Goal: Answer question/provide support: Share knowledge or assist other users

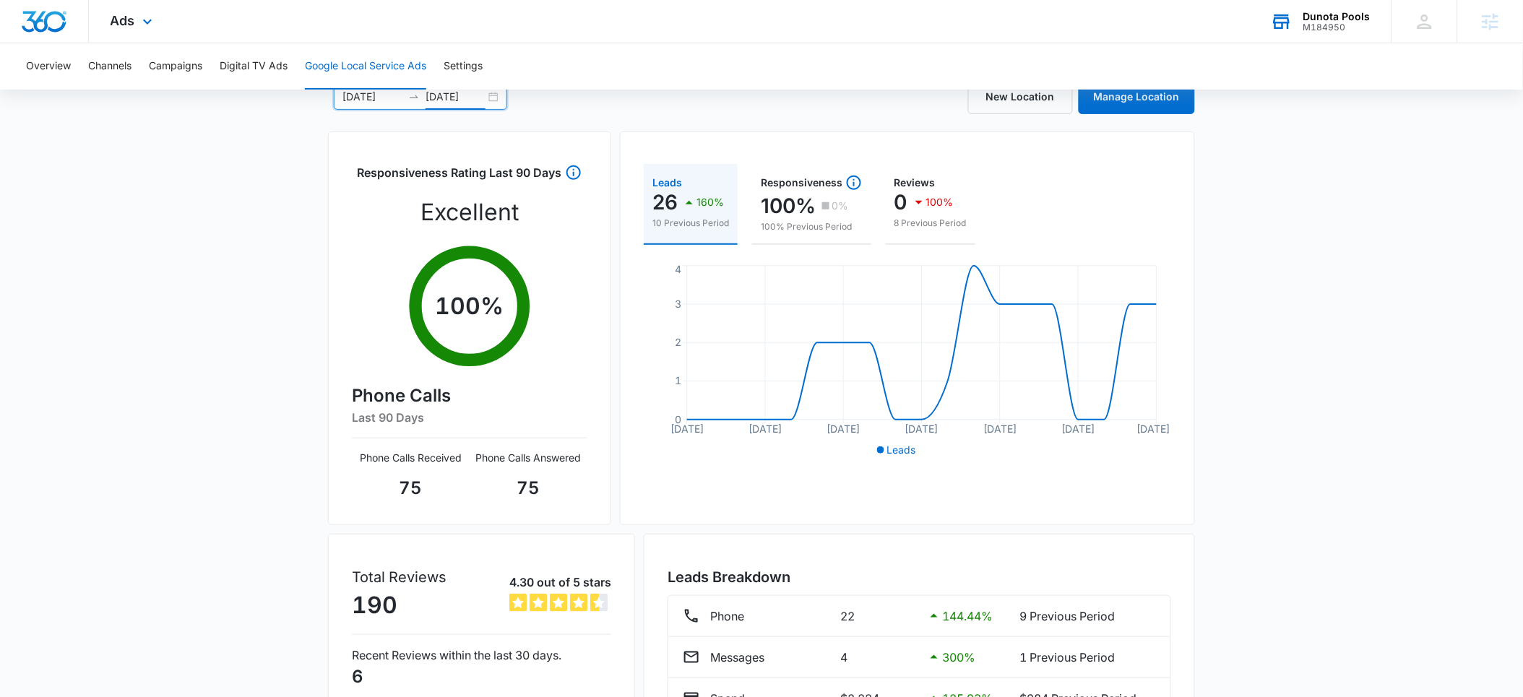
click at [1325, 22] on div "M184950" at bounding box center [1336, 27] width 67 height 10
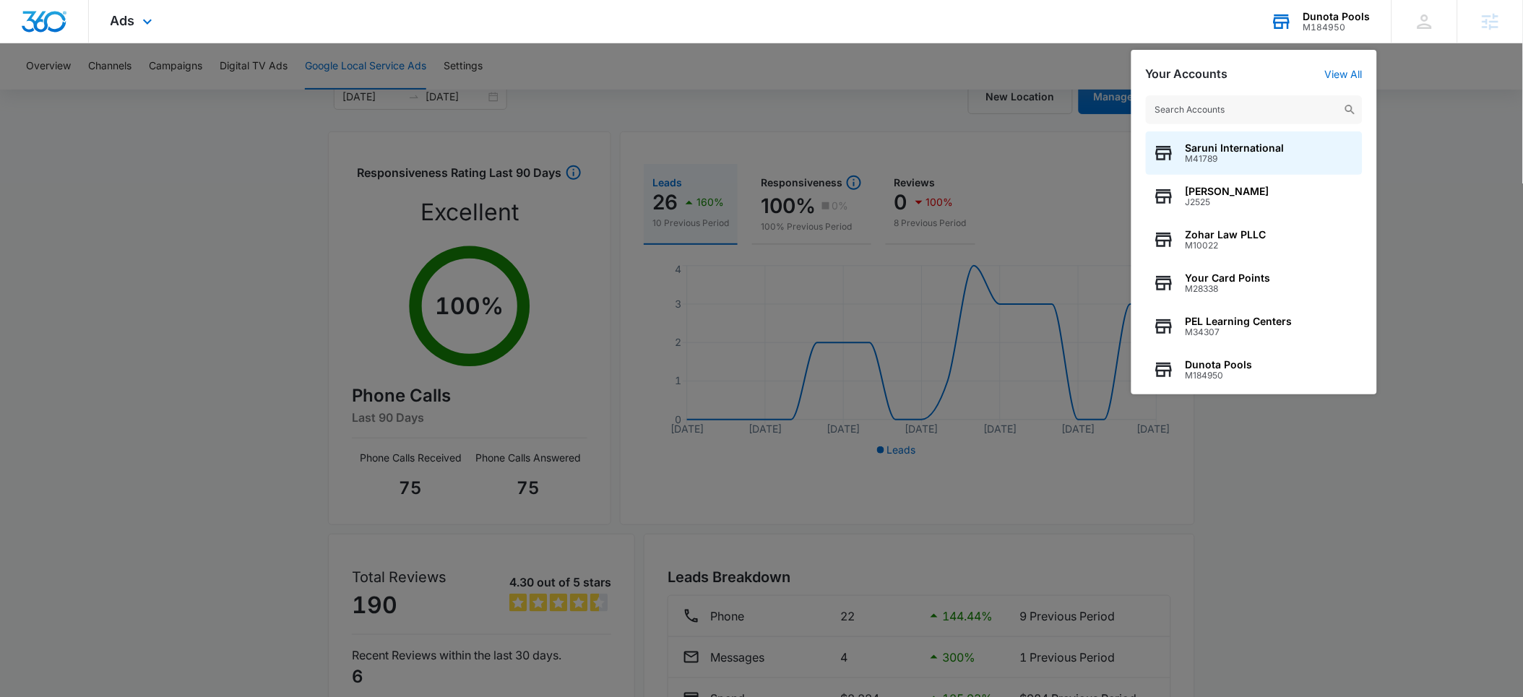
click at [1231, 105] on input "text" at bounding box center [1254, 109] width 217 height 29
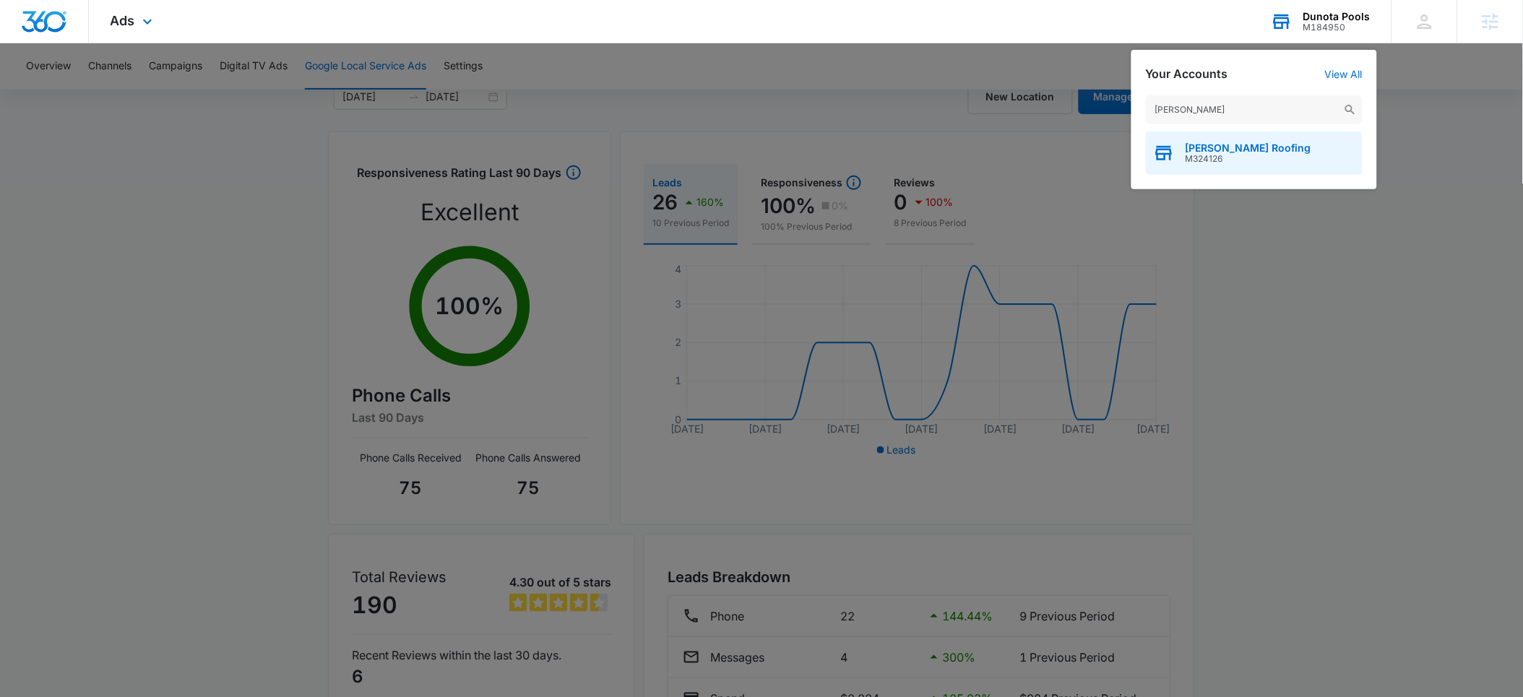
type input "apolinar"
click at [1252, 147] on span "[PERSON_NAME] Roofing" at bounding box center [1249, 148] width 126 height 12
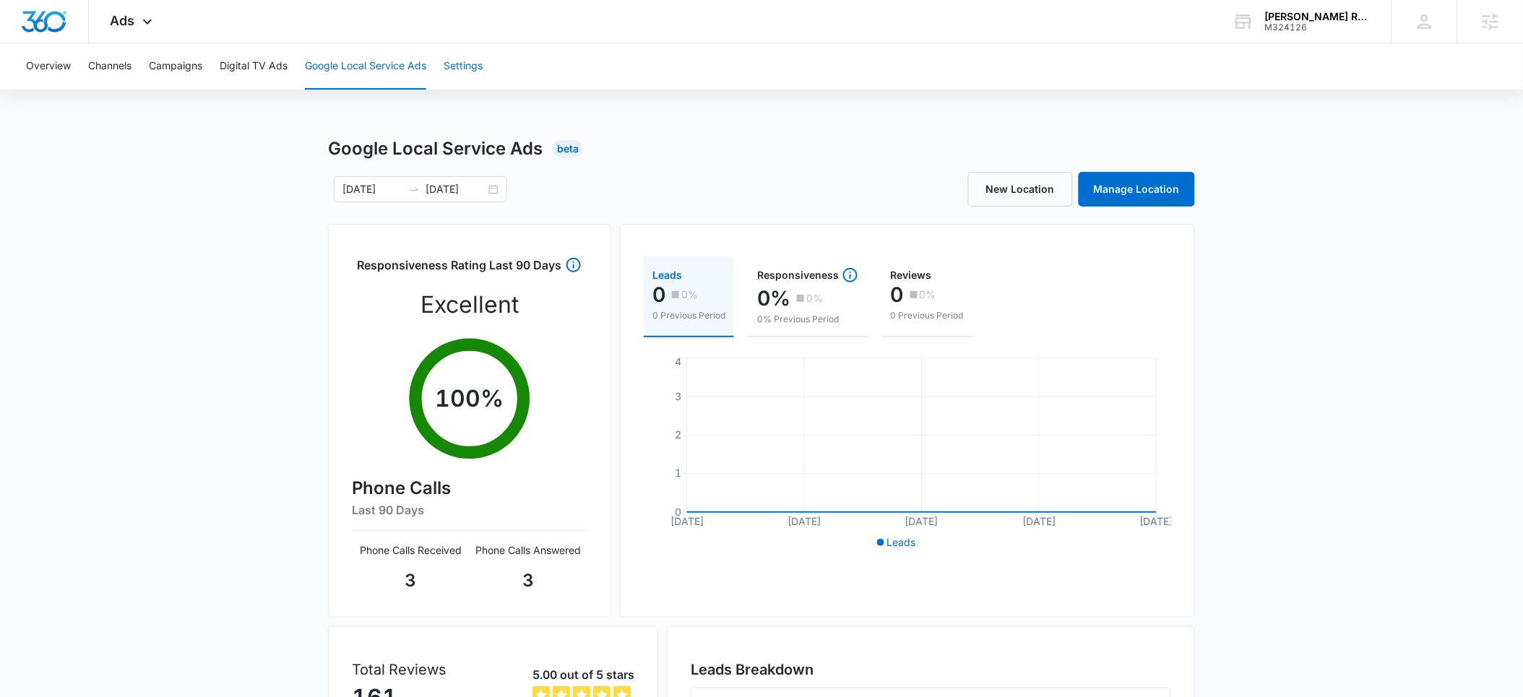
click at [469, 68] on button "Settings" at bounding box center [463, 66] width 39 height 46
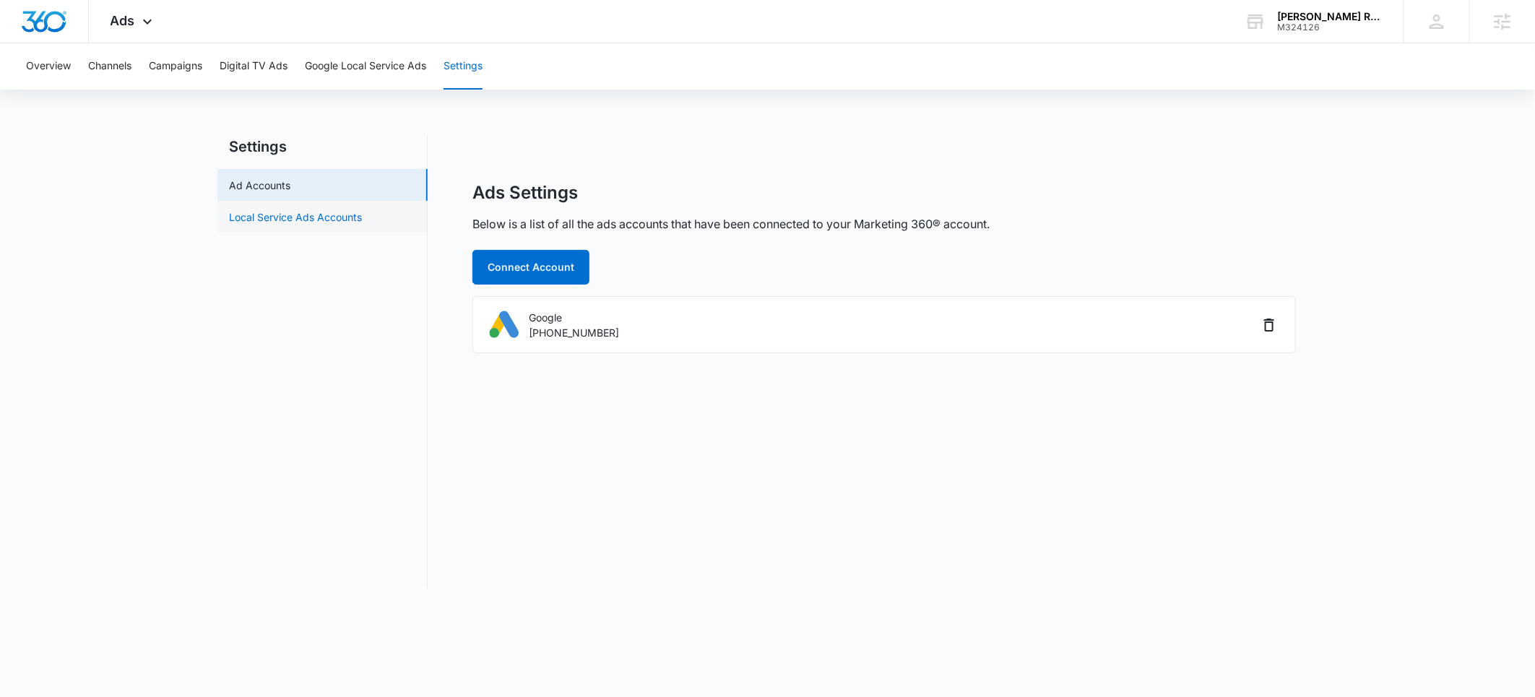
click at [304, 224] on link "Local Service Ads Accounts" at bounding box center [295, 217] width 133 height 15
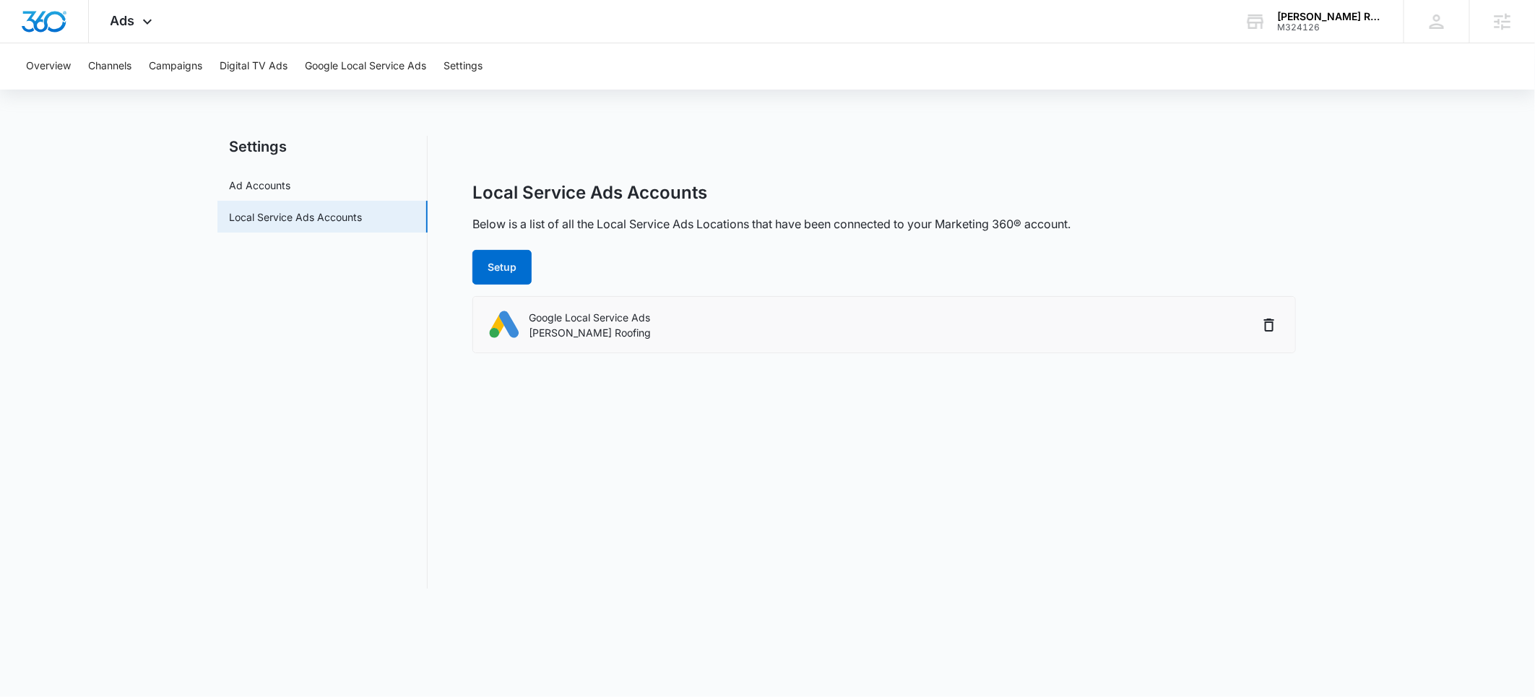
click at [522, 314] on div "Google Local Service Ads Apolinar Roofing" at bounding box center [873, 325] width 771 height 33
click at [546, 328] on p "[PERSON_NAME] Roofing" at bounding box center [590, 332] width 122 height 15
click at [509, 267] on button "Setup" at bounding box center [502, 267] width 59 height 35
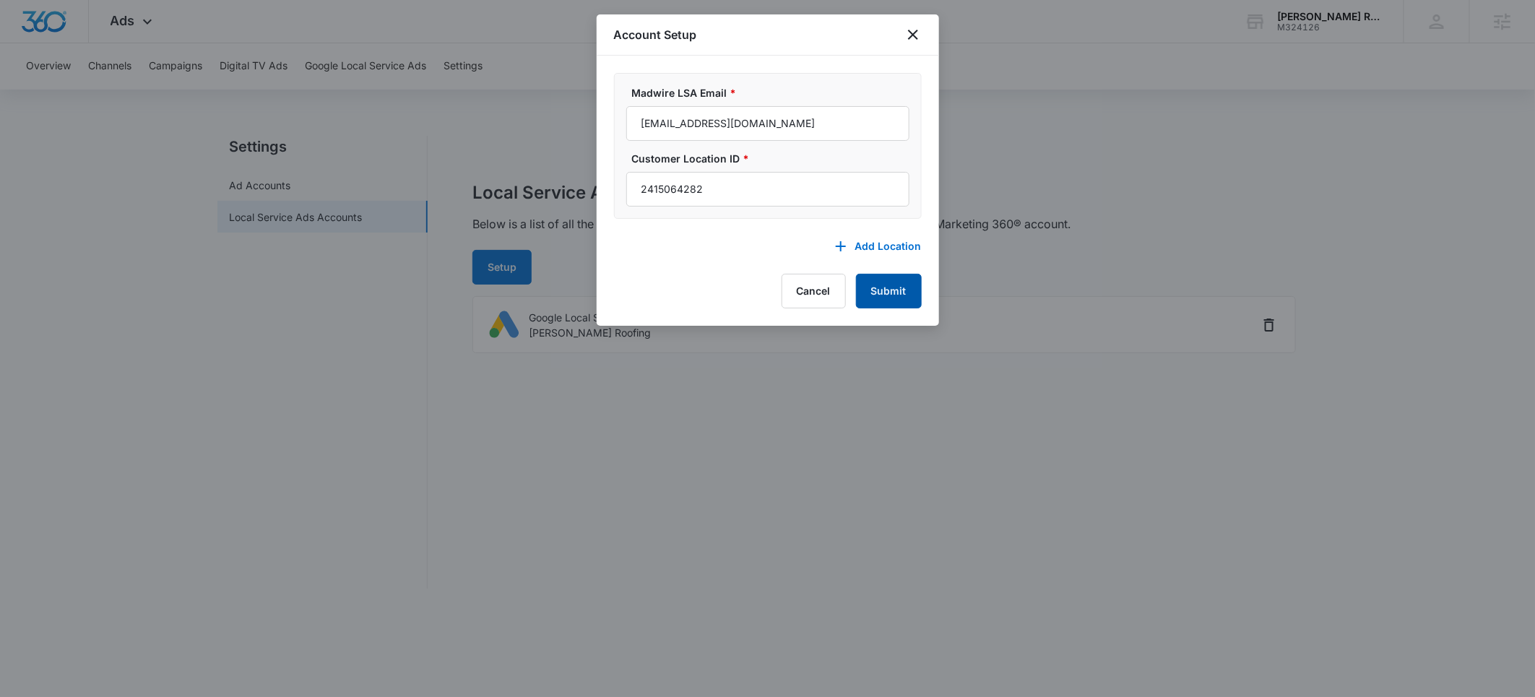
click at [889, 291] on button "Submit" at bounding box center [889, 291] width 66 height 35
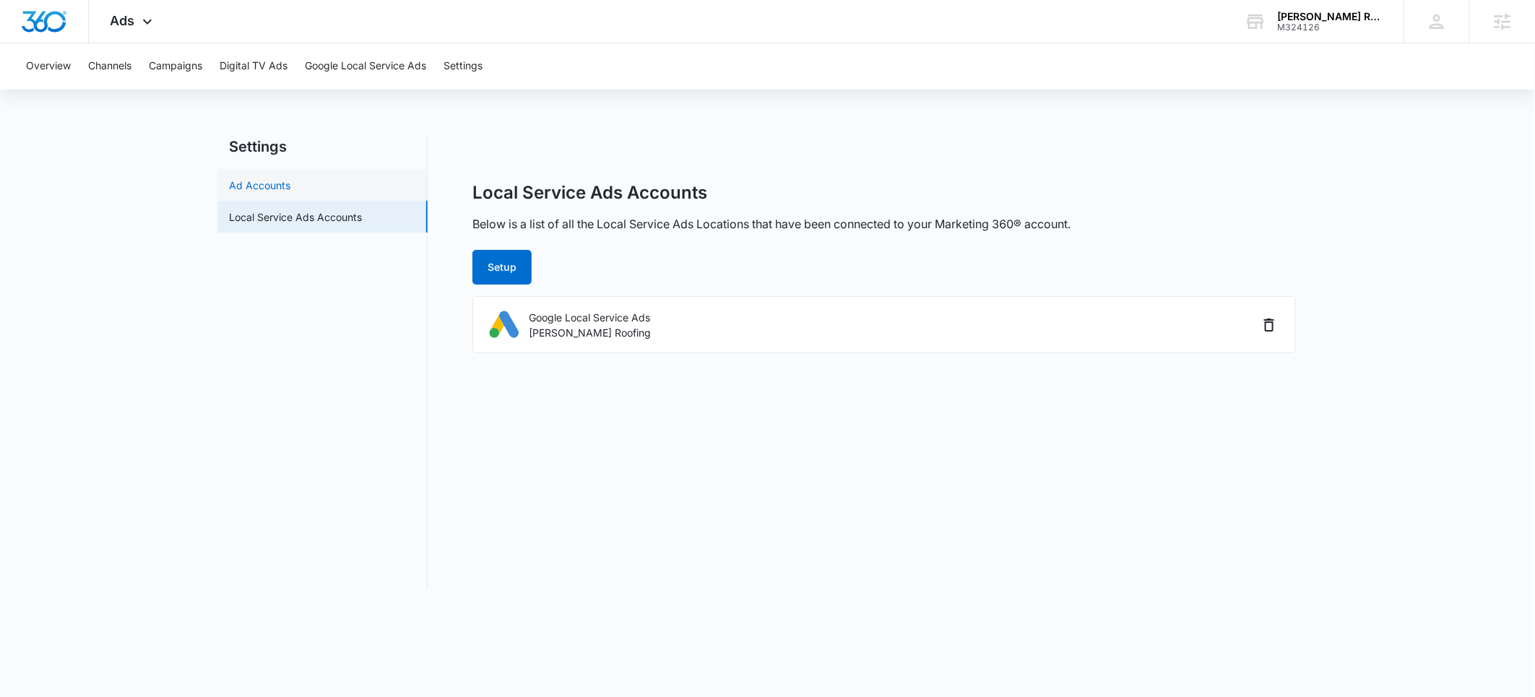
click at [281, 191] on link "Ad Accounts" at bounding box center [259, 185] width 61 height 15
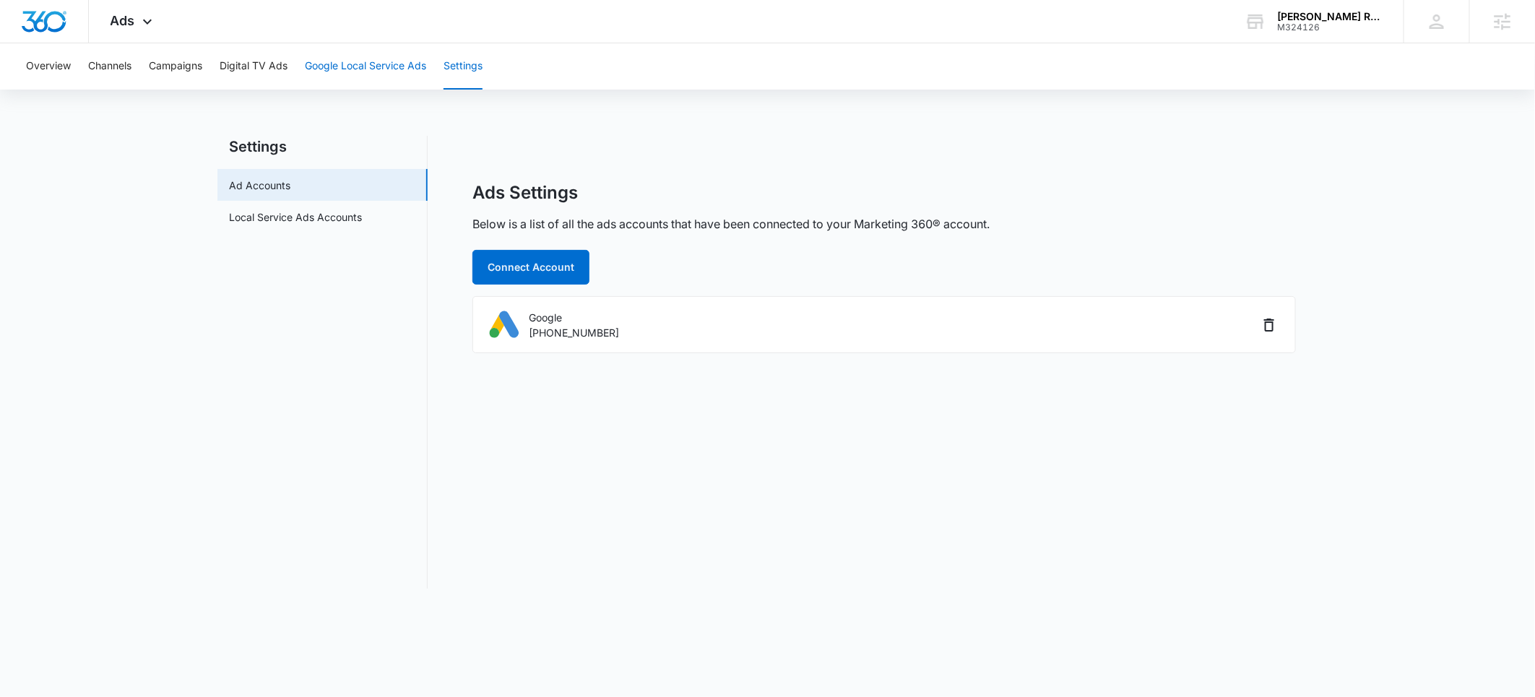
click at [337, 63] on button "Google Local Service Ads" at bounding box center [365, 66] width 121 height 46
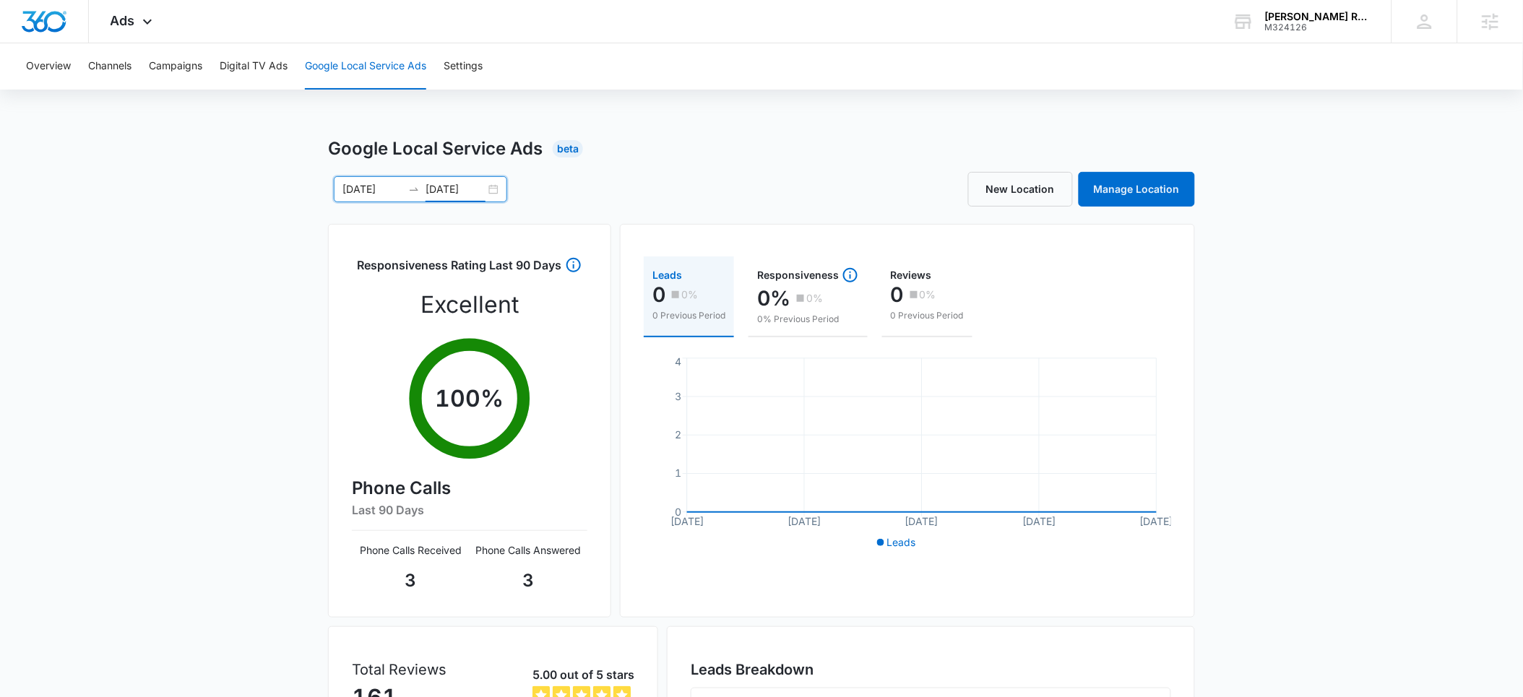
click at [453, 189] on input "[DATE]" at bounding box center [456, 189] width 60 height 16
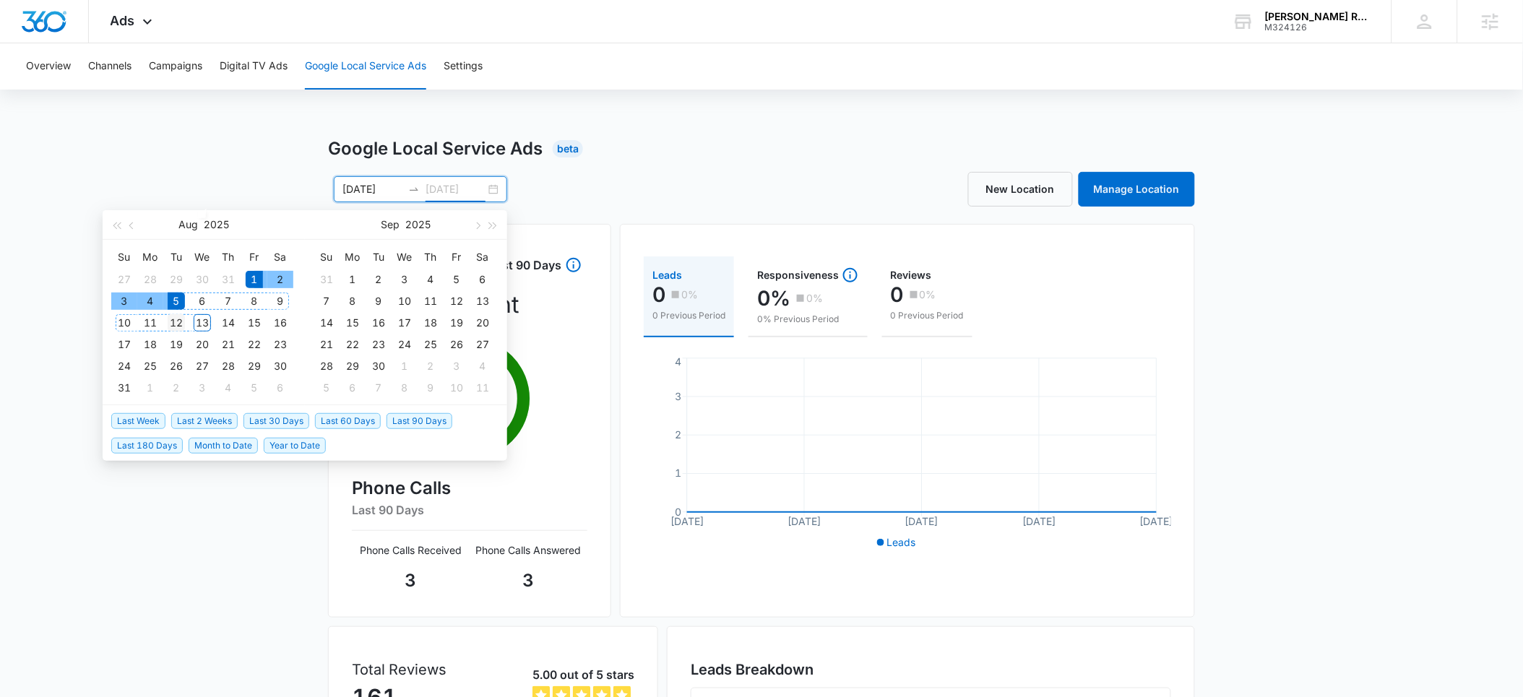
type input "[DATE]"
click at [180, 324] on div "12" at bounding box center [176, 322] width 17 height 17
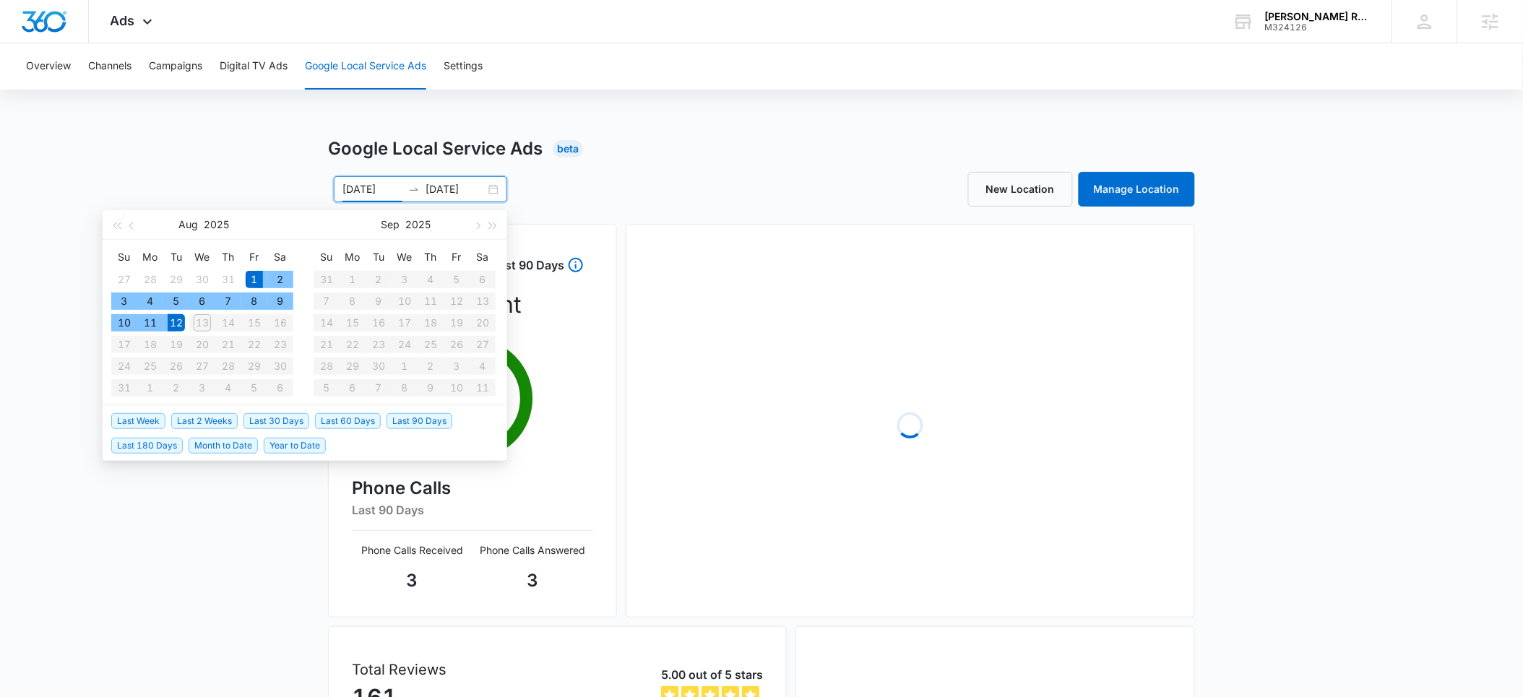
type input "[DATE]"
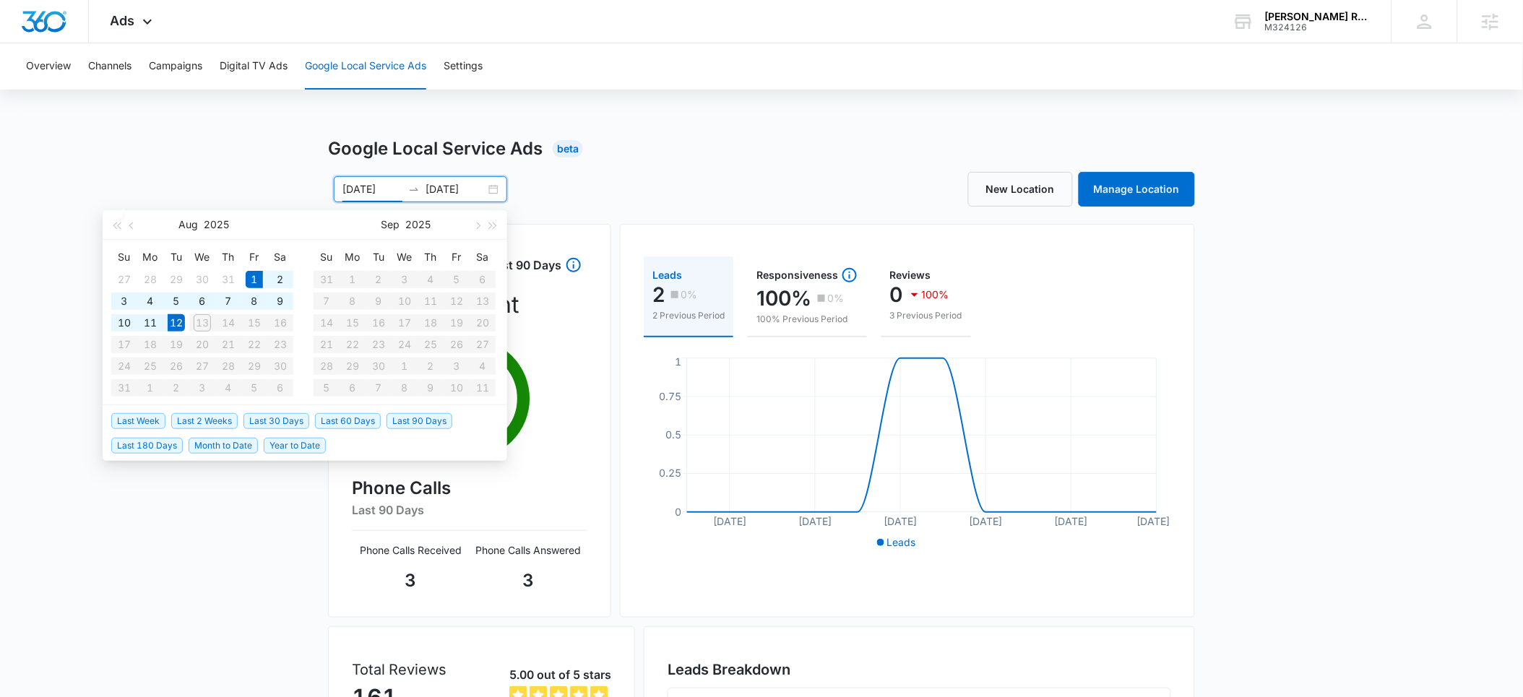
click at [736, 160] on div "Google Local Service Ads Beta" at bounding box center [761, 149] width 867 height 26
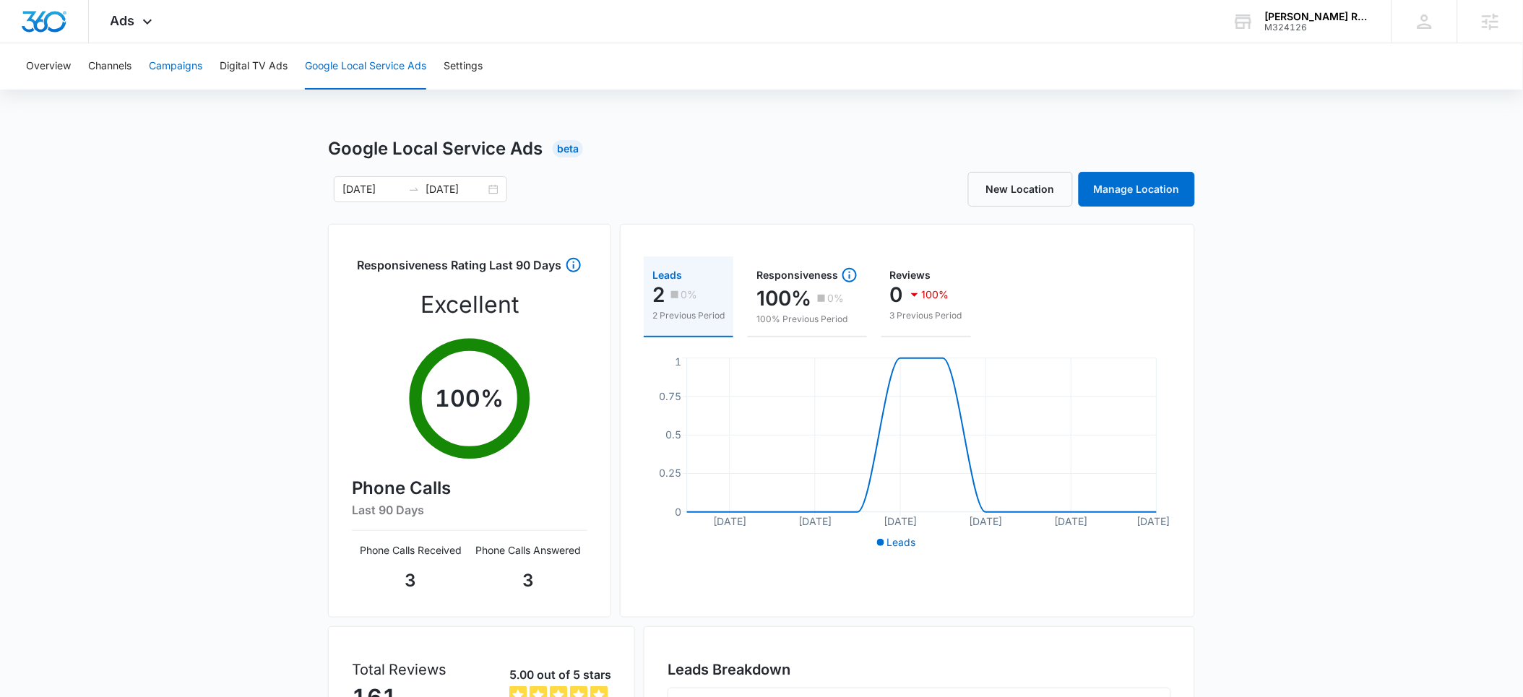
click at [169, 70] on button "Campaigns" at bounding box center [175, 66] width 53 height 46
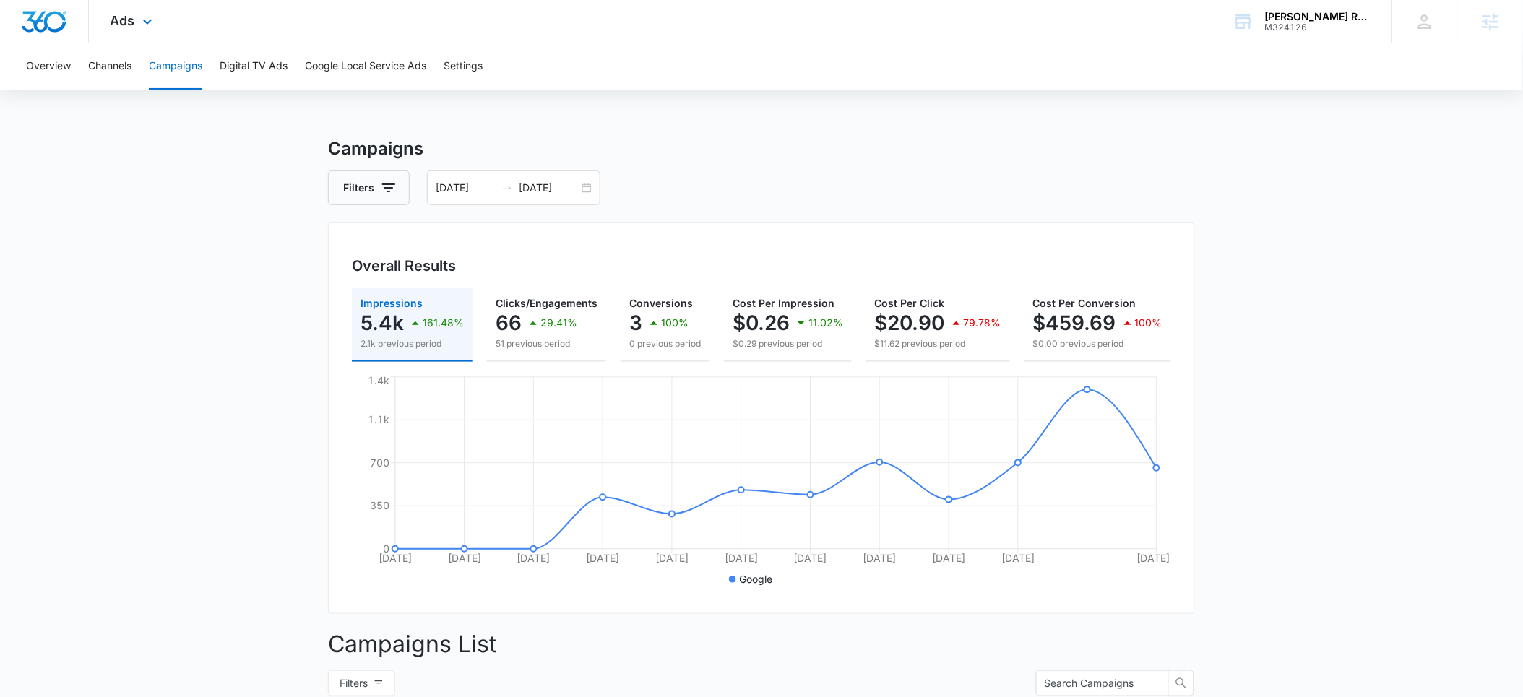
click at [137, 18] on div "Ads Apps Reputation Websites Forms CRM Email Social Payments POS Content Ads In…" at bounding box center [133, 21] width 89 height 43
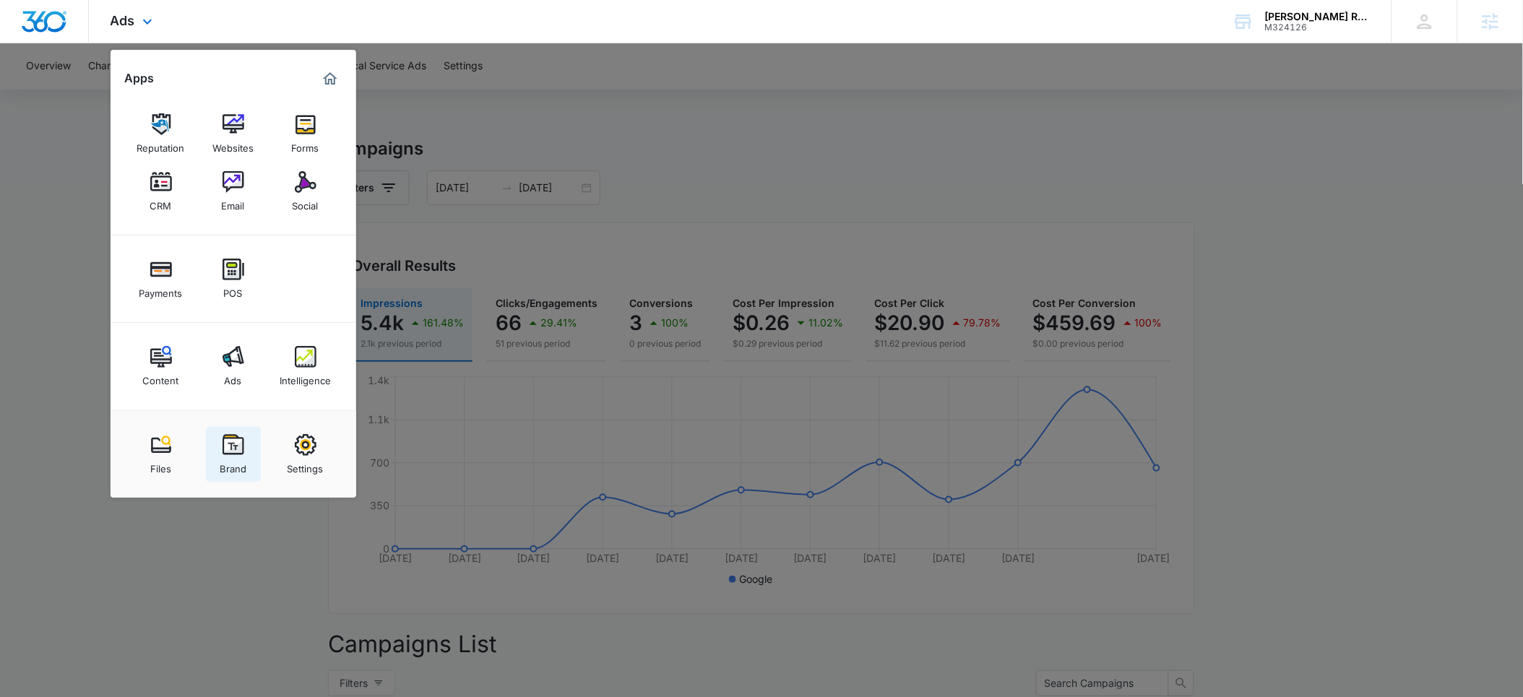
click at [232, 436] on img at bounding box center [234, 445] width 22 height 22
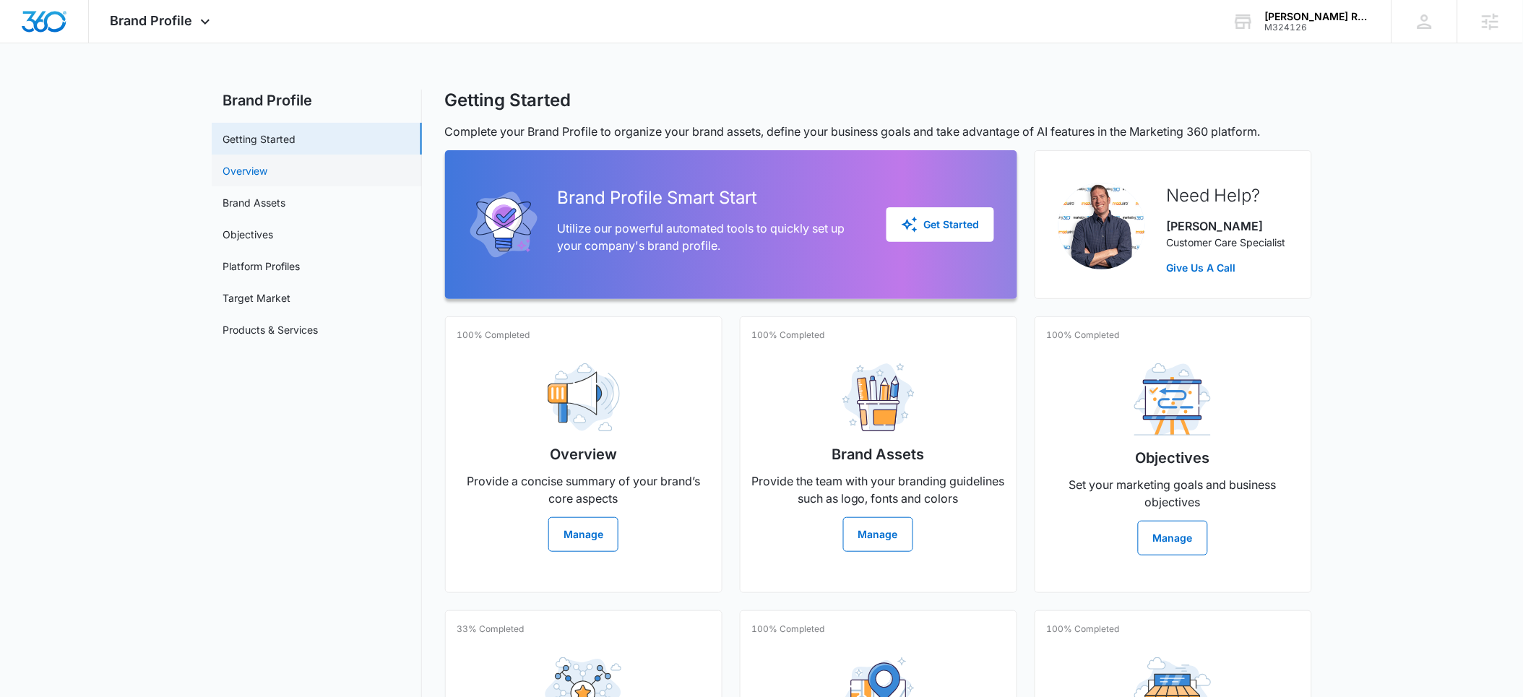
click at [243, 173] on link "Overview" at bounding box center [245, 170] width 45 height 15
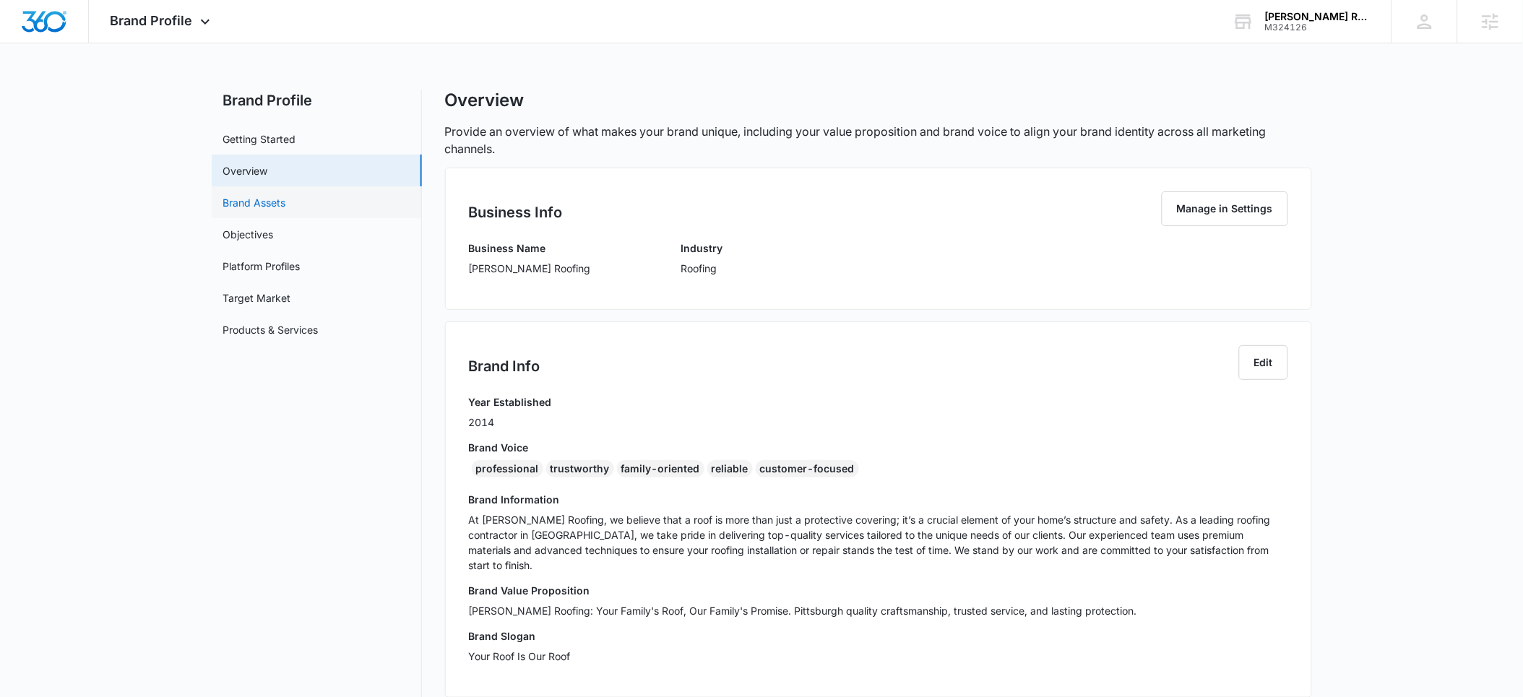
click at [269, 201] on link "Brand Assets" at bounding box center [254, 202] width 63 height 15
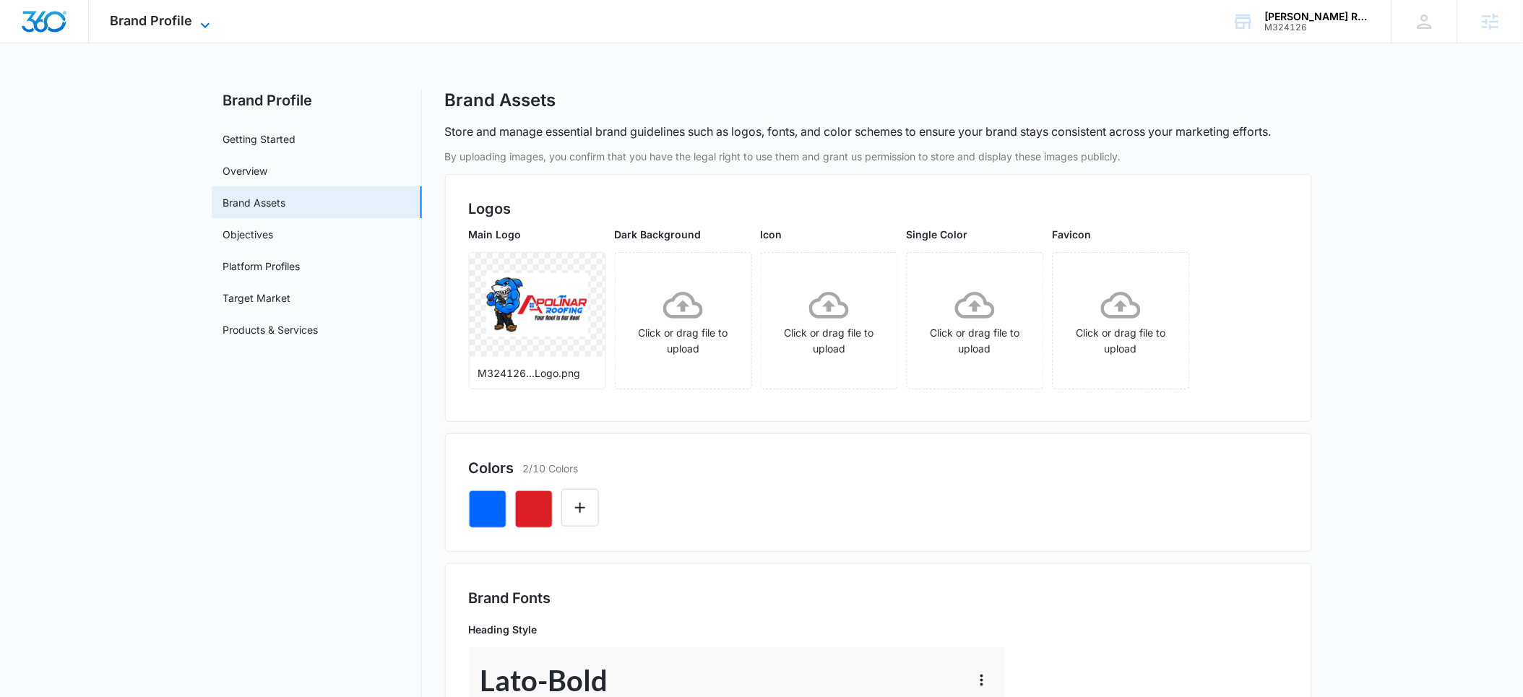
click at [163, 22] on span "Brand Profile" at bounding box center [152, 20] width 82 height 15
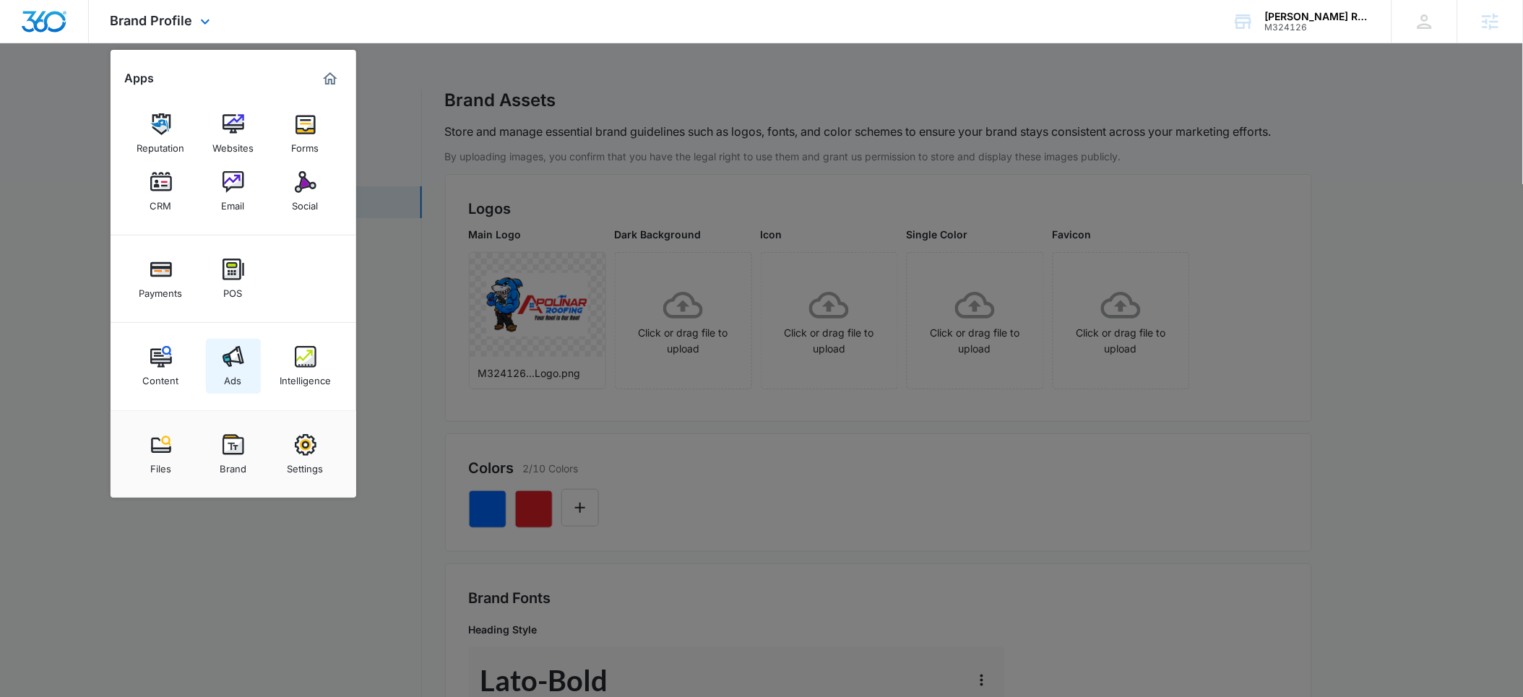
click at [232, 376] on div "Ads" at bounding box center [233, 377] width 17 height 19
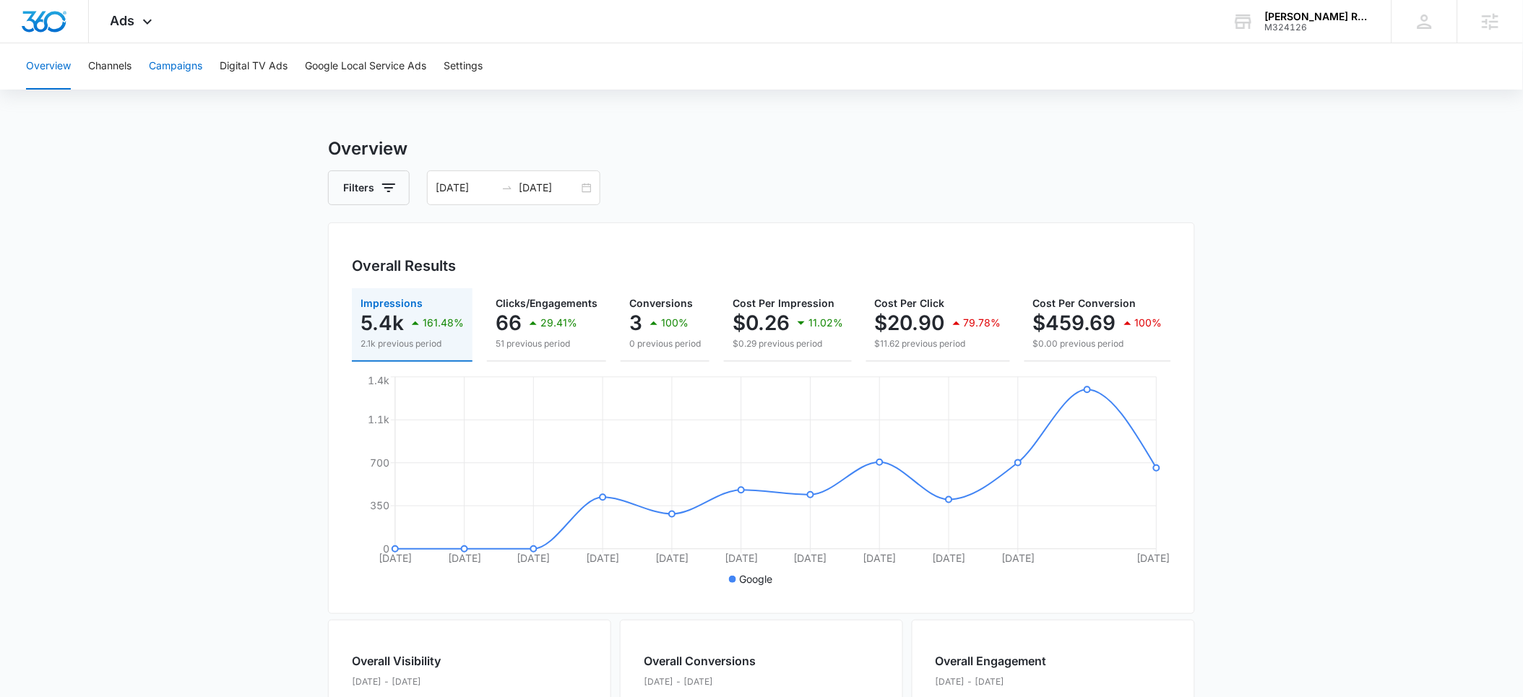
click at [171, 70] on button "Campaigns" at bounding box center [175, 66] width 53 height 46
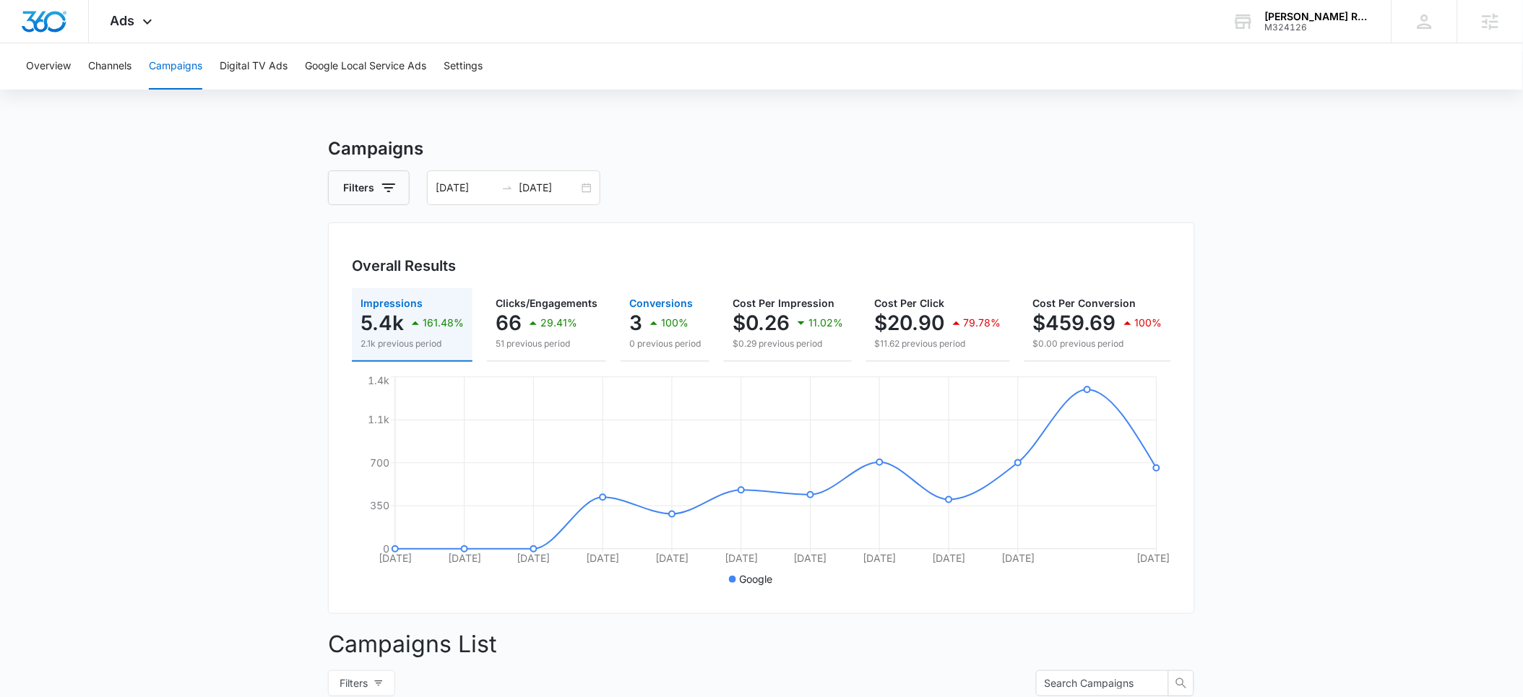
click at [668, 332] on div "100%" at bounding box center [666, 323] width 43 height 29
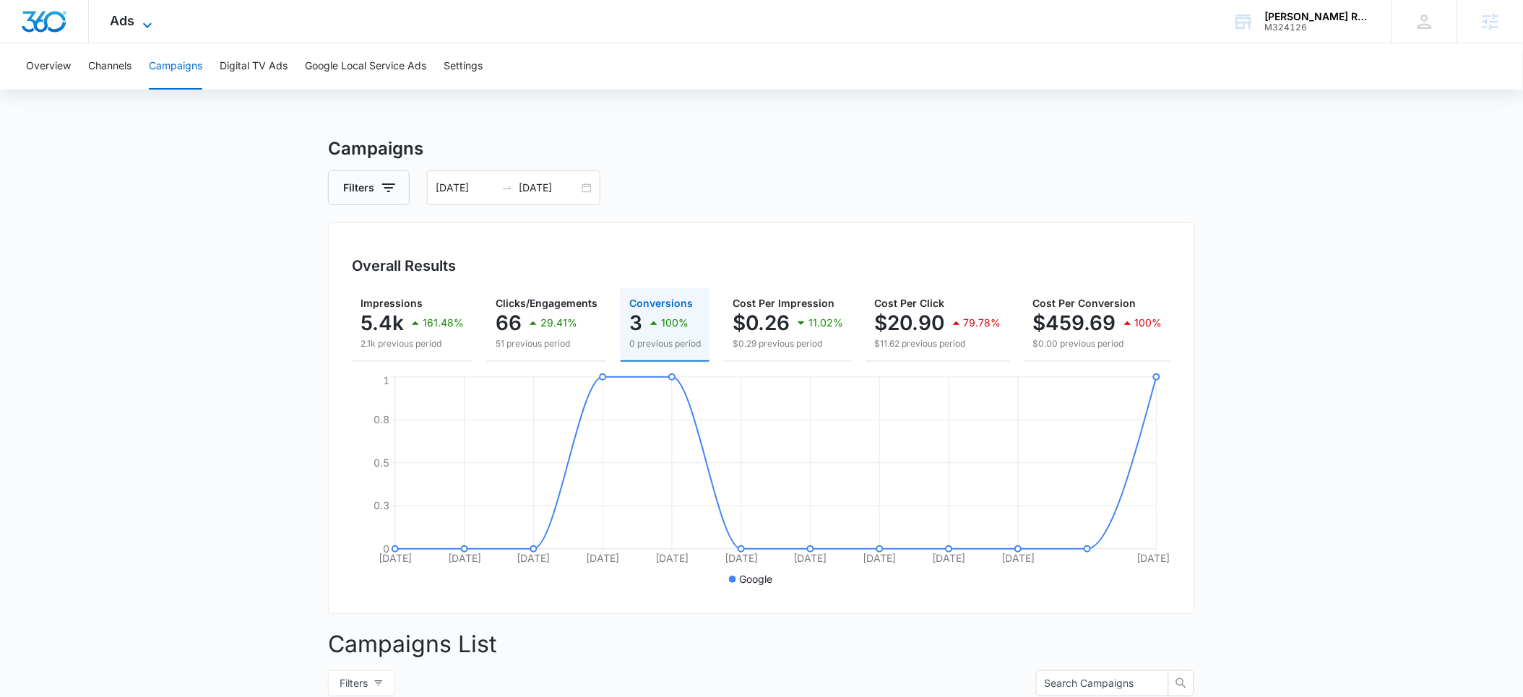
click at [111, 25] on span "Ads" at bounding box center [123, 20] width 25 height 15
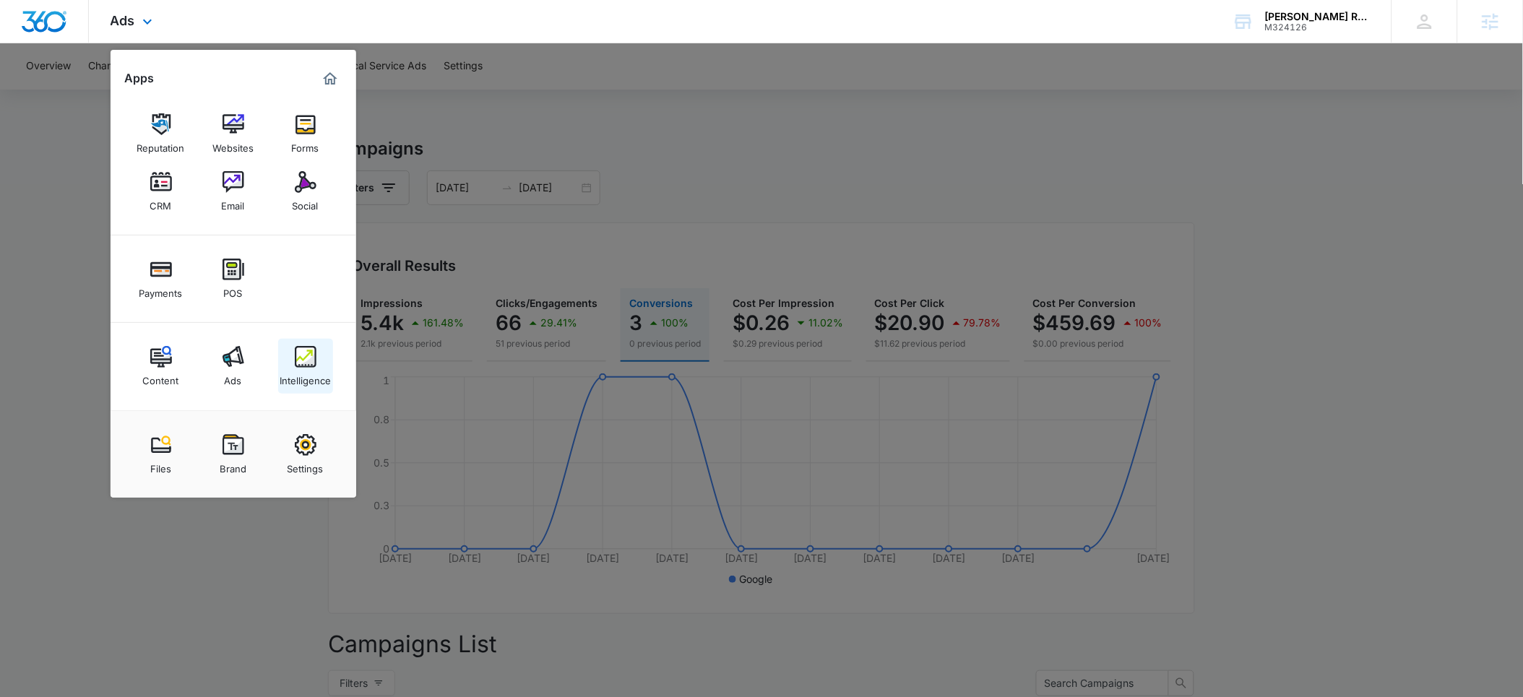
click at [312, 389] on link "Intelligence" at bounding box center [305, 366] width 55 height 55
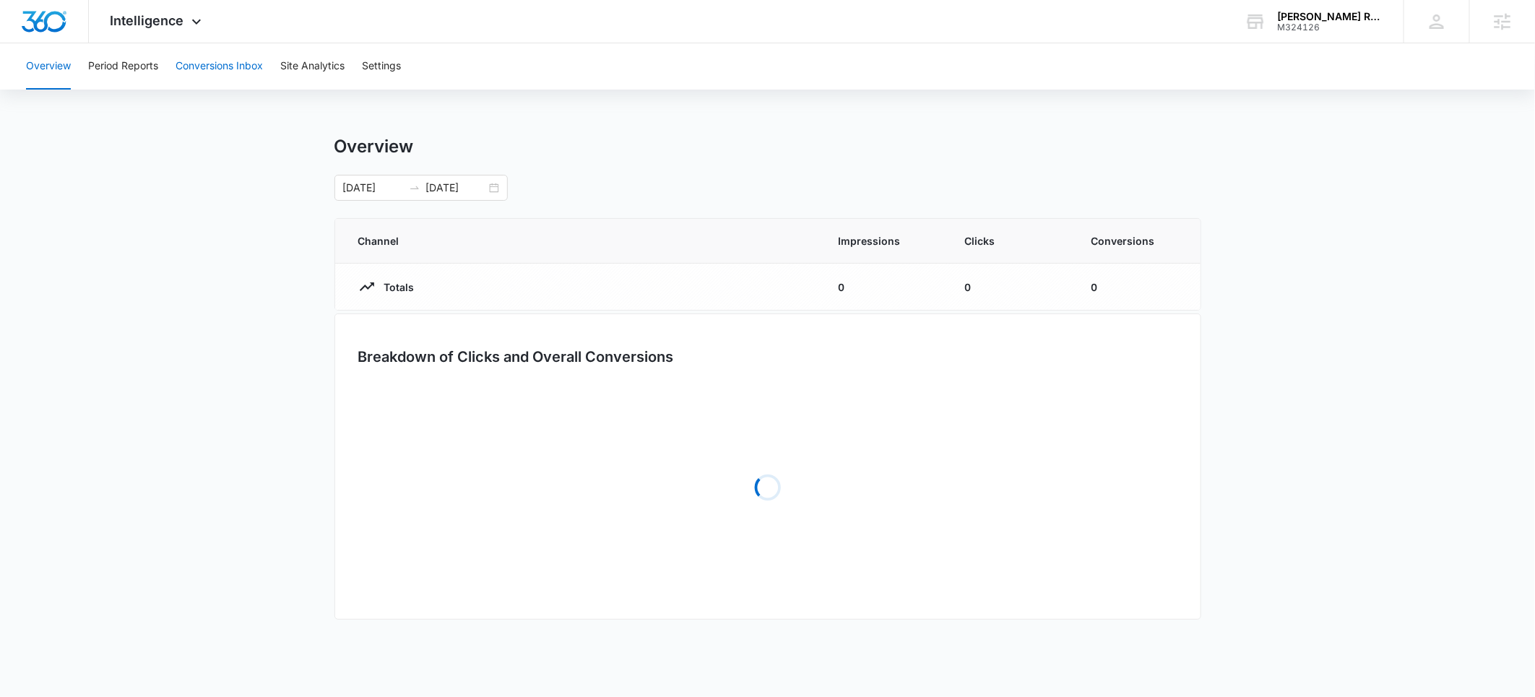
click at [222, 72] on button "Conversions Inbox" at bounding box center [219, 66] width 87 height 46
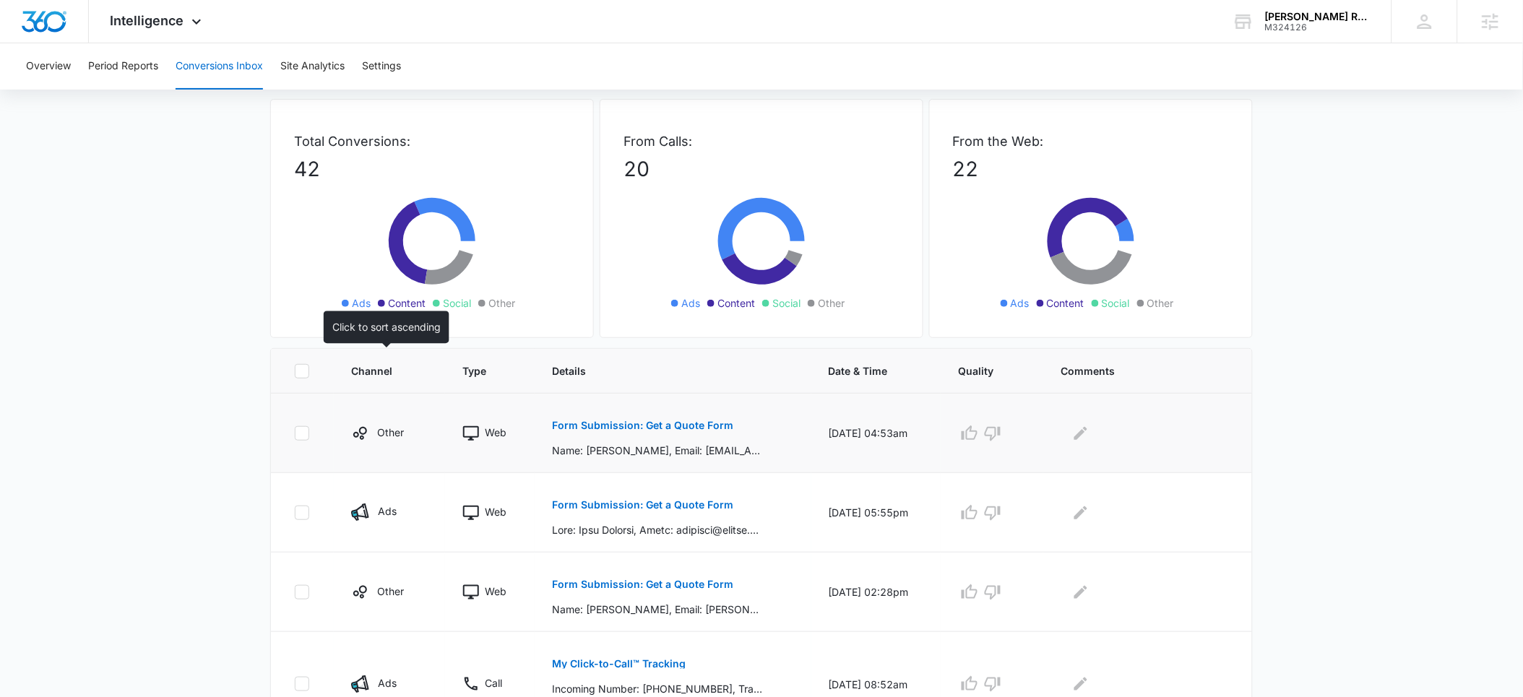
scroll to position [81, 0]
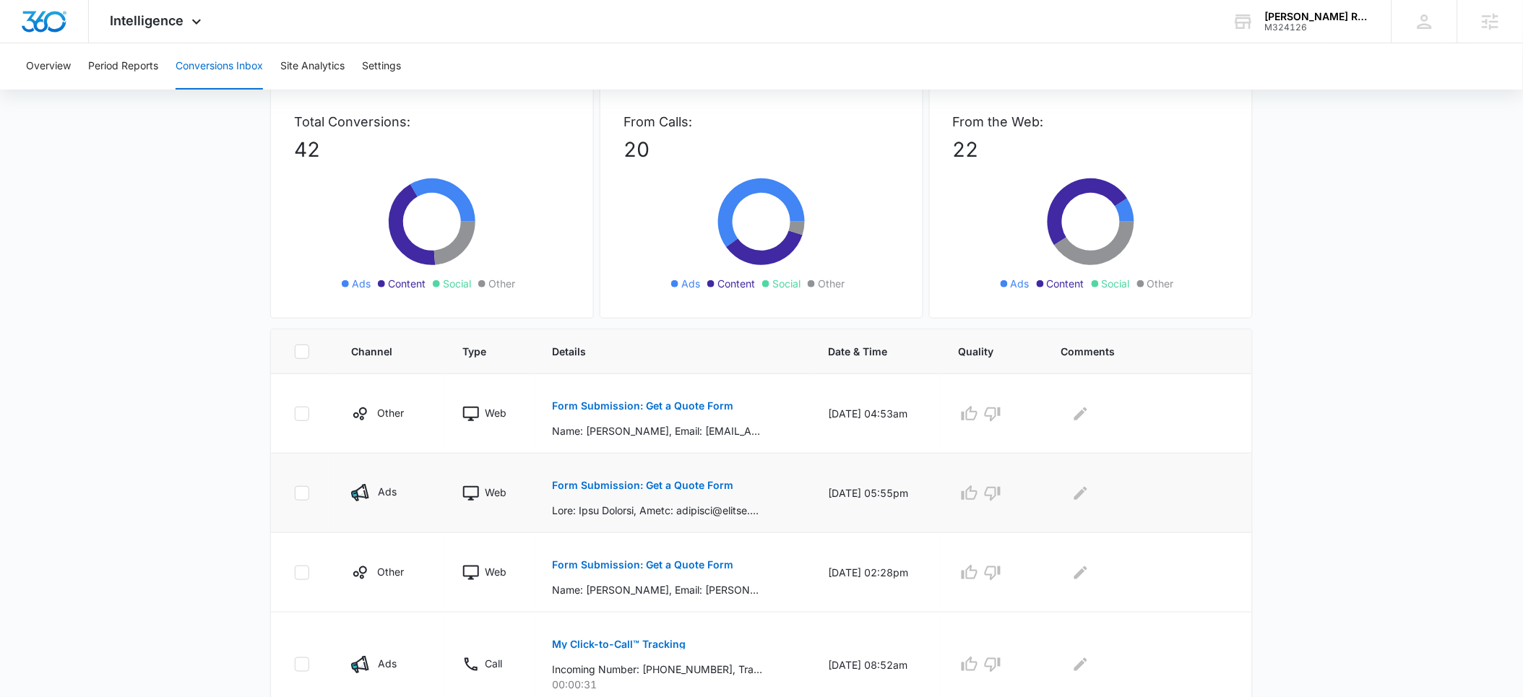
click at [610, 489] on p "Form Submission: Get a Quote Form" at bounding box center [642, 485] width 181 height 10
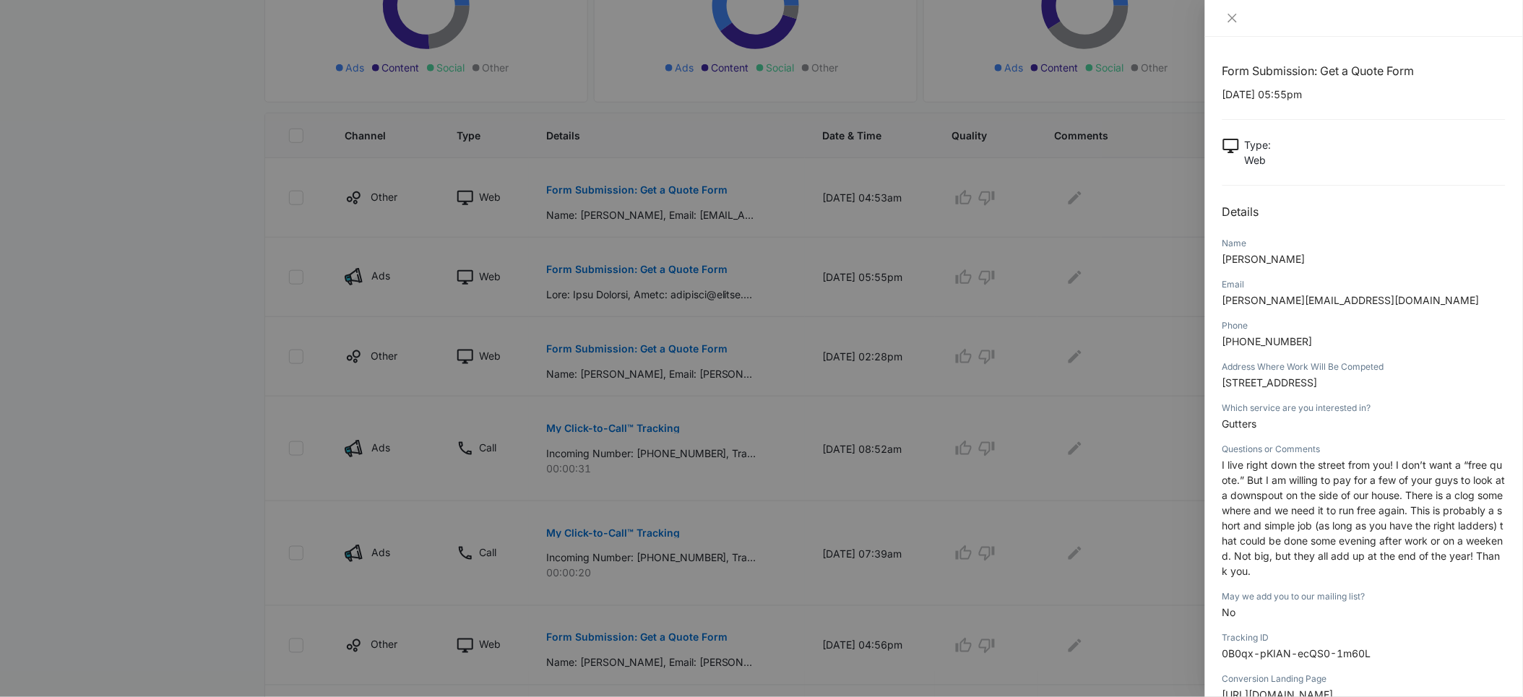
scroll to position [300, 0]
click at [780, 475] on div at bounding box center [761, 348] width 1523 height 697
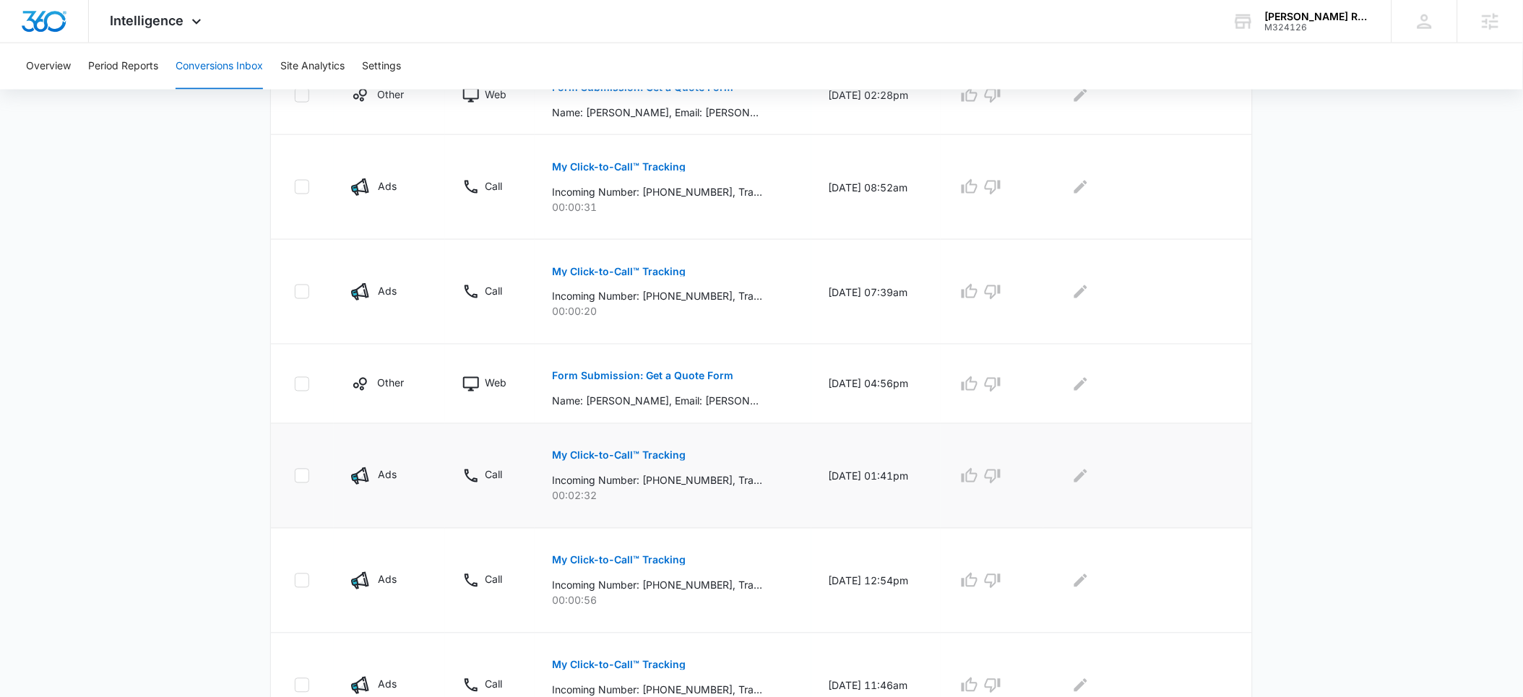
scroll to position [467, 0]
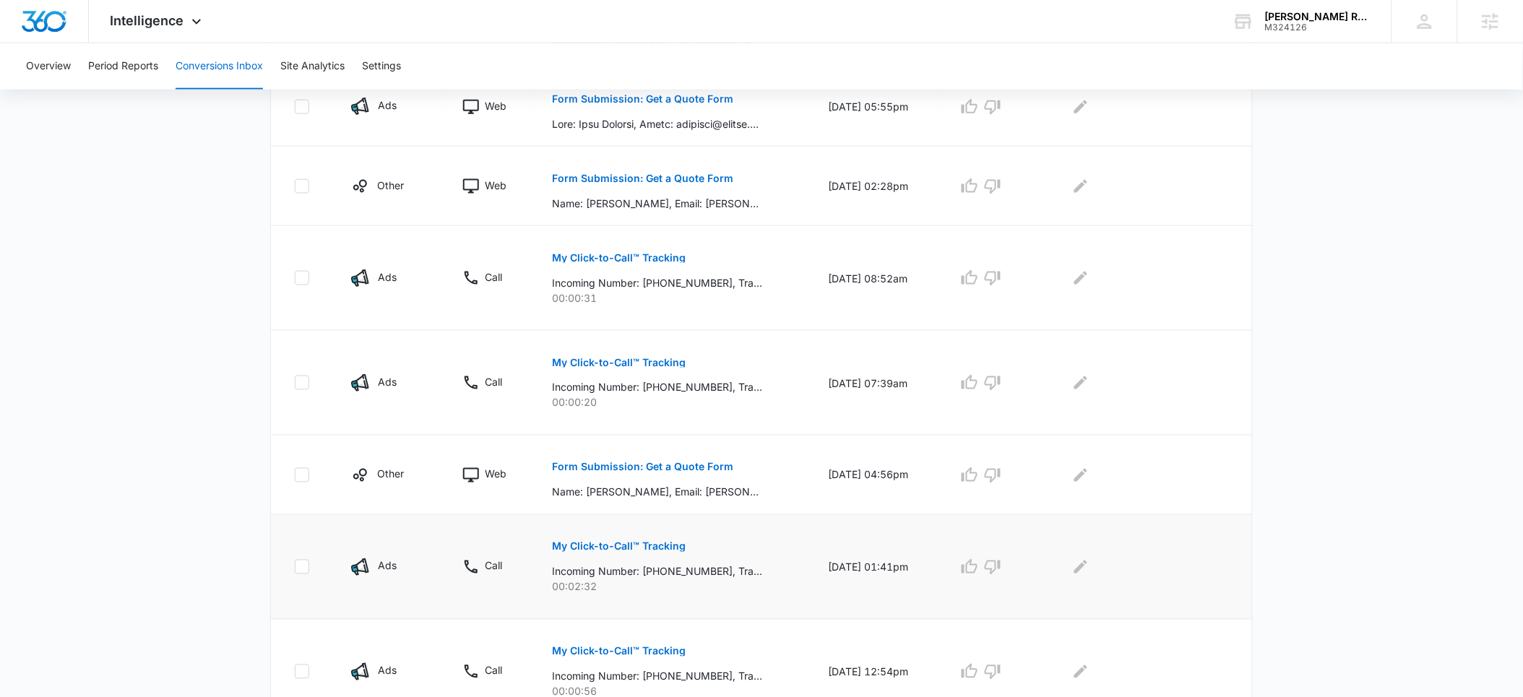
click at [620, 544] on p "My Click-to-Call™ Tracking" at bounding box center [619, 547] width 134 height 10
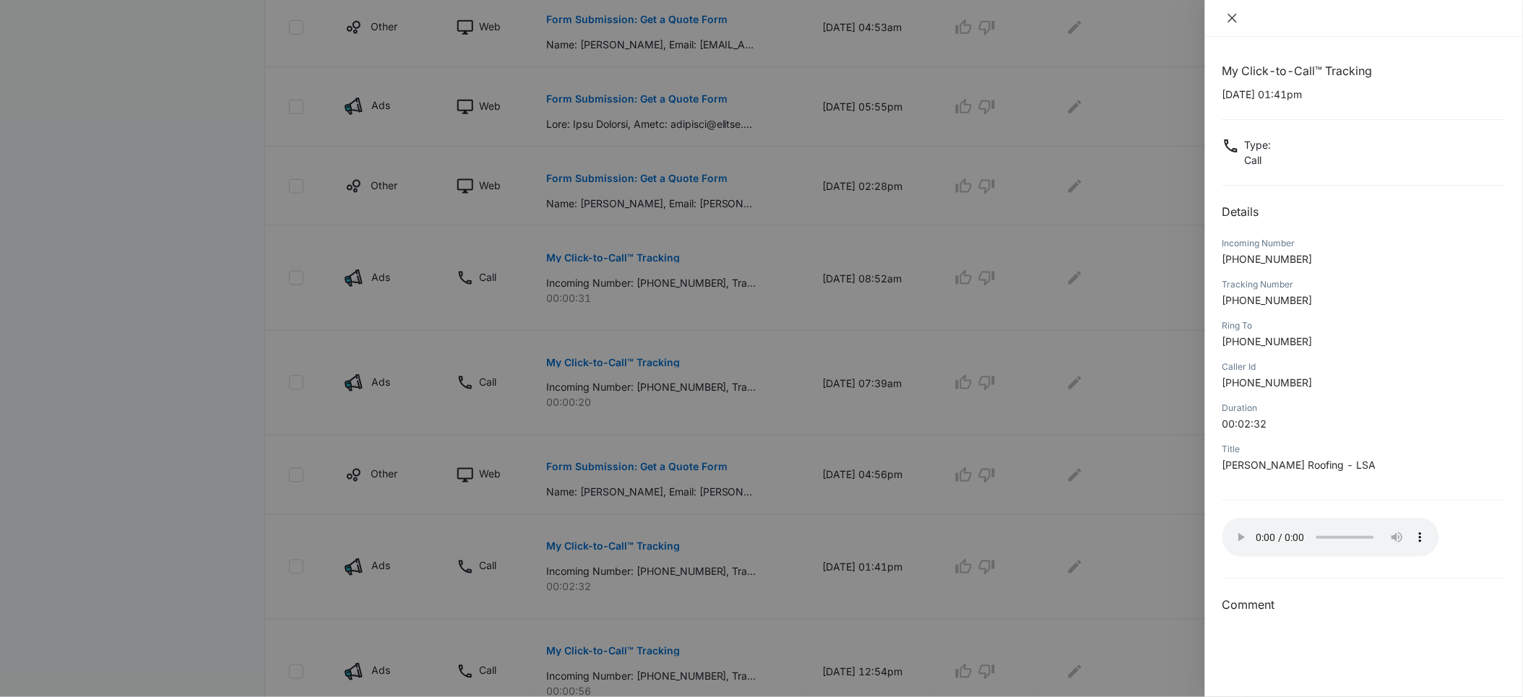
click at [1236, 22] on icon "close" at bounding box center [1233, 18] width 12 height 12
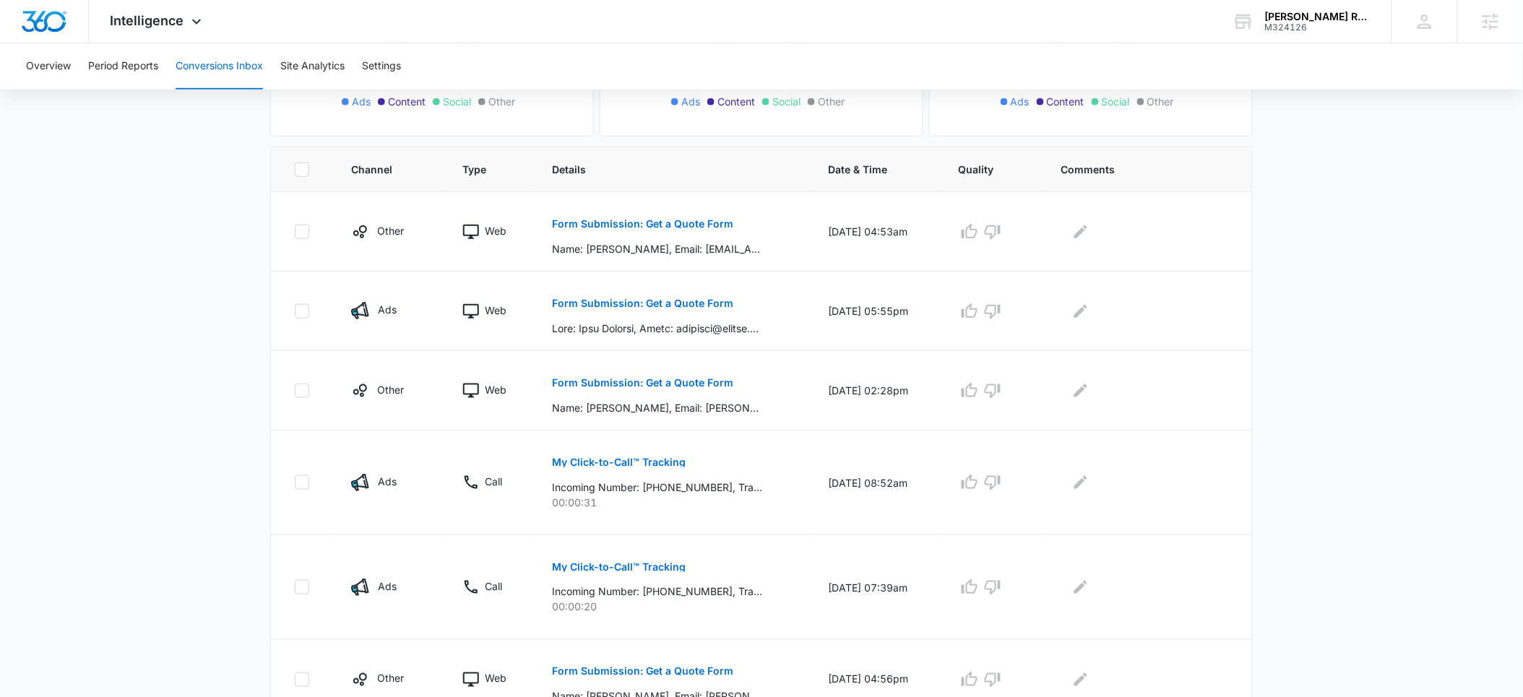
scroll to position [87, 0]
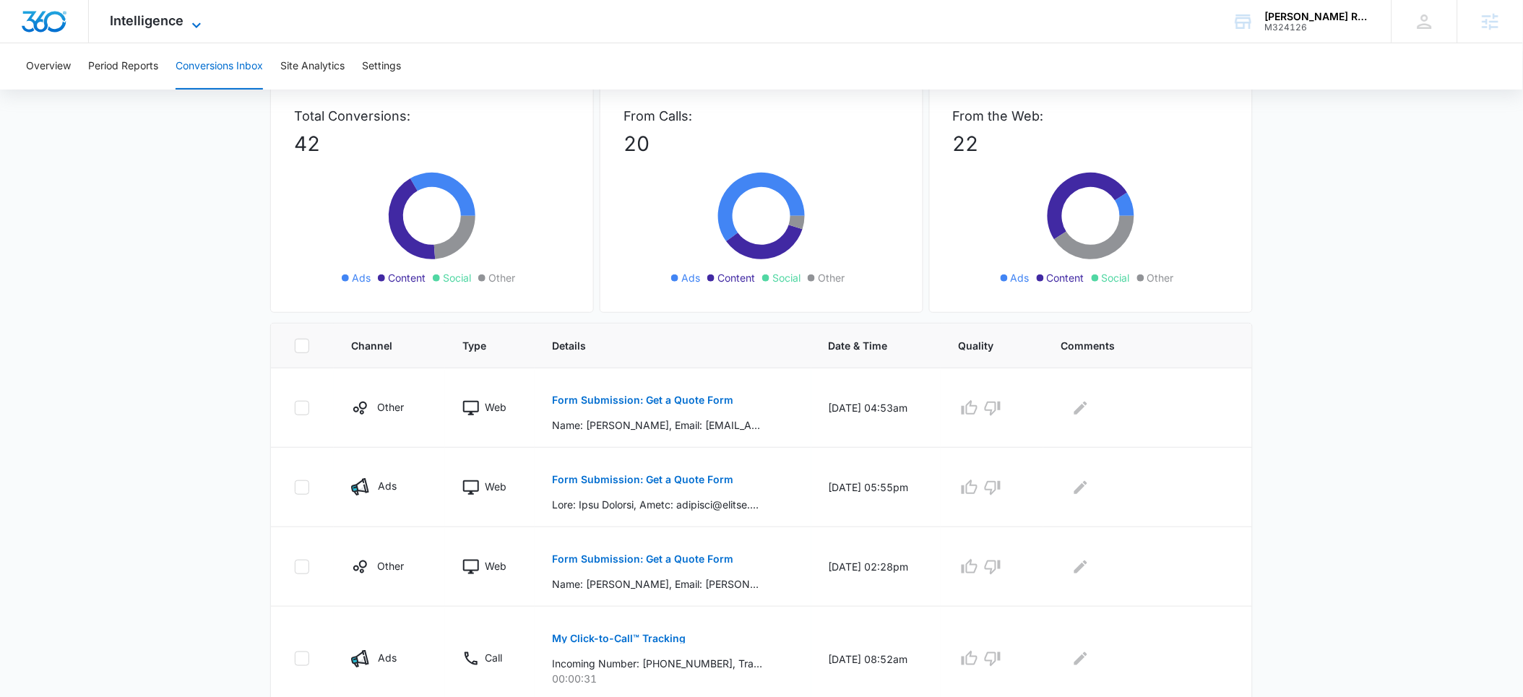
click at [142, 23] on span "Intelligence" at bounding box center [148, 20] width 74 height 15
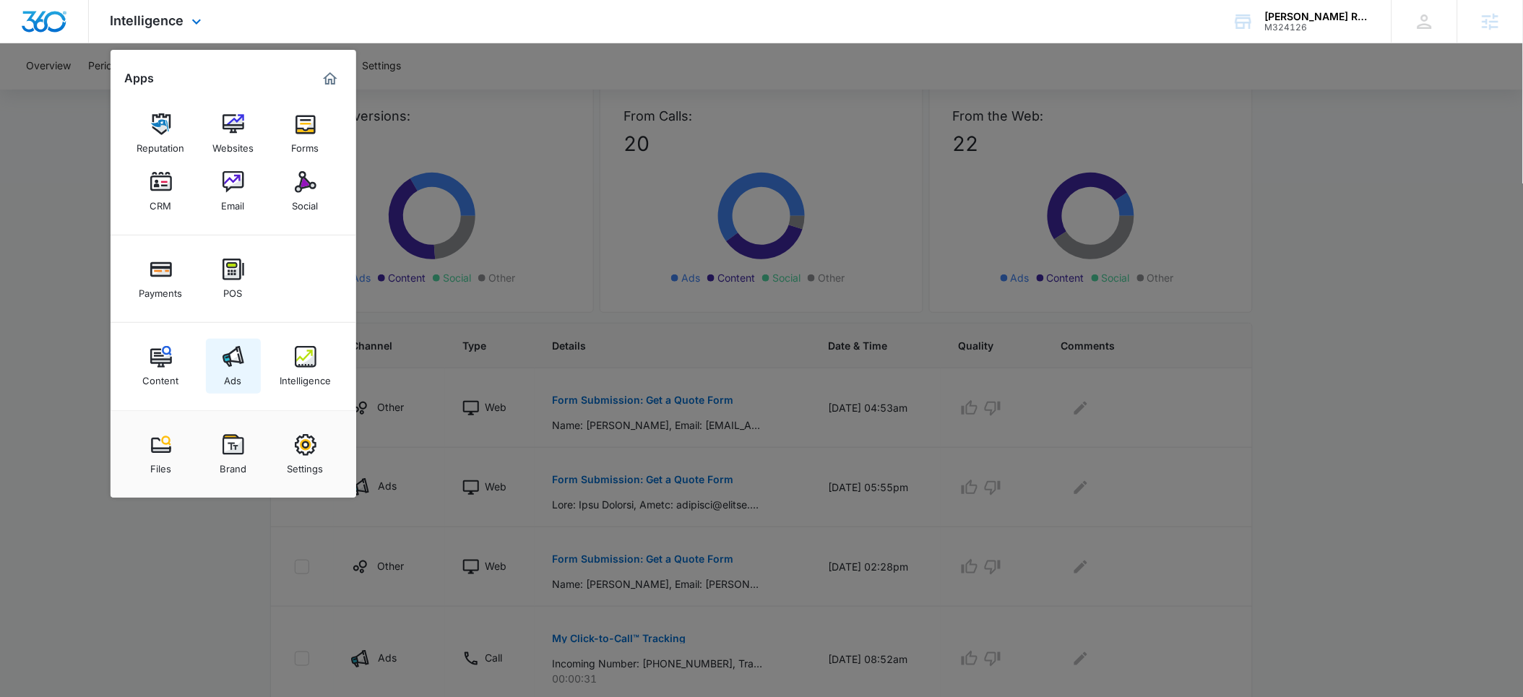
click at [243, 362] on img at bounding box center [234, 357] width 22 height 22
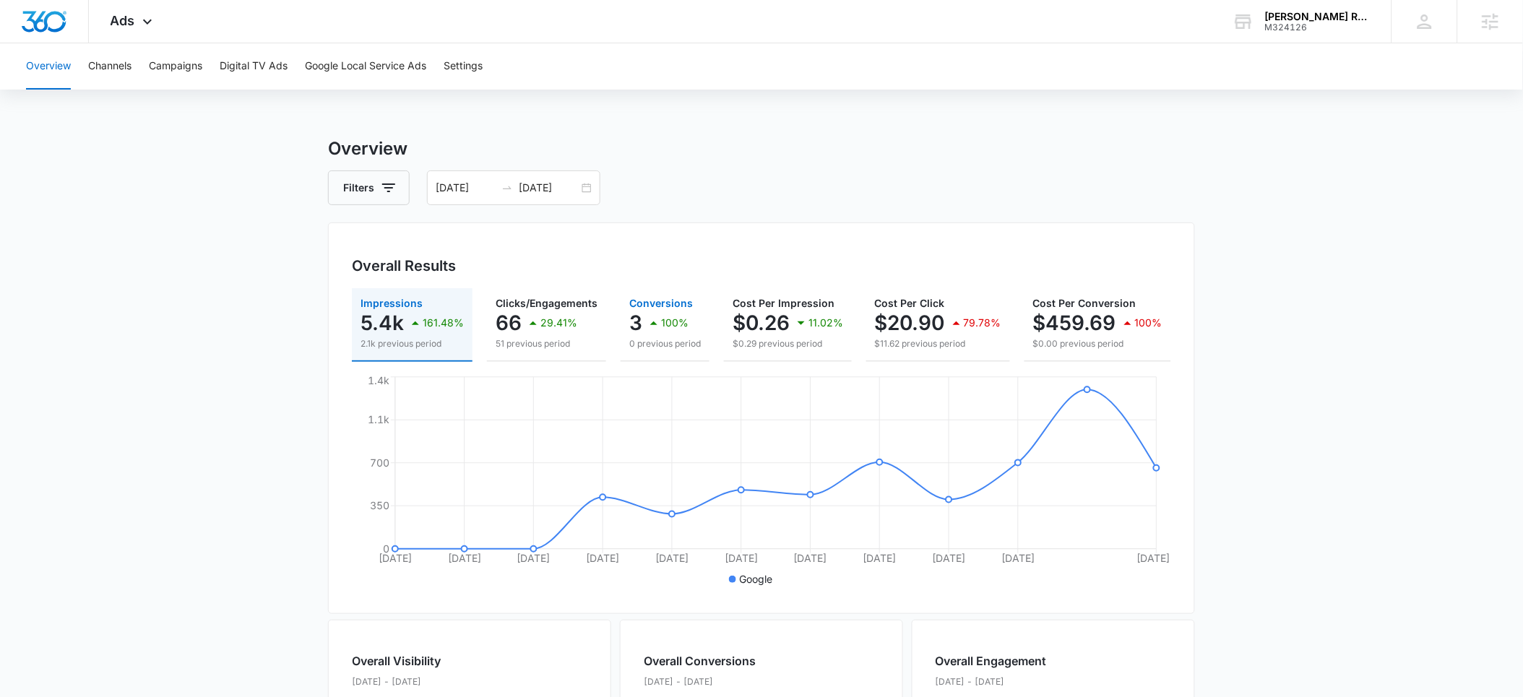
click at [636, 324] on p "3" at bounding box center [635, 322] width 13 height 23
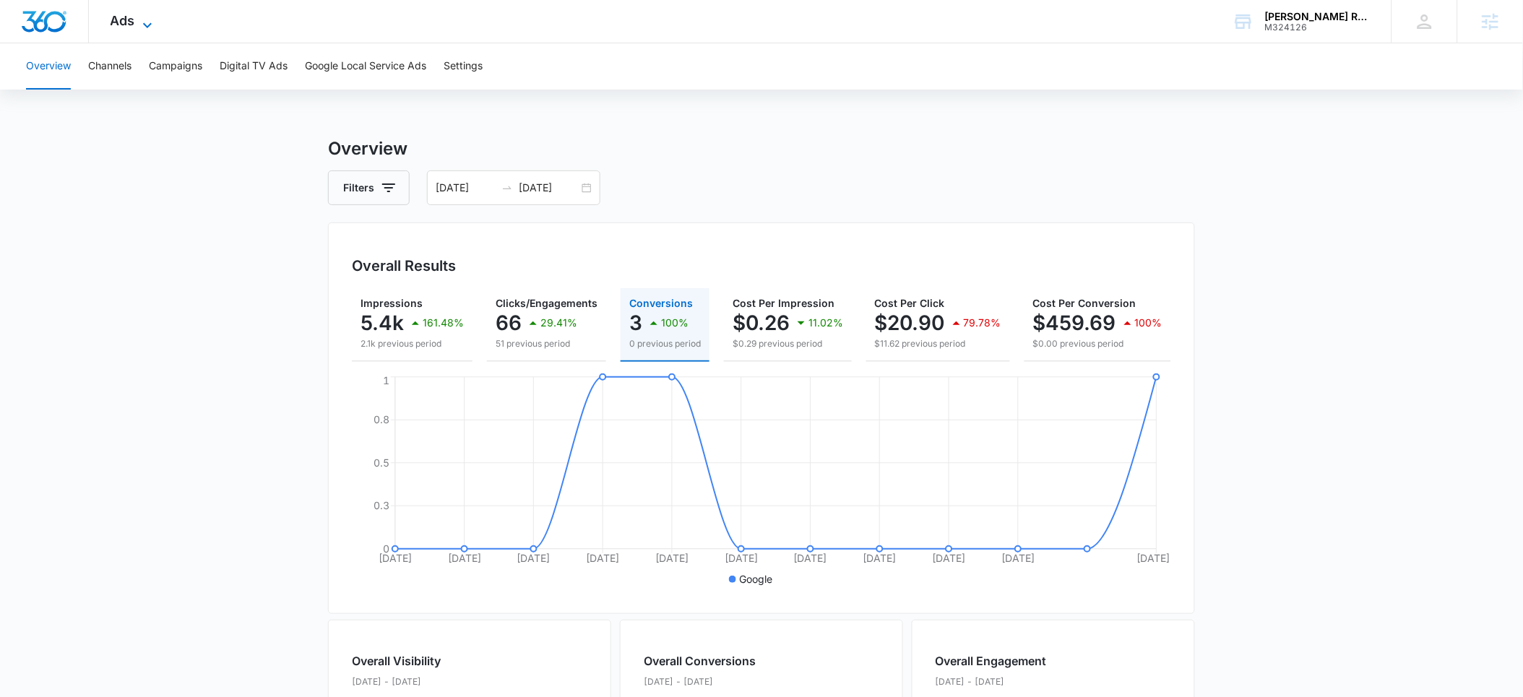
click at [126, 27] on span "Ads" at bounding box center [123, 20] width 25 height 15
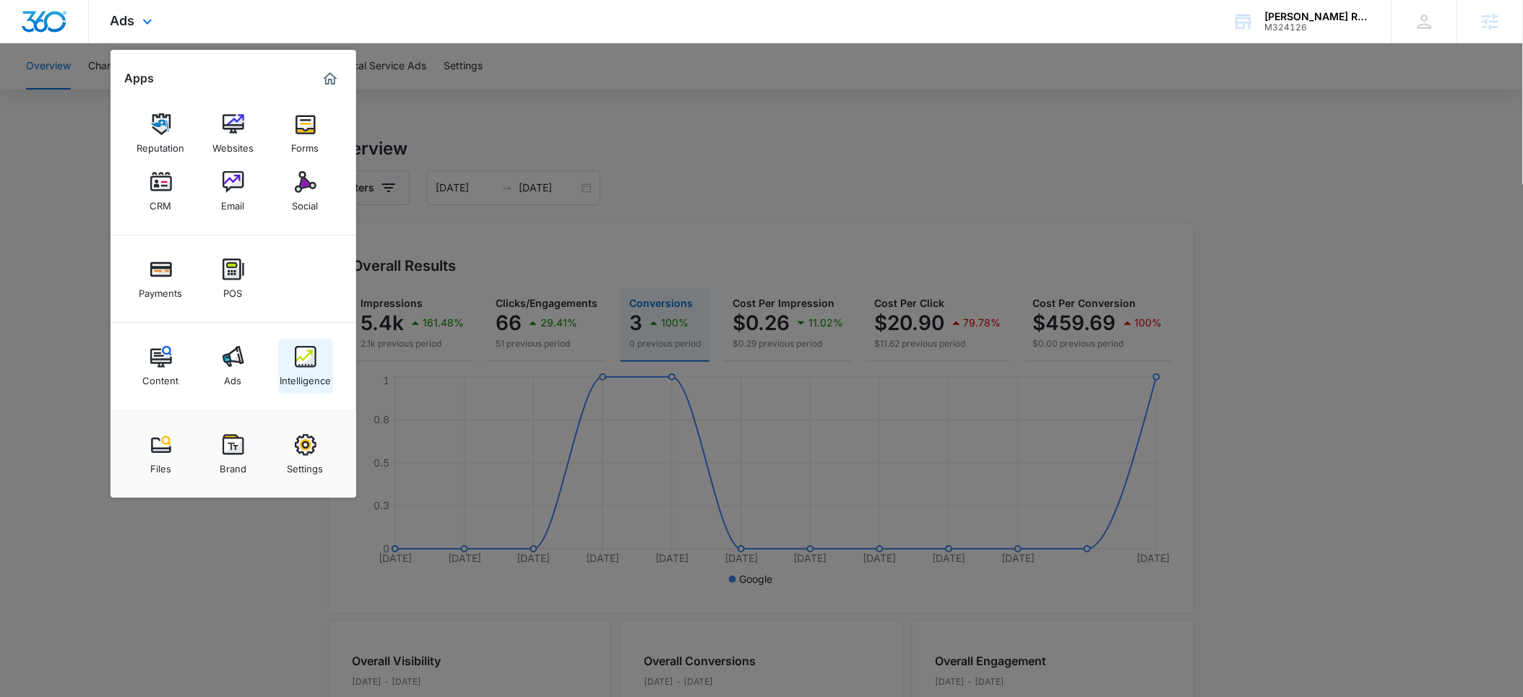
click at [309, 369] on div "Intelligence" at bounding box center [305, 377] width 51 height 19
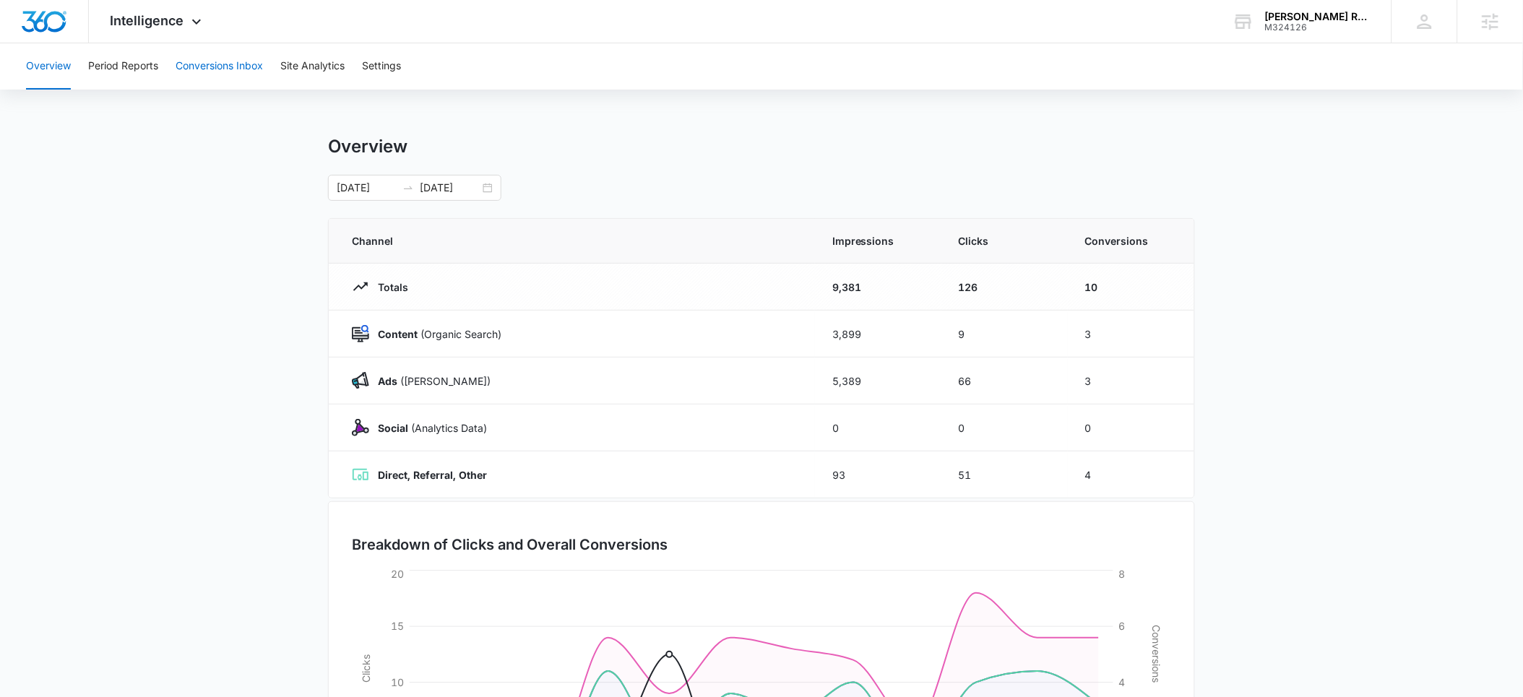
click at [203, 69] on button "Conversions Inbox" at bounding box center [219, 66] width 87 height 46
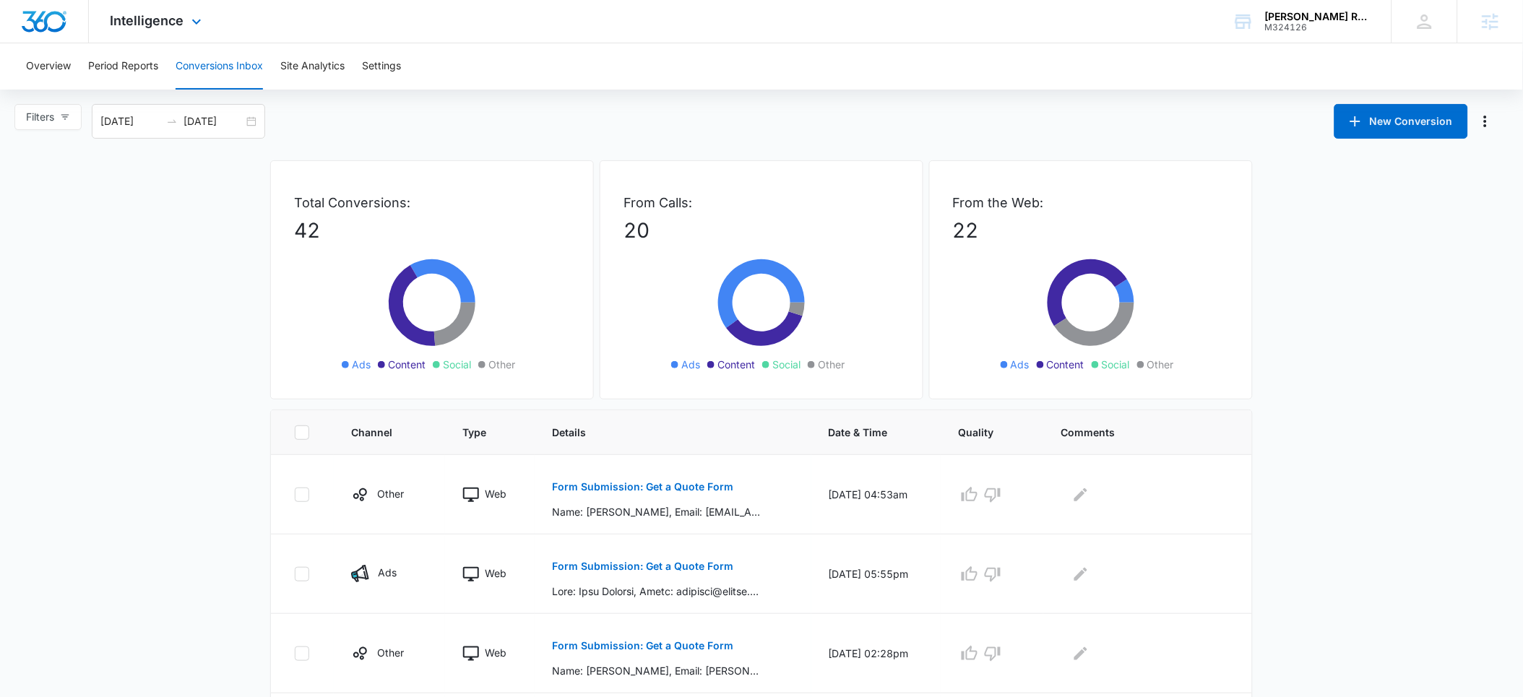
click at [158, 28] on div "Intelligence Apps Reputation Websites Forms CRM Email Social Payments POS Conte…" at bounding box center [158, 21] width 138 height 43
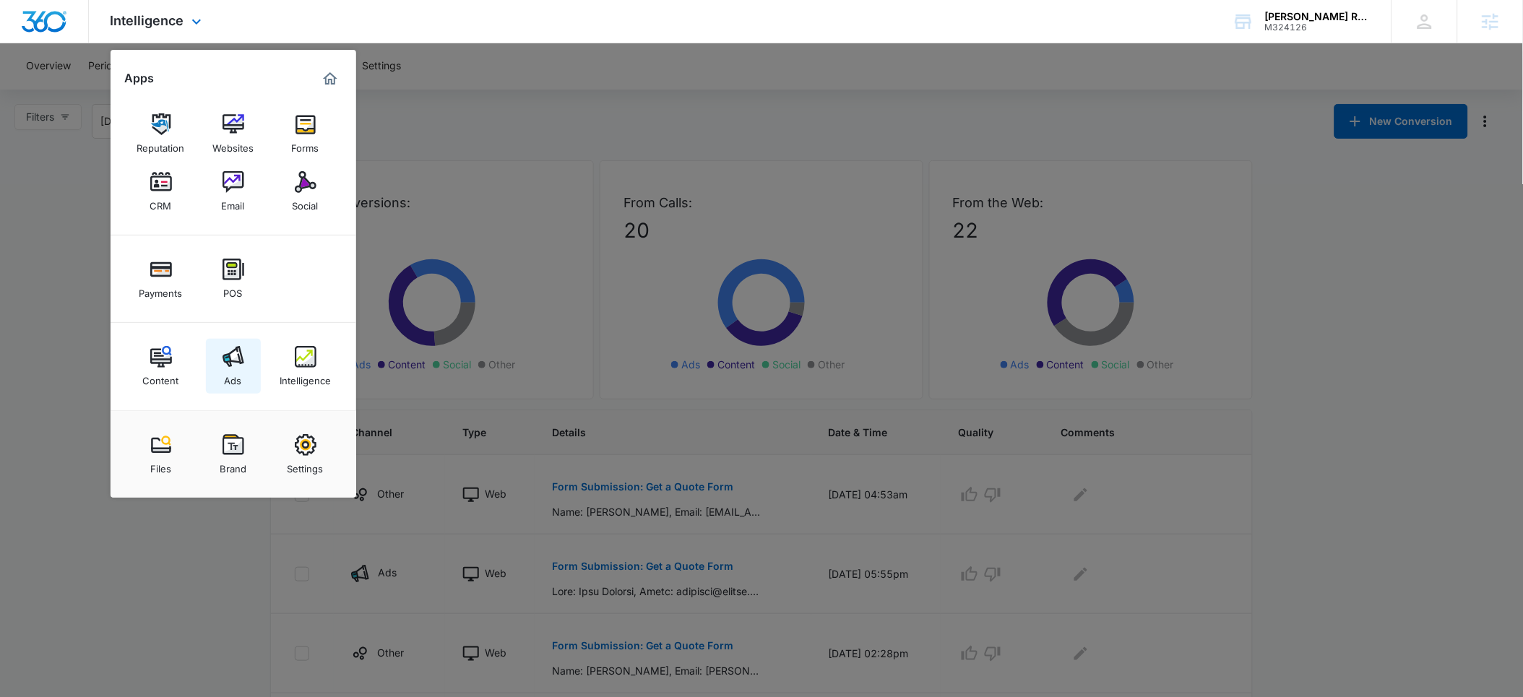
click at [240, 360] on img at bounding box center [234, 357] width 22 height 22
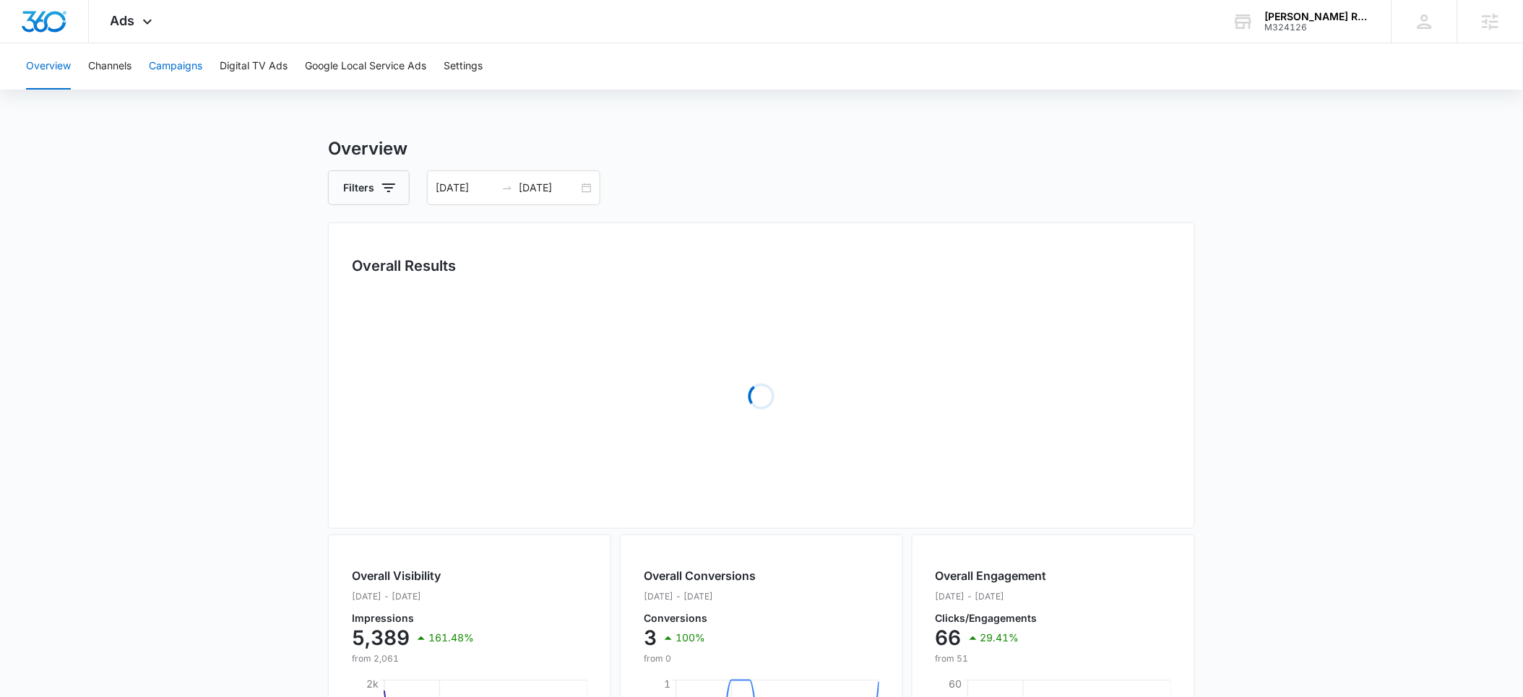
click at [177, 71] on button "Campaigns" at bounding box center [175, 66] width 53 height 46
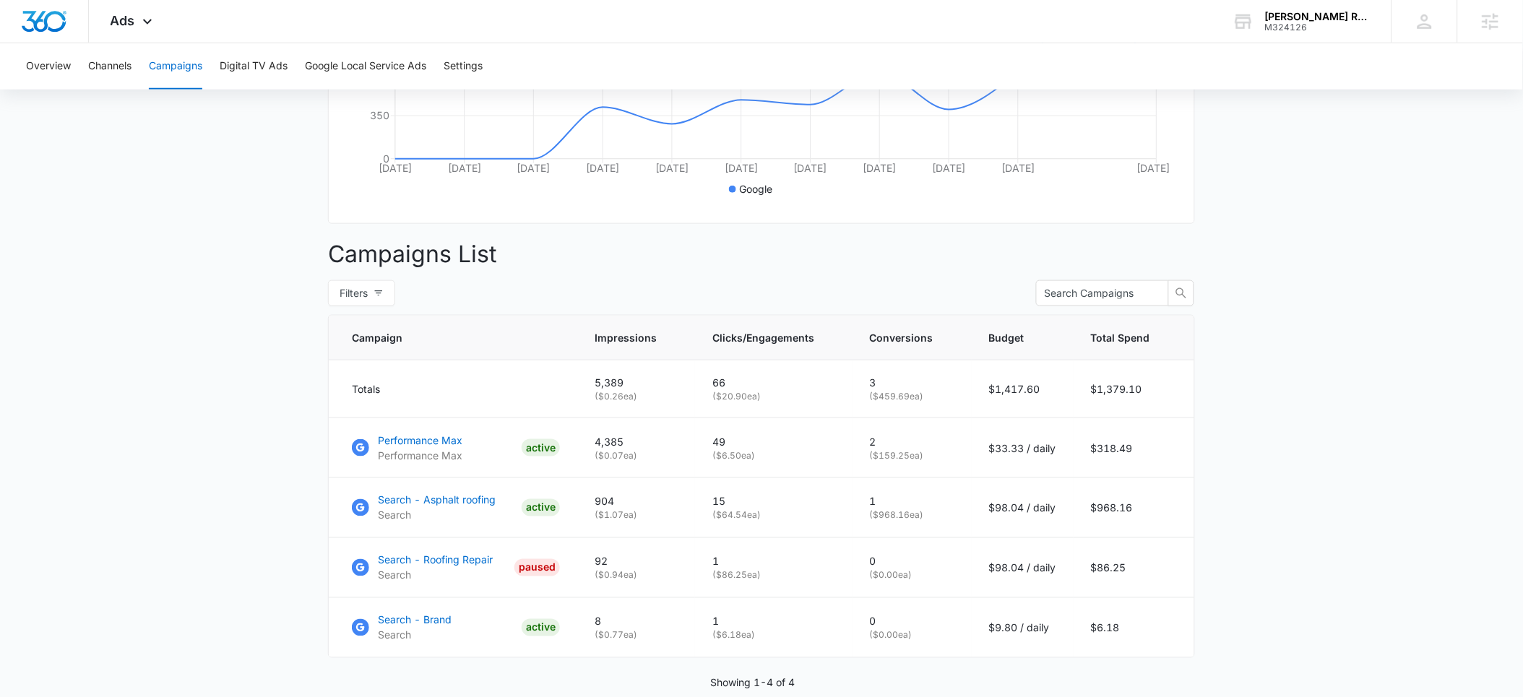
scroll to position [407, 0]
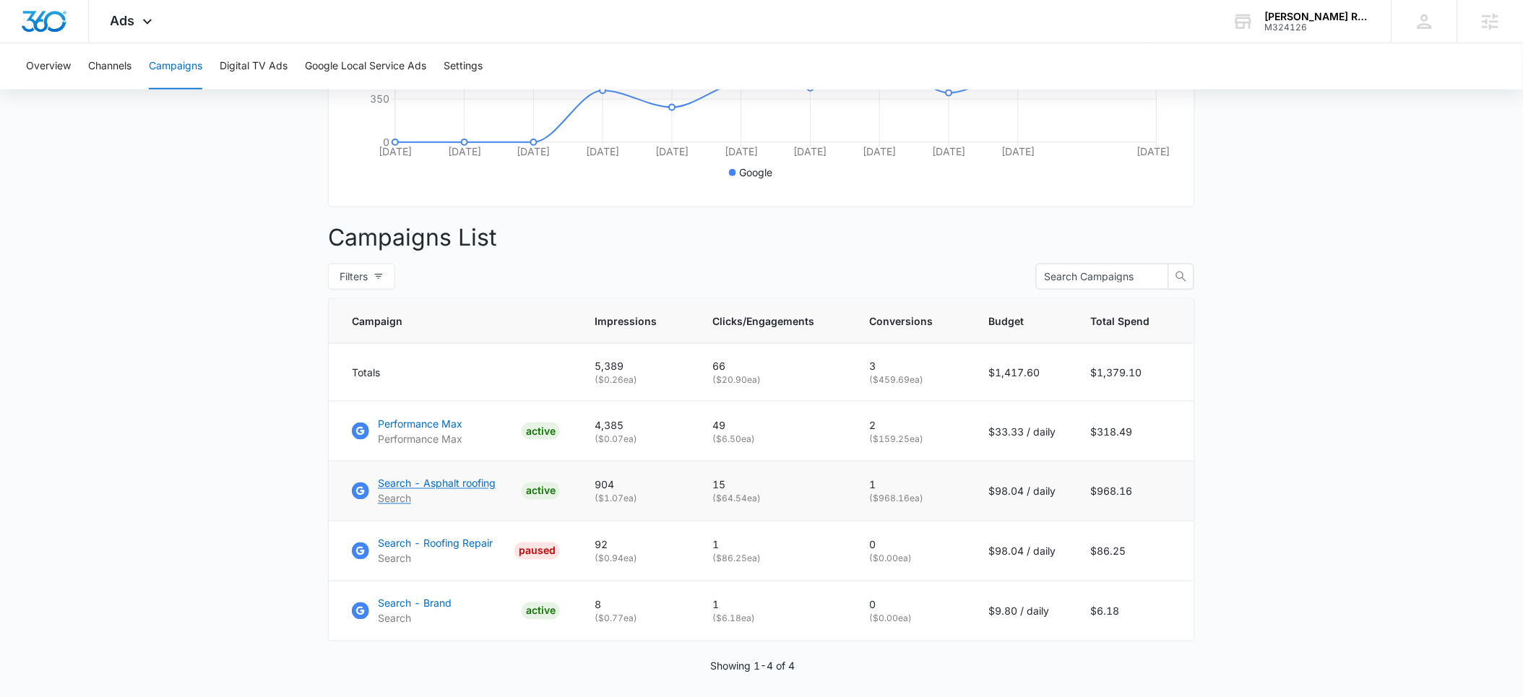
click at [414, 491] on p "Search - Asphalt roofing" at bounding box center [437, 483] width 118 height 15
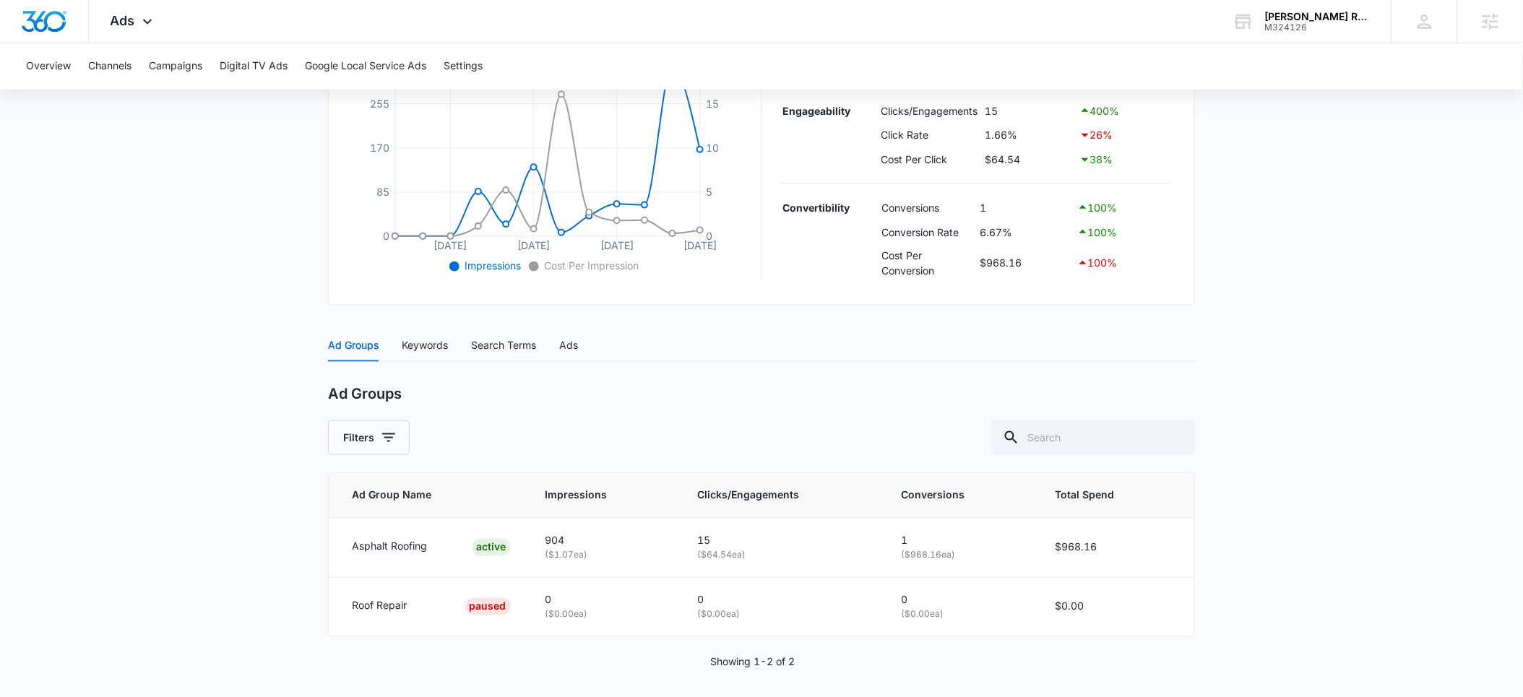
scroll to position [370, 0]
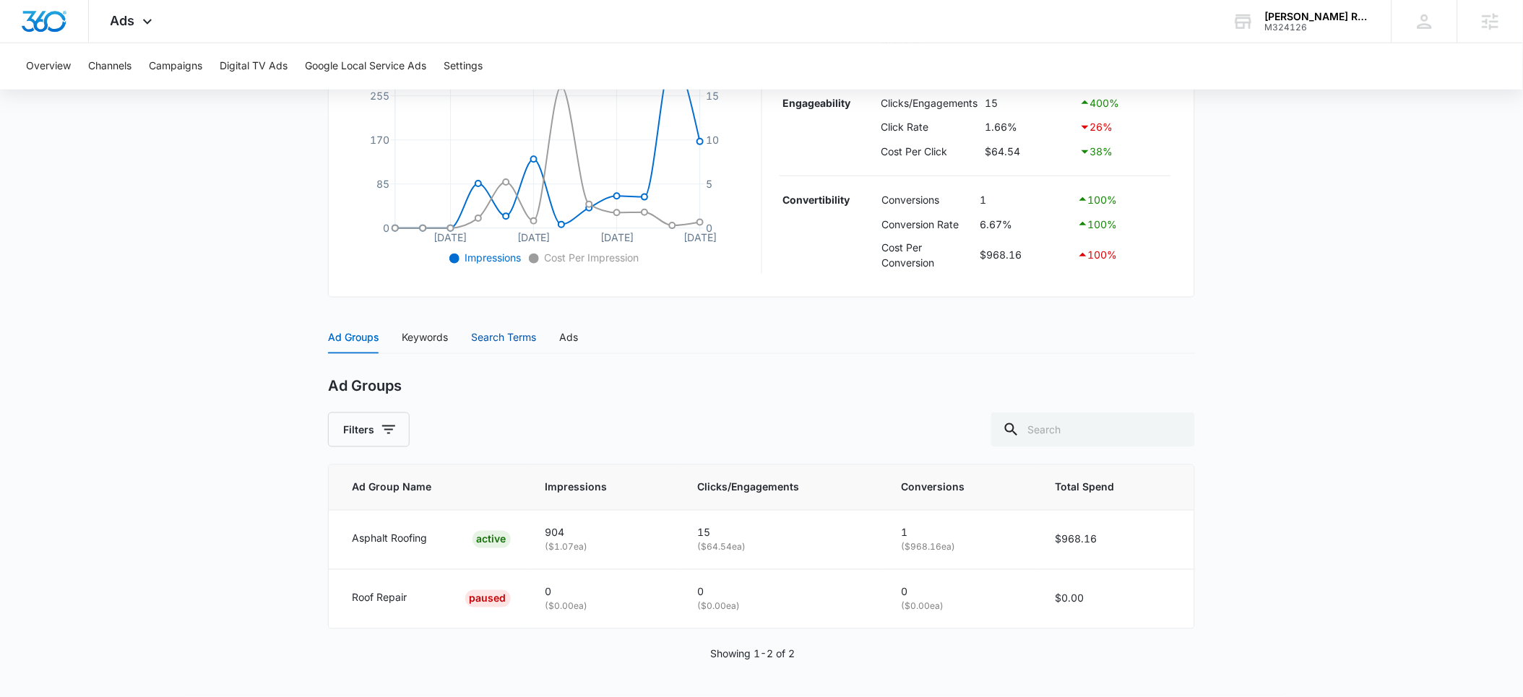
click at [484, 338] on div "Search Terms" at bounding box center [503, 337] width 65 height 16
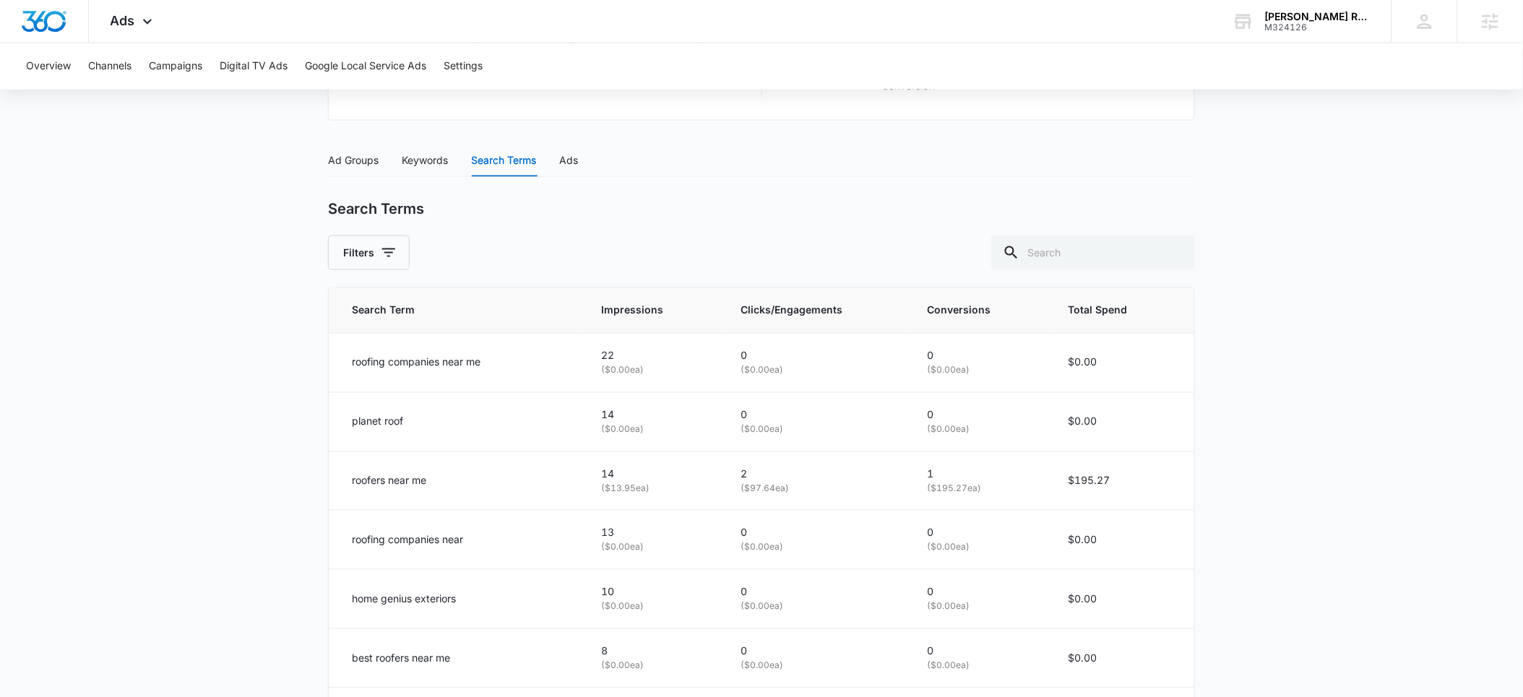
scroll to position [558, 0]
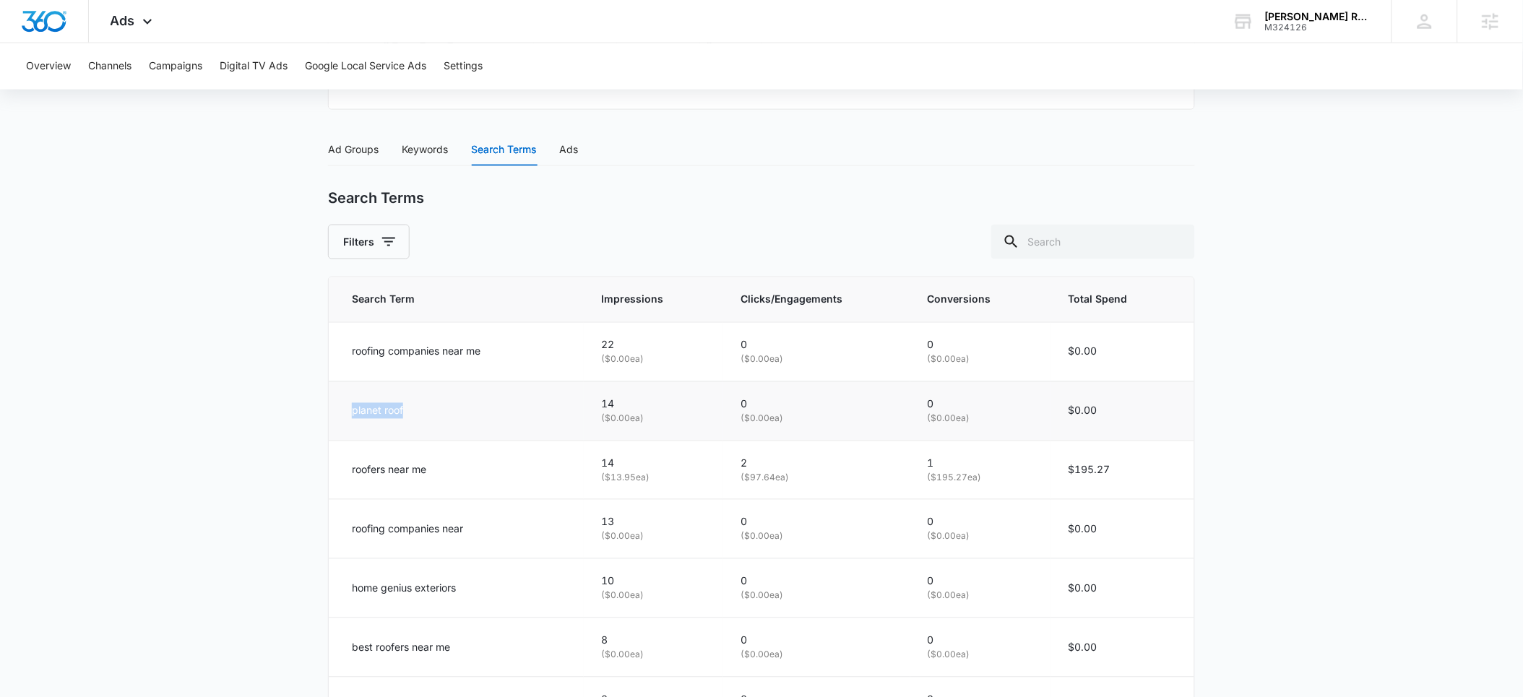
drag, startPoint x: 408, startPoint y: 410, endPoint x: 352, endPoint y: 410, distance: 56.4
click at [352, 410] on div "planet roof" at bounding box center [459, 411] width 215 height 16
copy p "planet roof"
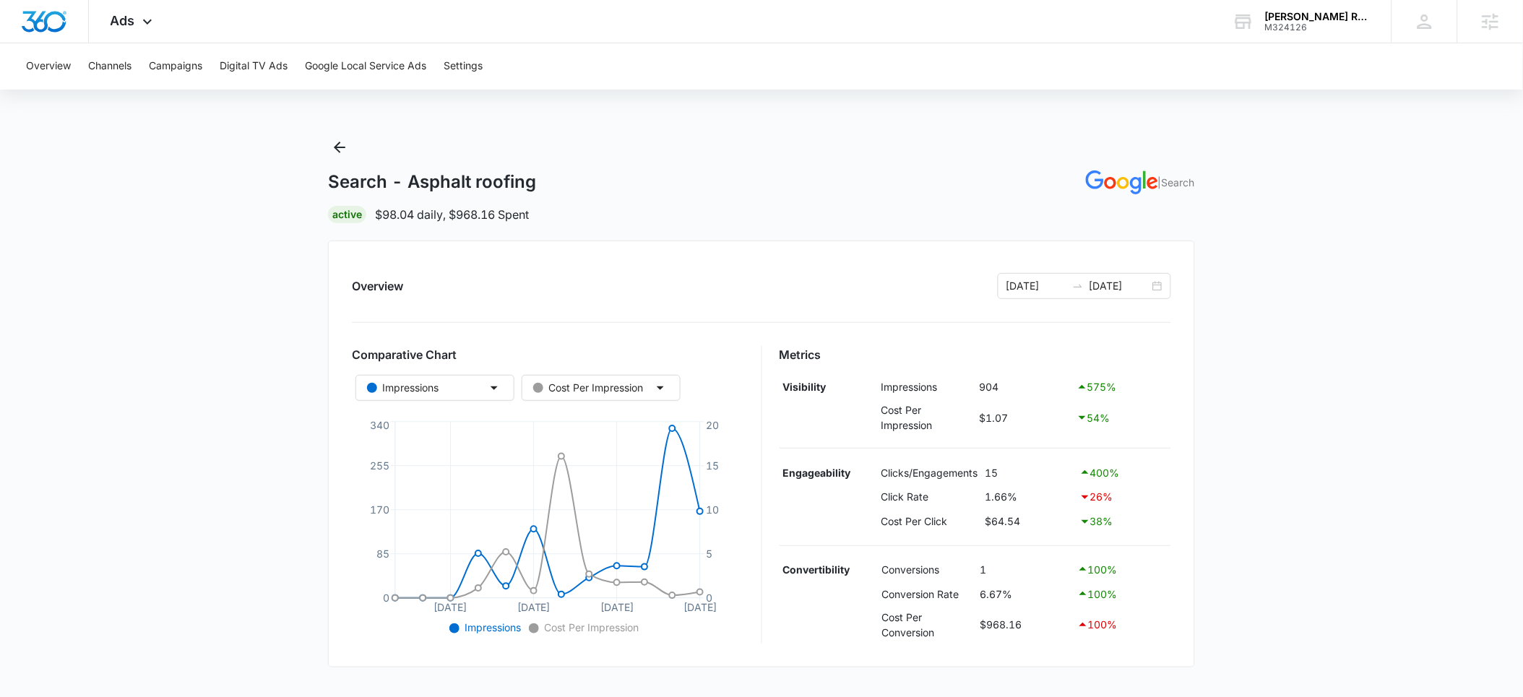
scroll to position [506, 0]
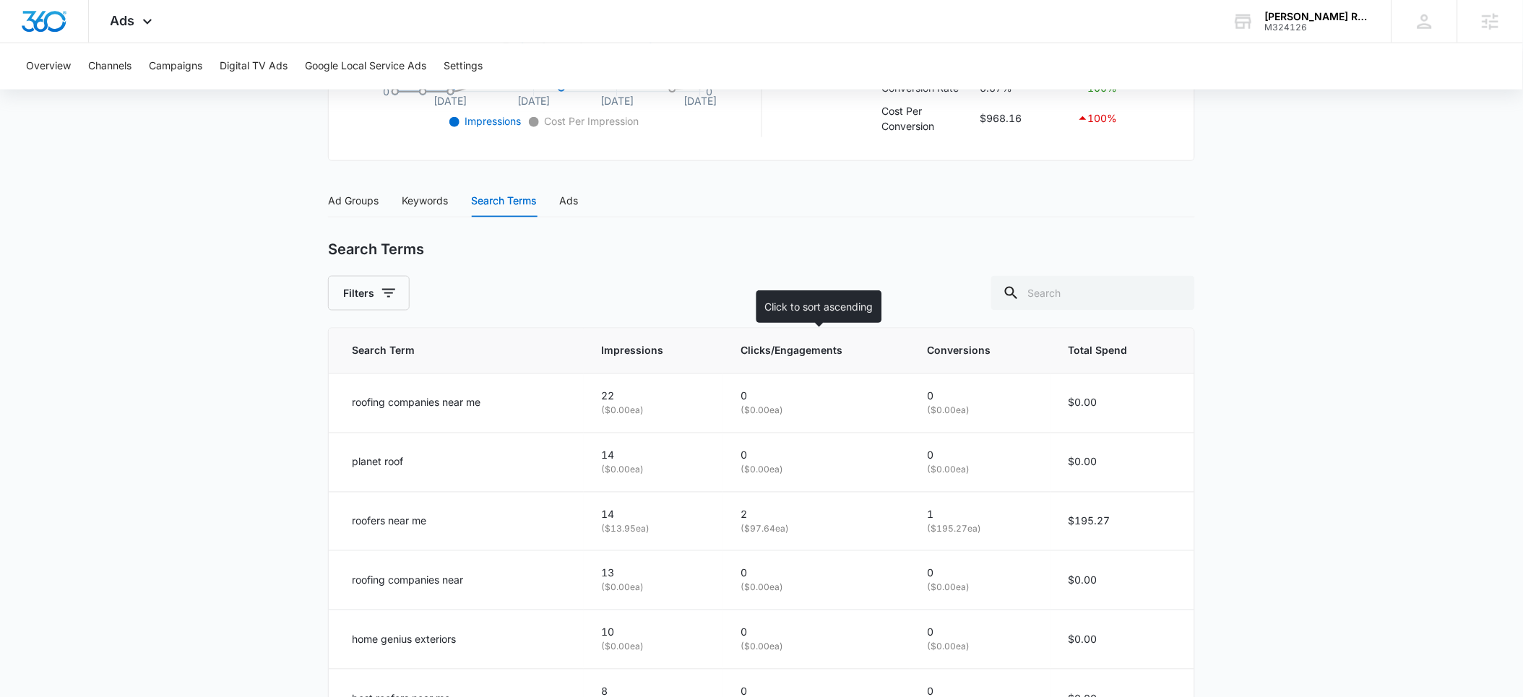
click at [783, 355] on span "Clicks/Engagements" at bounding box center [806, 351] width 131 height 16
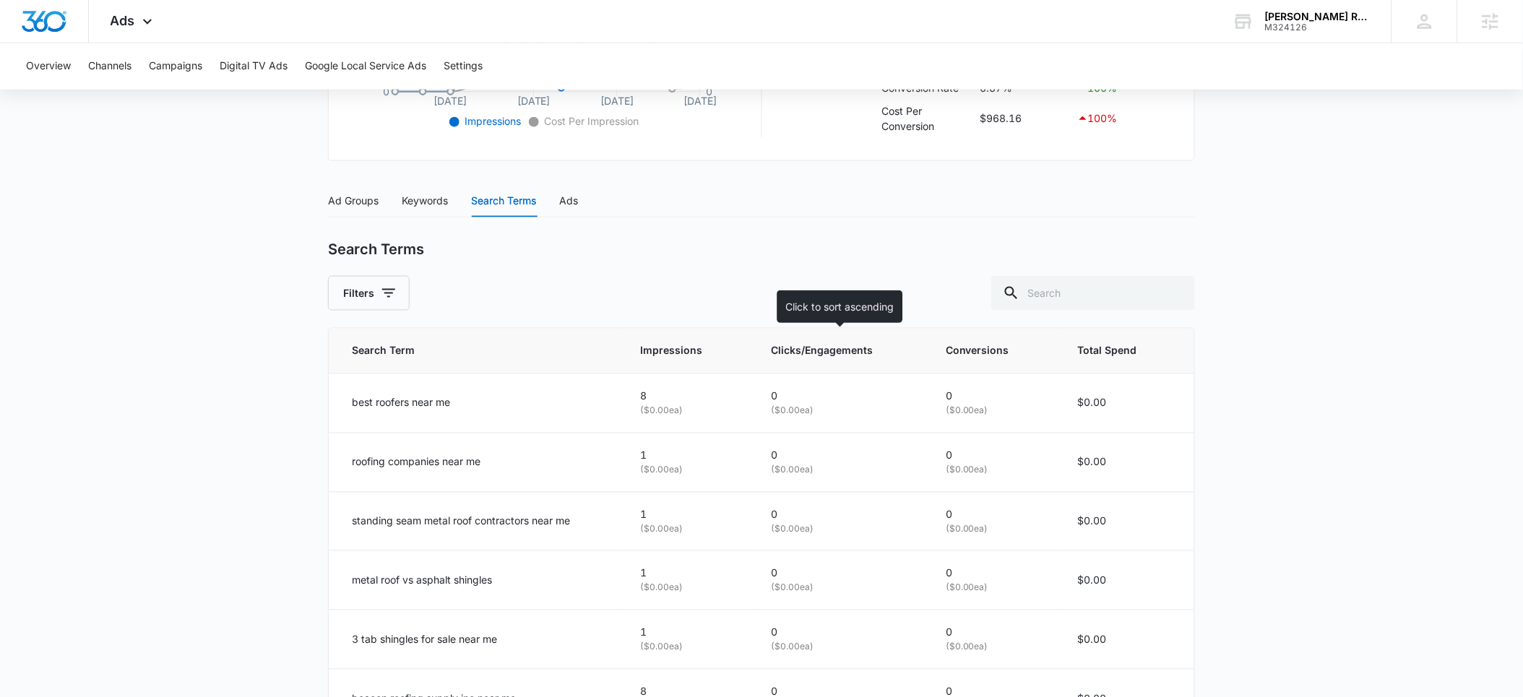
click at [823, 350] on span "Clicks/Engagements" at bounding box center [830, 351] width 119 height 16
click at [907, 352] on icon at bounding box center [903, 350] width 15 height 15
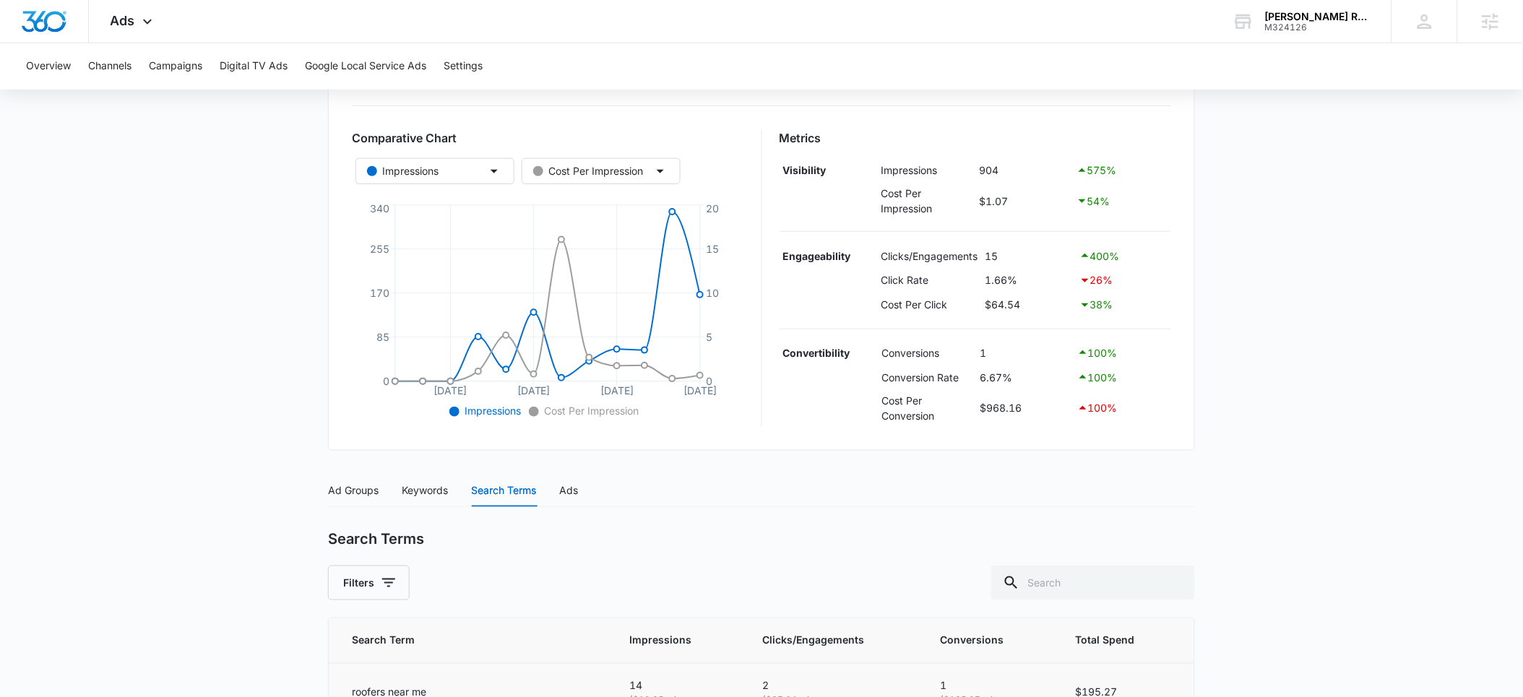
scroll to position [0, 0]
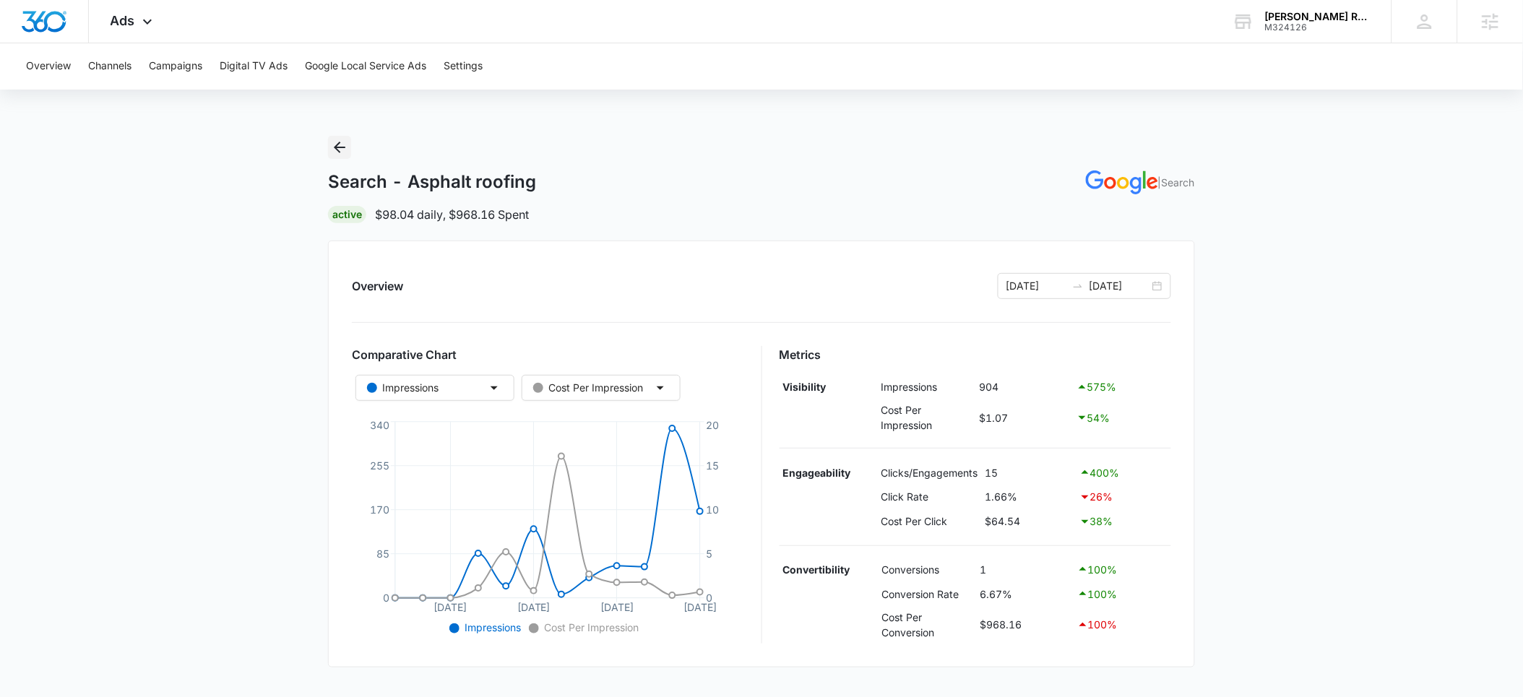
click at [340, 154] on icon "Back" at bounding box center [339, 147] width 17 height 17
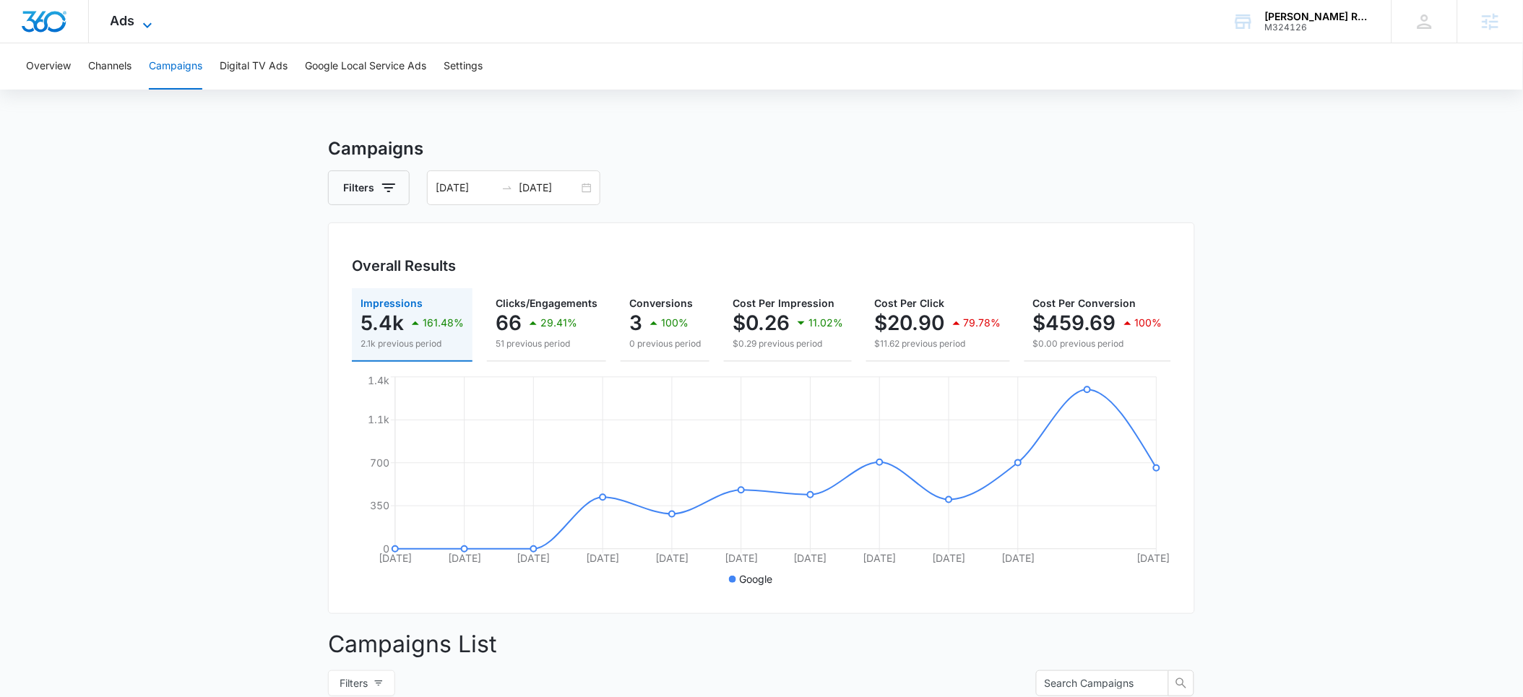
click at [142, 27] on icon at bounding box center [147, 25] width 17 height 17
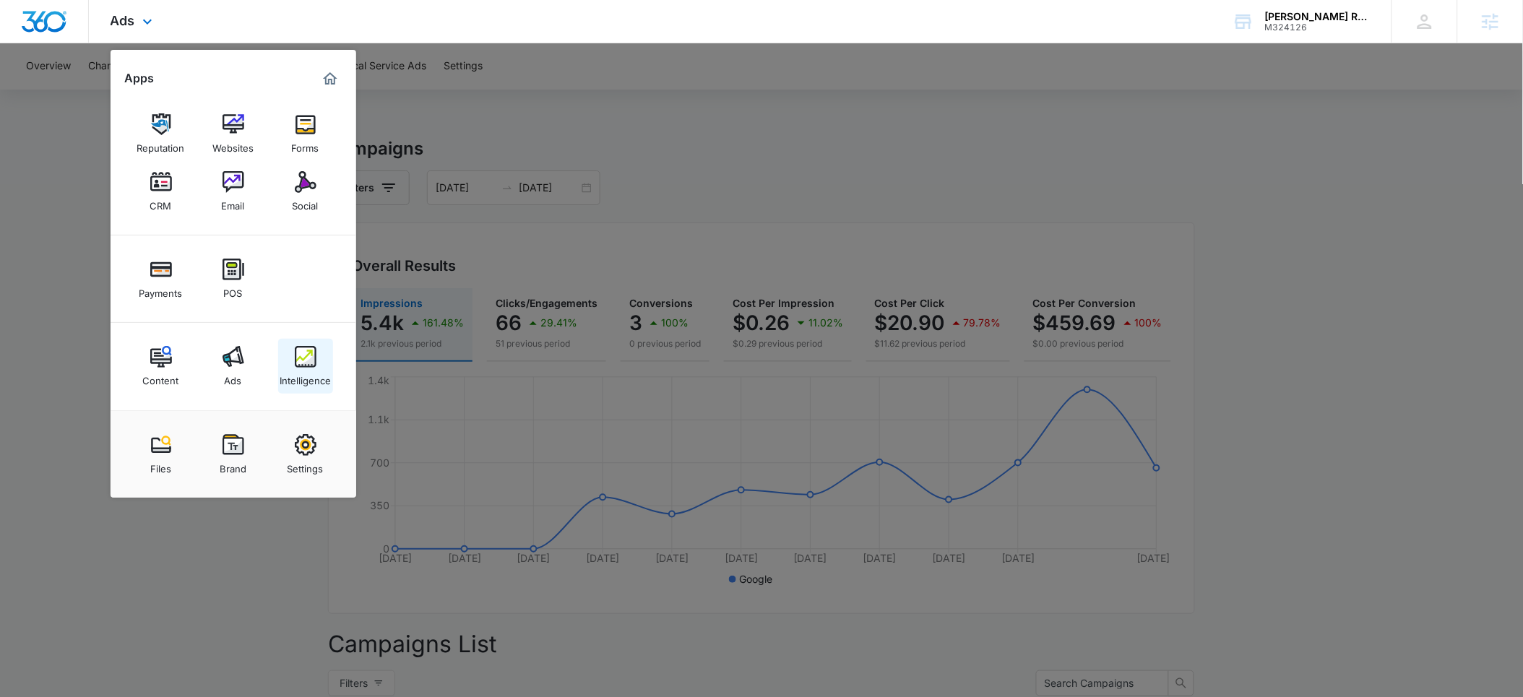
click at [310, 375] on div "Intelligence" at bounding box center [305, 377] width 51 height 19
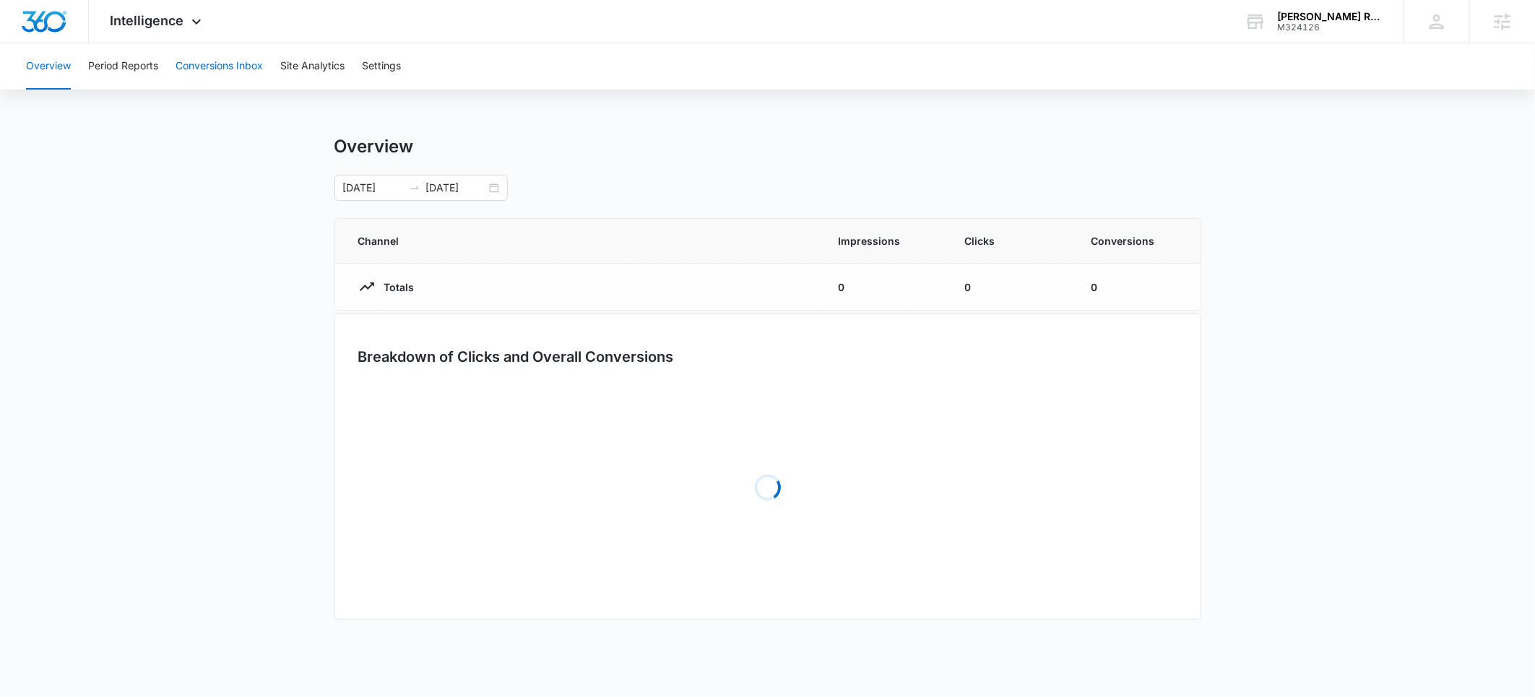
click at [204, 64] on button "Conversions Inbox" at bounding box center [219, 66] width 87 height 46
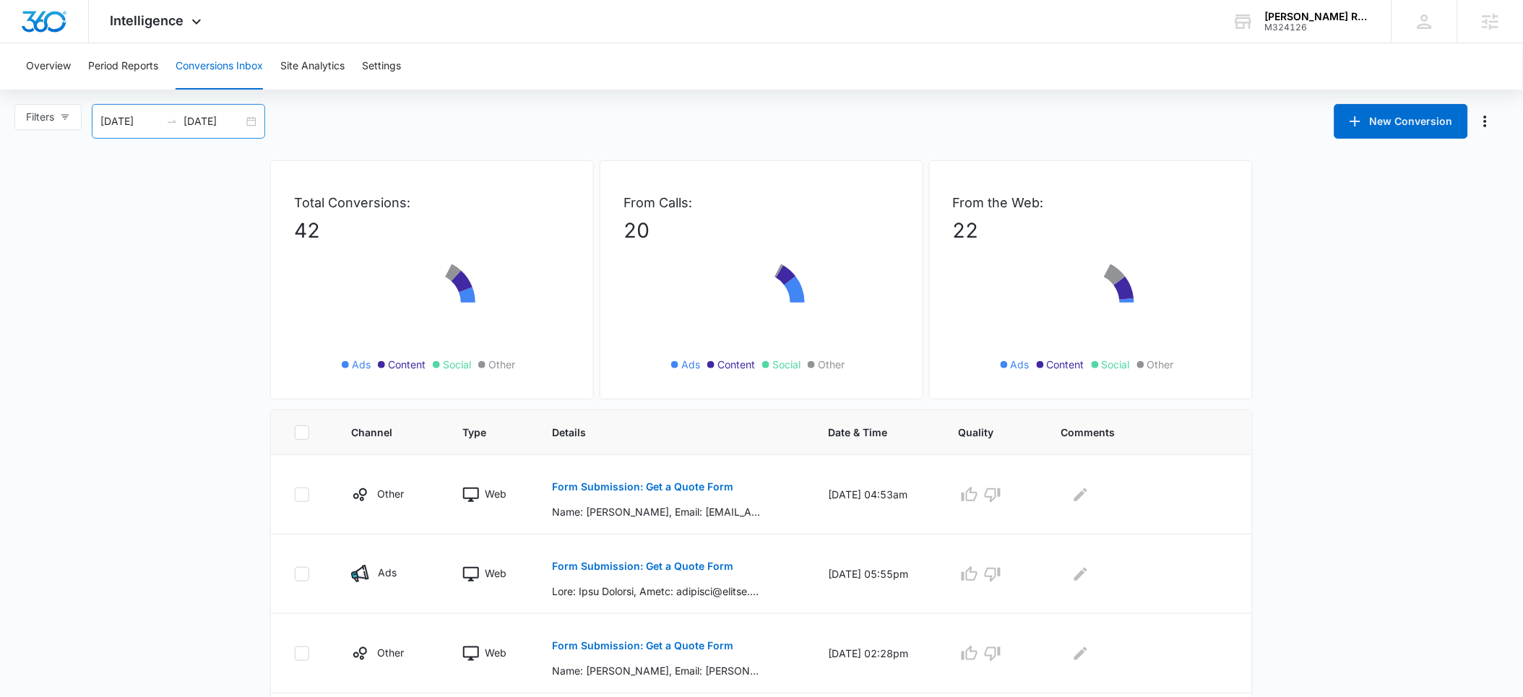
click at [130, 126] on input "[DATE]" at bounding box center [130, 121] width 60 height 16
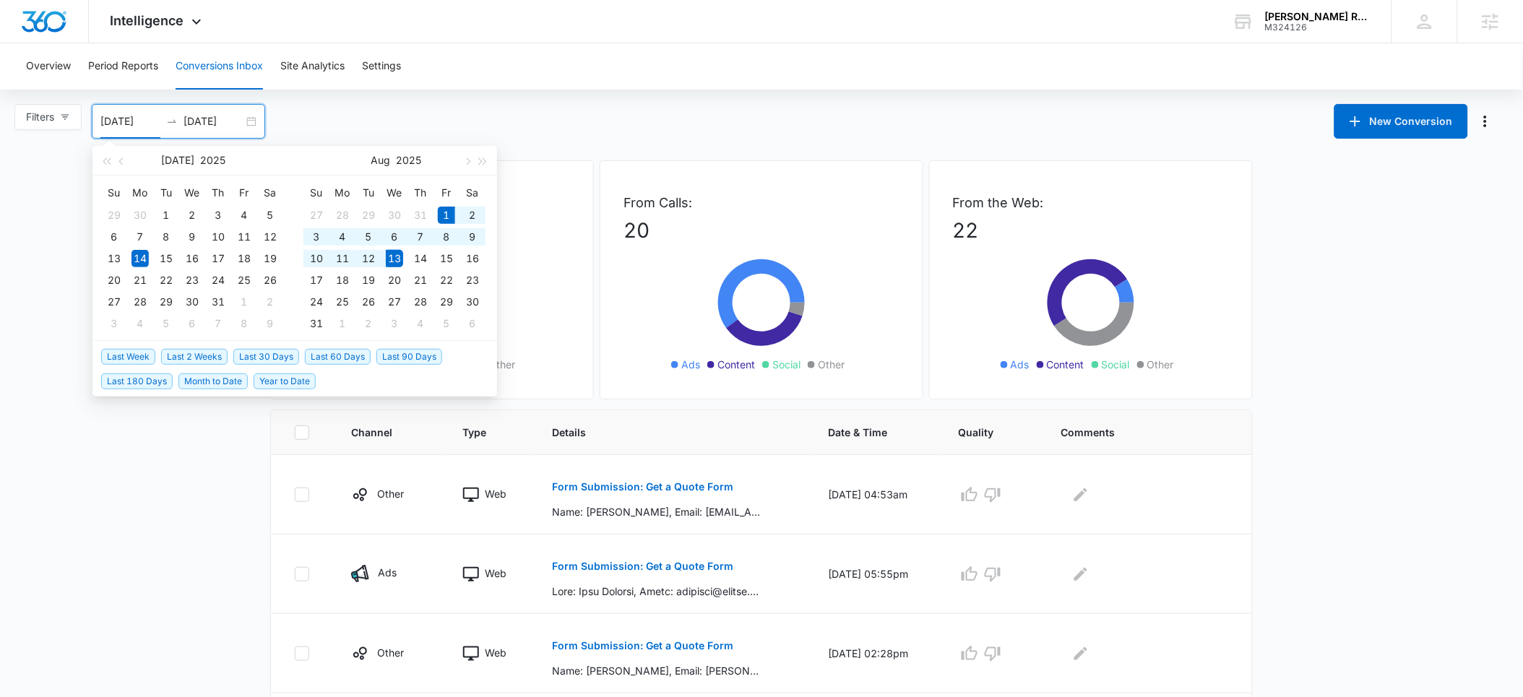
click at [217, 383] on span "Month to Date" at bounding box center [212, 382] width 69 height 16
type input "[DATE]"
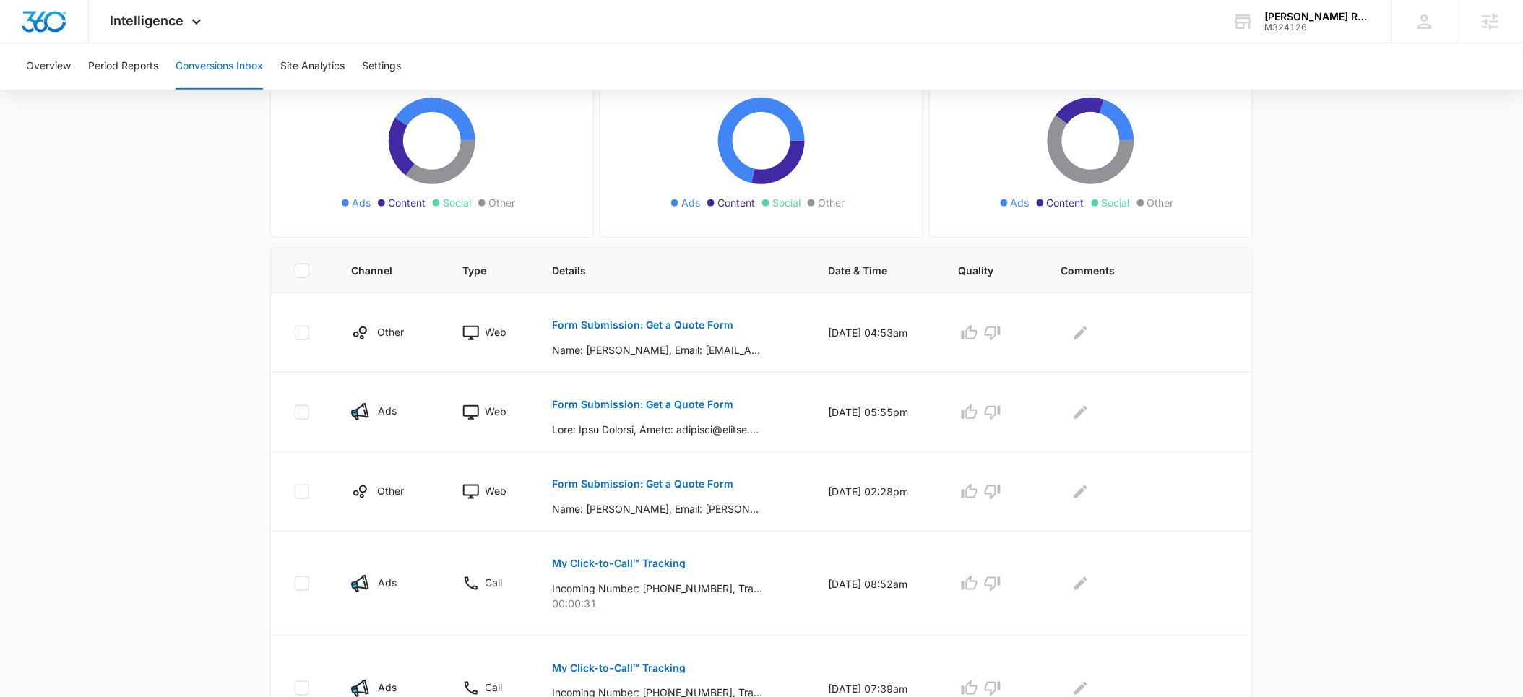
scroll to position [220, 0]
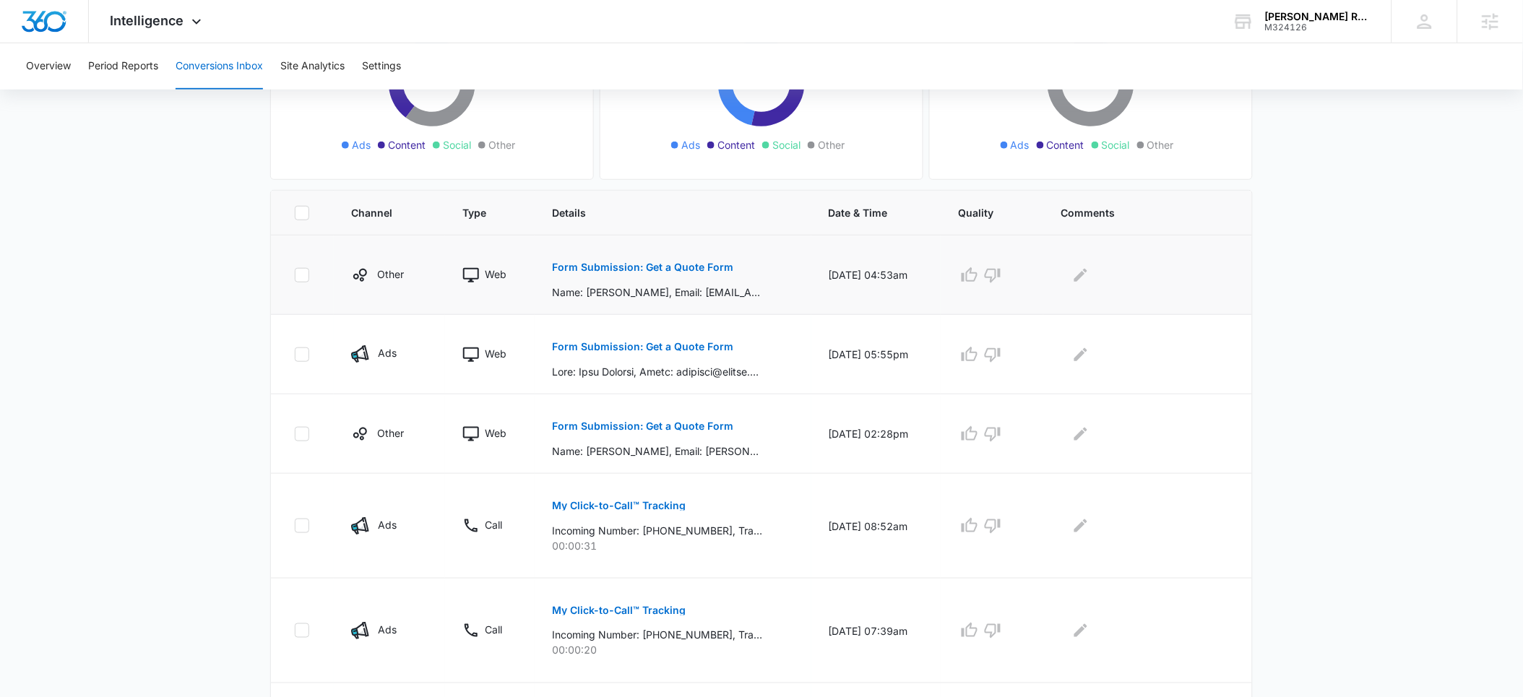
click at [634, 264] on p "Form Submission: Get a Quote Form" at bounding box center [642, 267] width 181 height 10
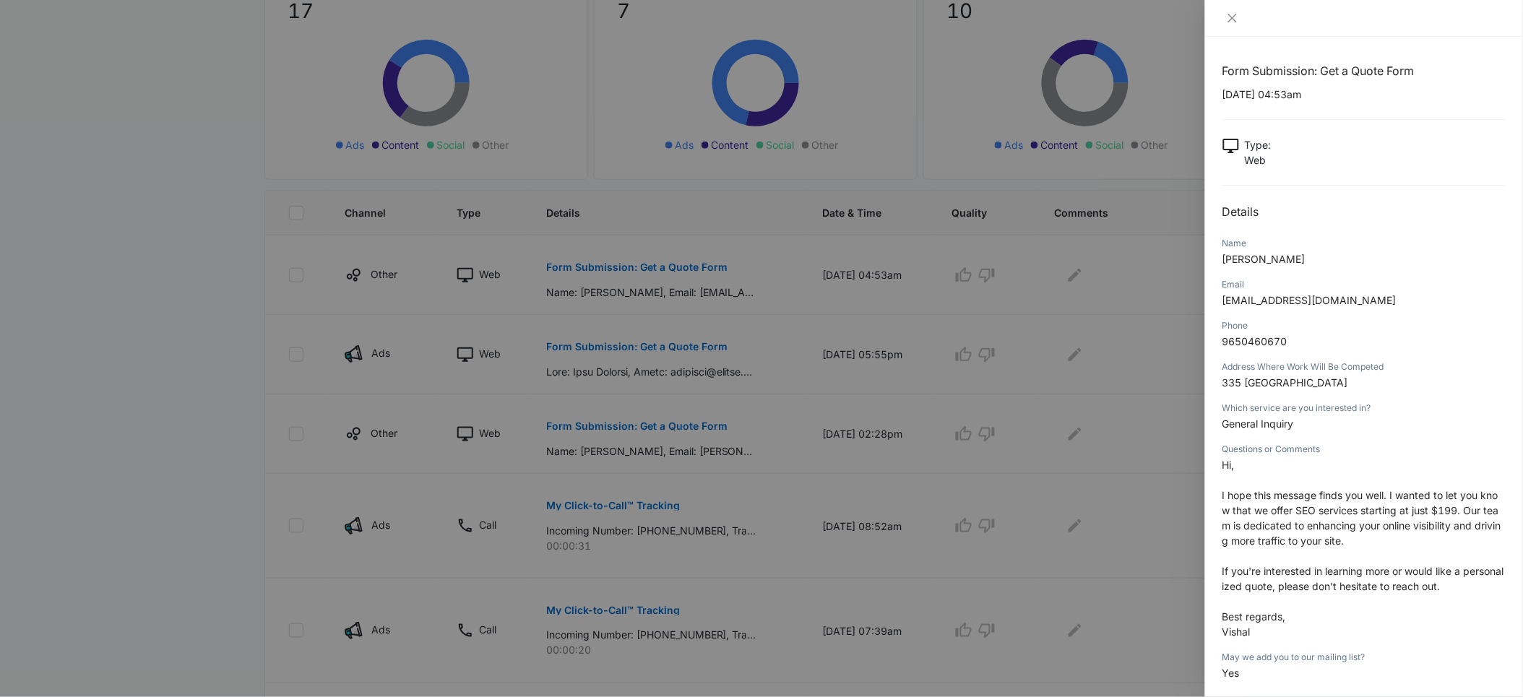
click at [1167, 357] on div at bounding box center [761, 348] width 1523 height 697
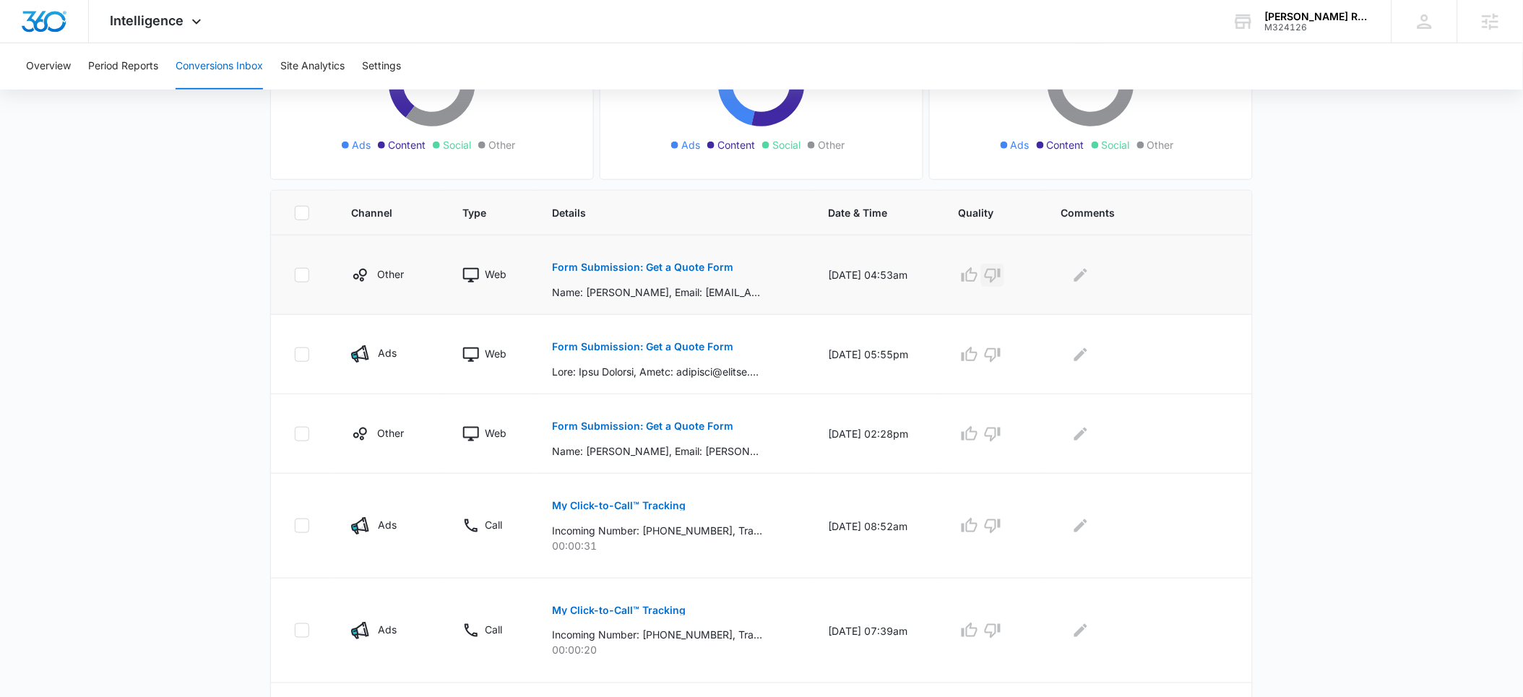
click at [1001, 277] on icon "button" at bounding box center [992, 275] width 17 height 17
click at [1090, 273] on icon "Edit Comments" at bounding box center [1080, 275] width 17 height 17
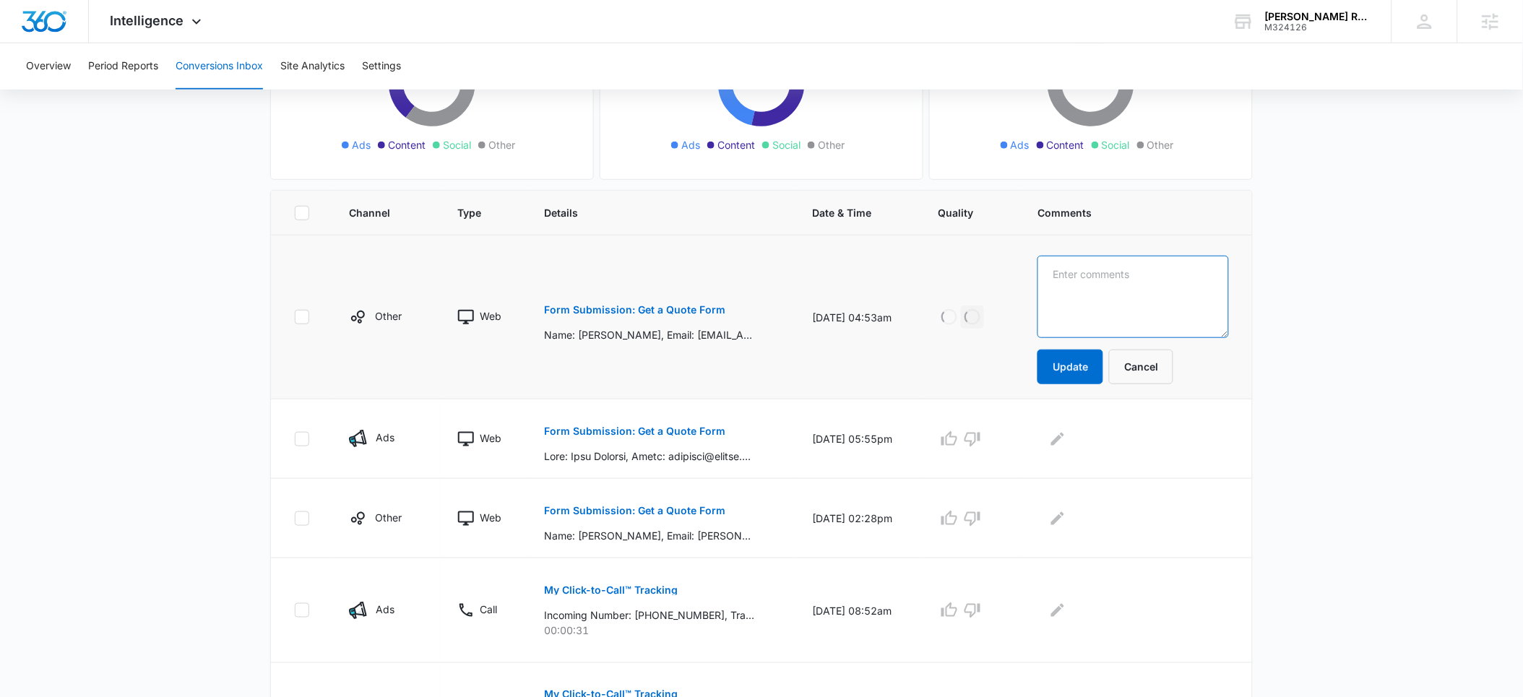
click at [1095, 280] on textarea at bounding box center [1133, 297] width 191 height 82
type textarea "marketing spam"
click at [1090, 371] on button "Update" at bounding box center [1071, 367] width 66 height 35
click at [1064, 441] on icon "Edit Comments" at bounding box center [1057, 438] width 13 height 13
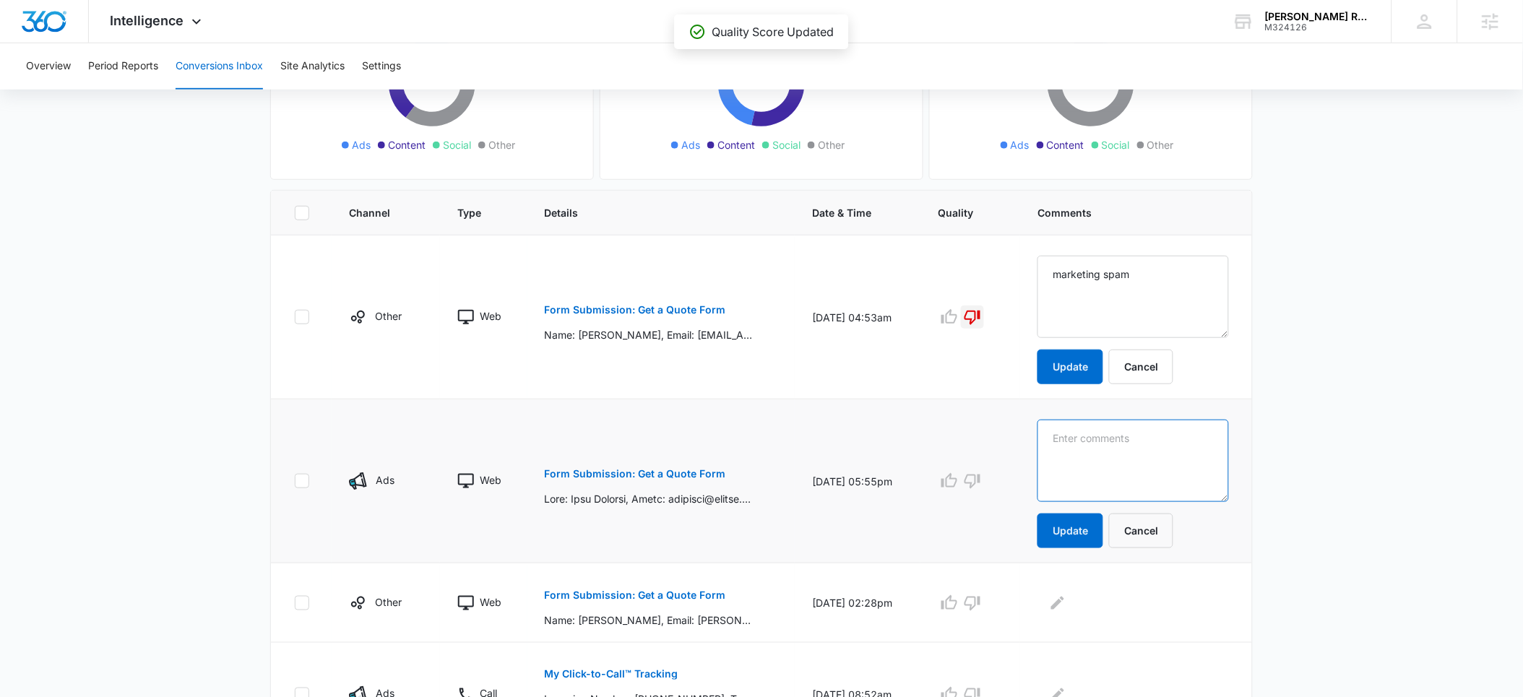
click at [1087, 338] on textarea at bounding box center [1133, 297] width 191 height 82
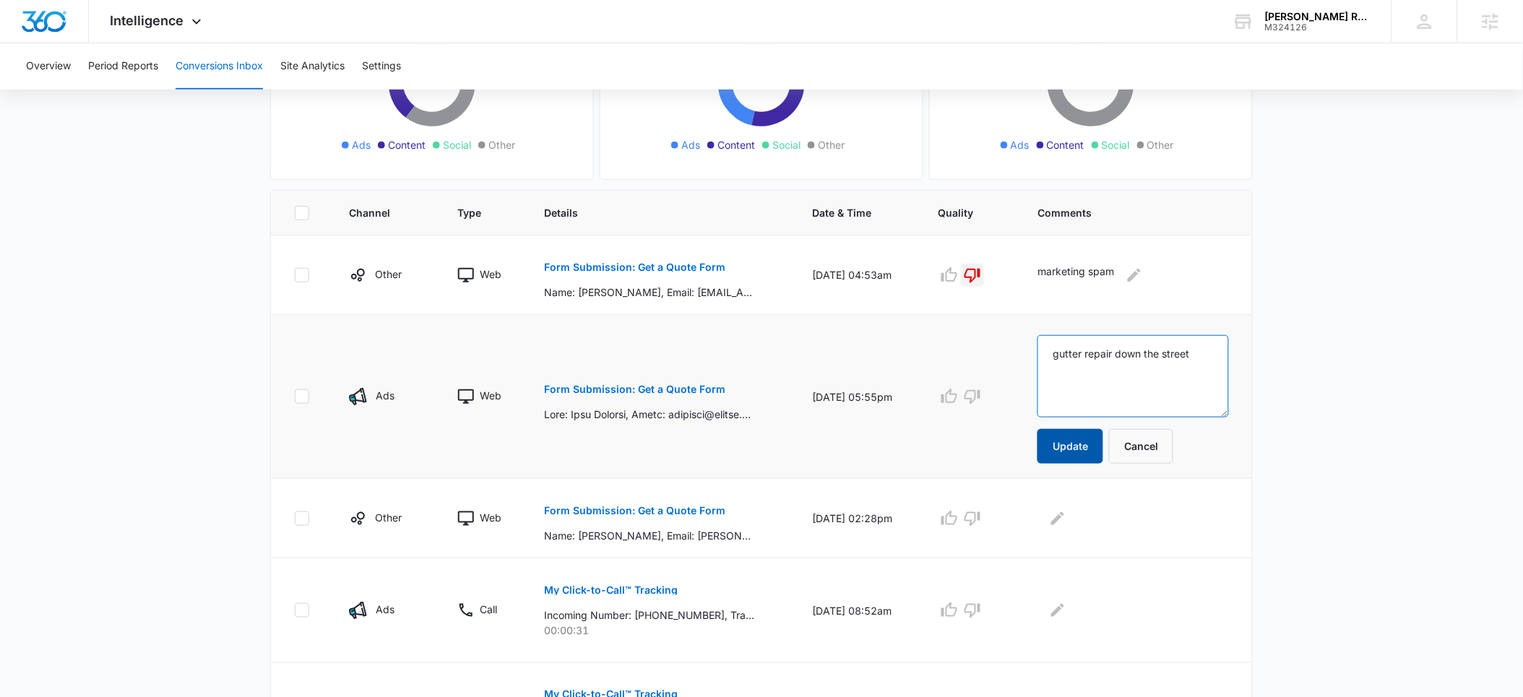
type textarea "gutter repair down the street"
click at [1082, 451] on button "Update" at bounding box center [1071, 446] width 66 height 35
click at [958, 395] on icon "button" at bounding box center [949, 396] width 17 height 17
click at [633, 509] on p "Form Submission: Get a Quote Form" at bounding box center [635, 511] width 181 height 10
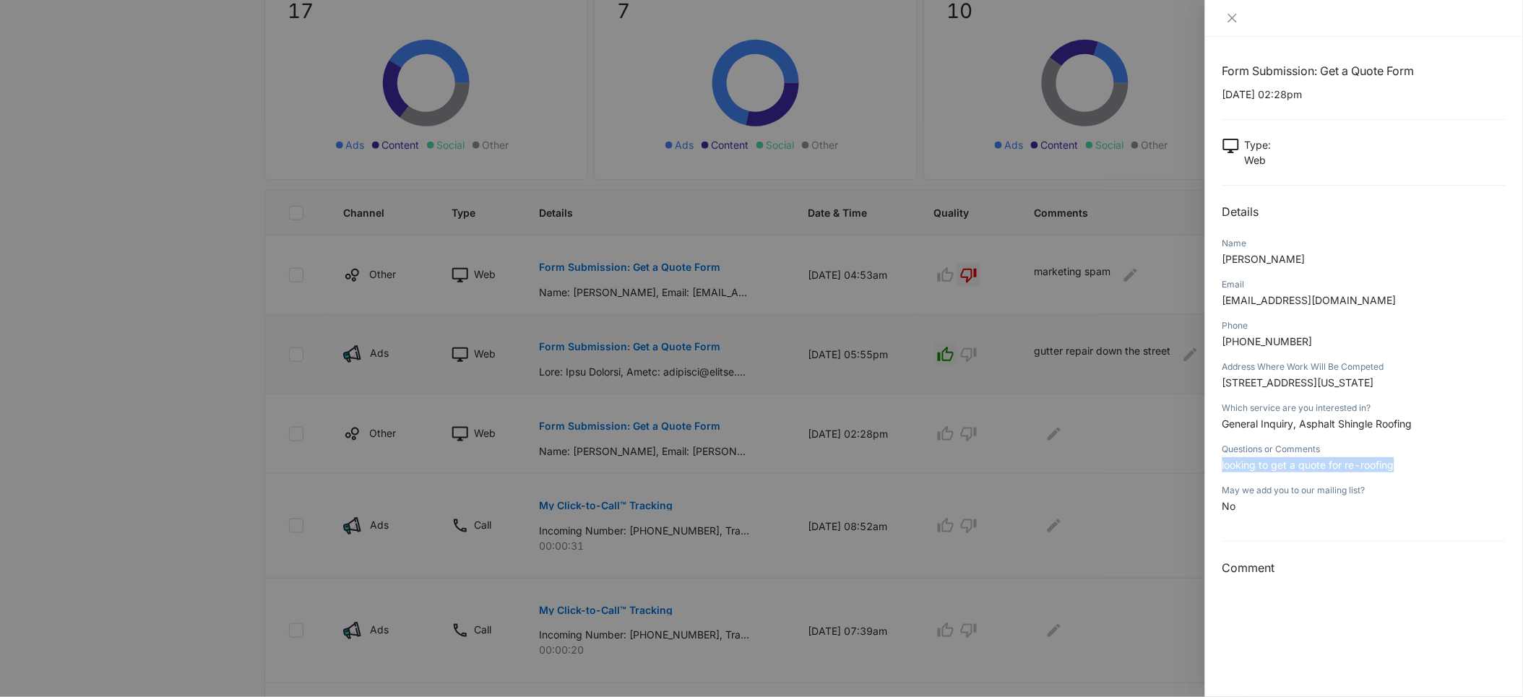
drag, startPoint x: 1405, startPoint y: 467, endPoint x: 1223, endPoint y: 468, distance: 182.1
click at [1223, 468] on p "looking to get a quote for re-roofing" at bounding box center [1364, 464] width 283 height 15
copy span "looking to get a quote for re-roofing"
click at [1233, 19] on icon "close" at bounding box center [1232, 18] width 9 height 9
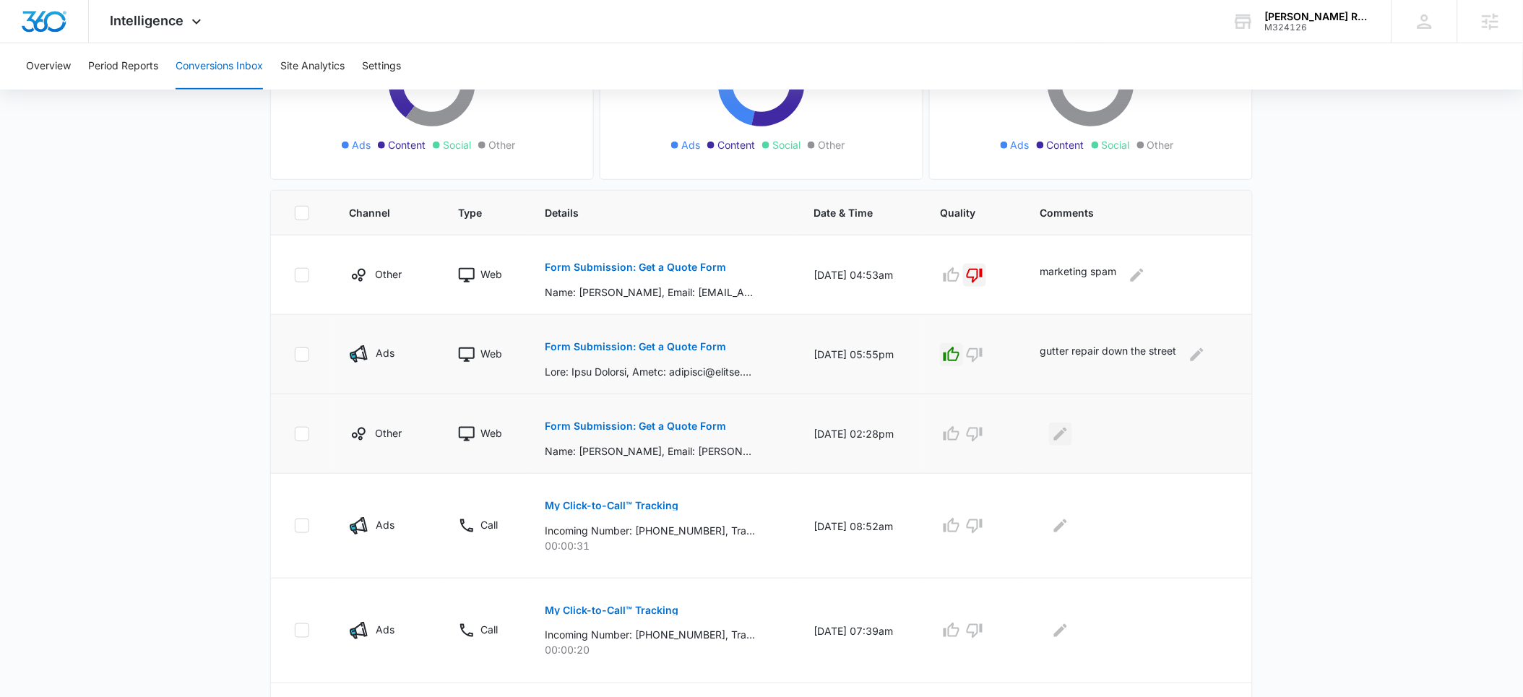
click at [1069, 435] on icon "Edit Comments" at bounding box center [1060, 434] width 17 height 17
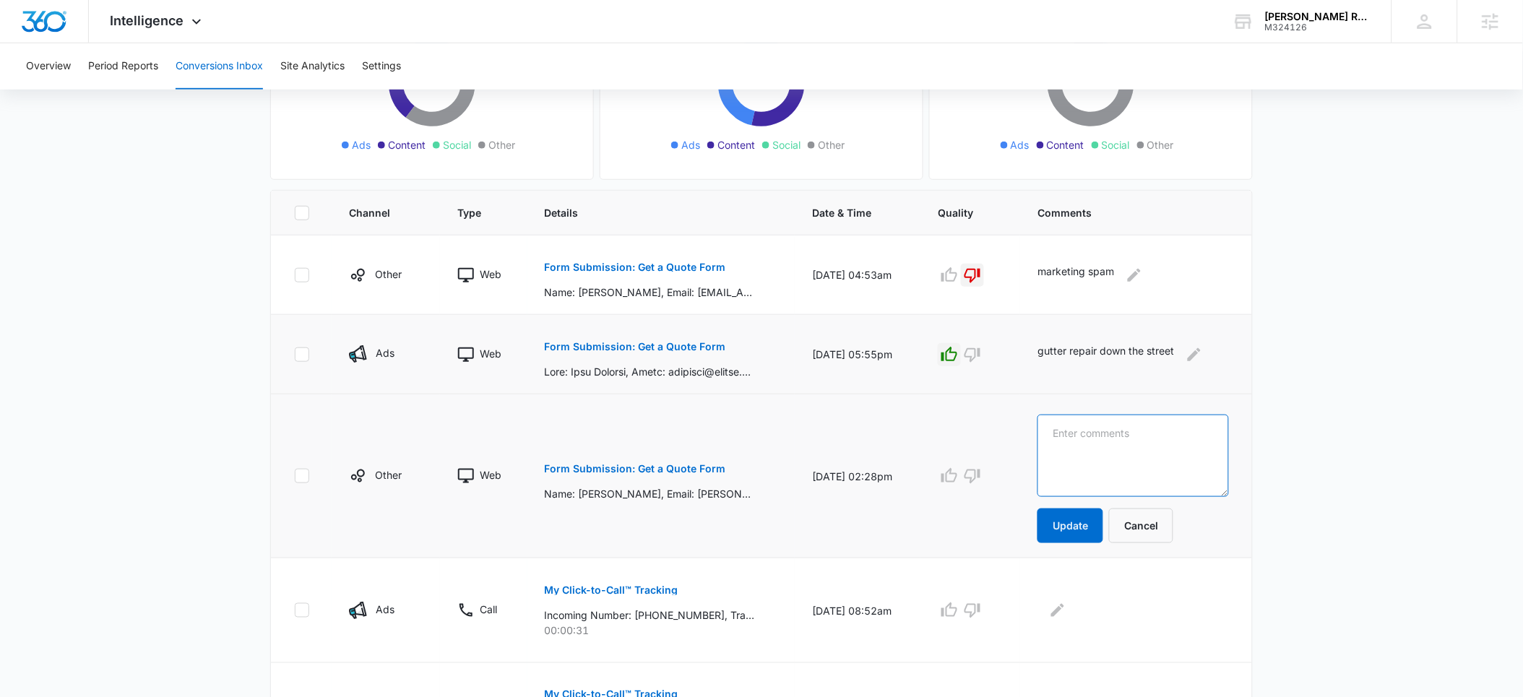
click at [1102, 441] on textarea at bounding box center [1133, 456] width 191 height 82
paste textarea "looking to get a quote for re-roofing"
type textarea "looking to get a quote for re-roofing"
click at [1080, 522] on button "Update" at bounding box center [1071, 526] width 66 height 35
click at [958, 477] on icon "button" at bounding box center [949, 475] width 17 height 17
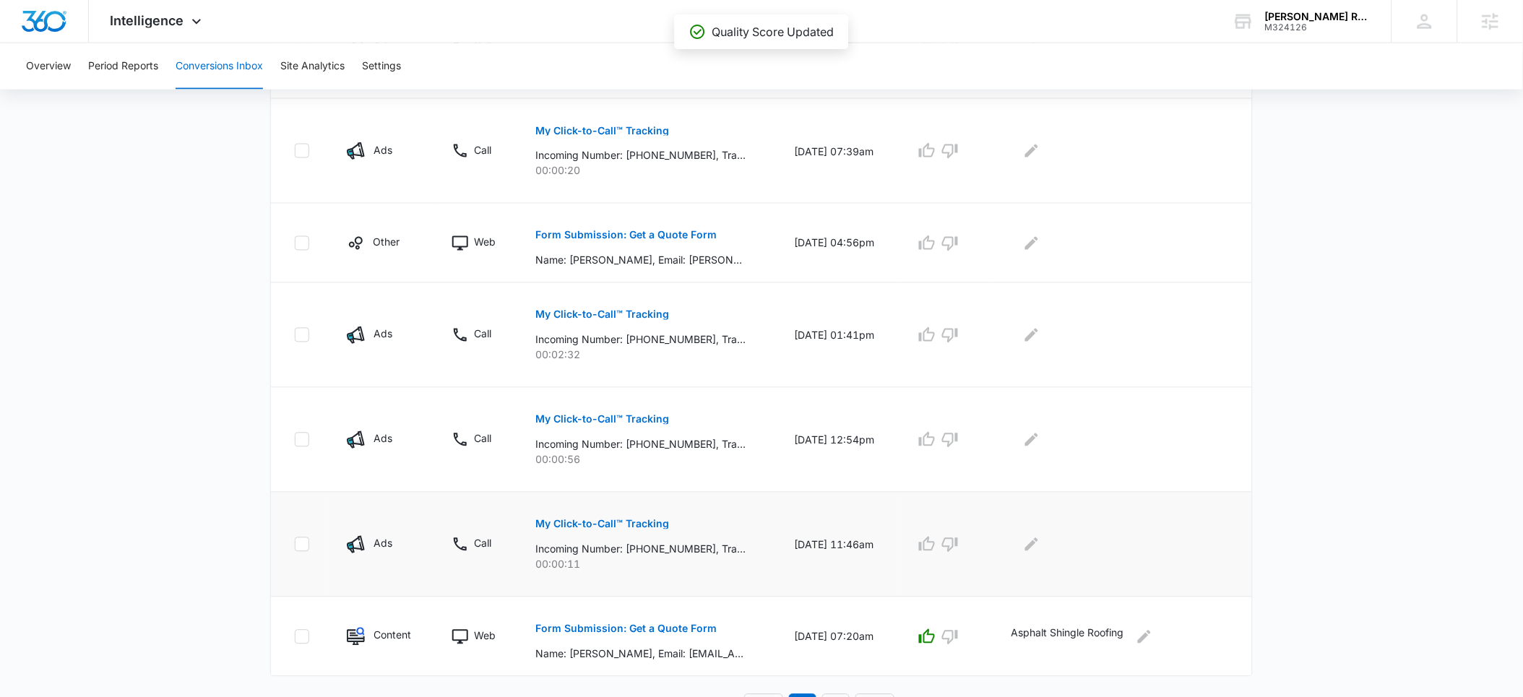
scroll to position [724, 0]
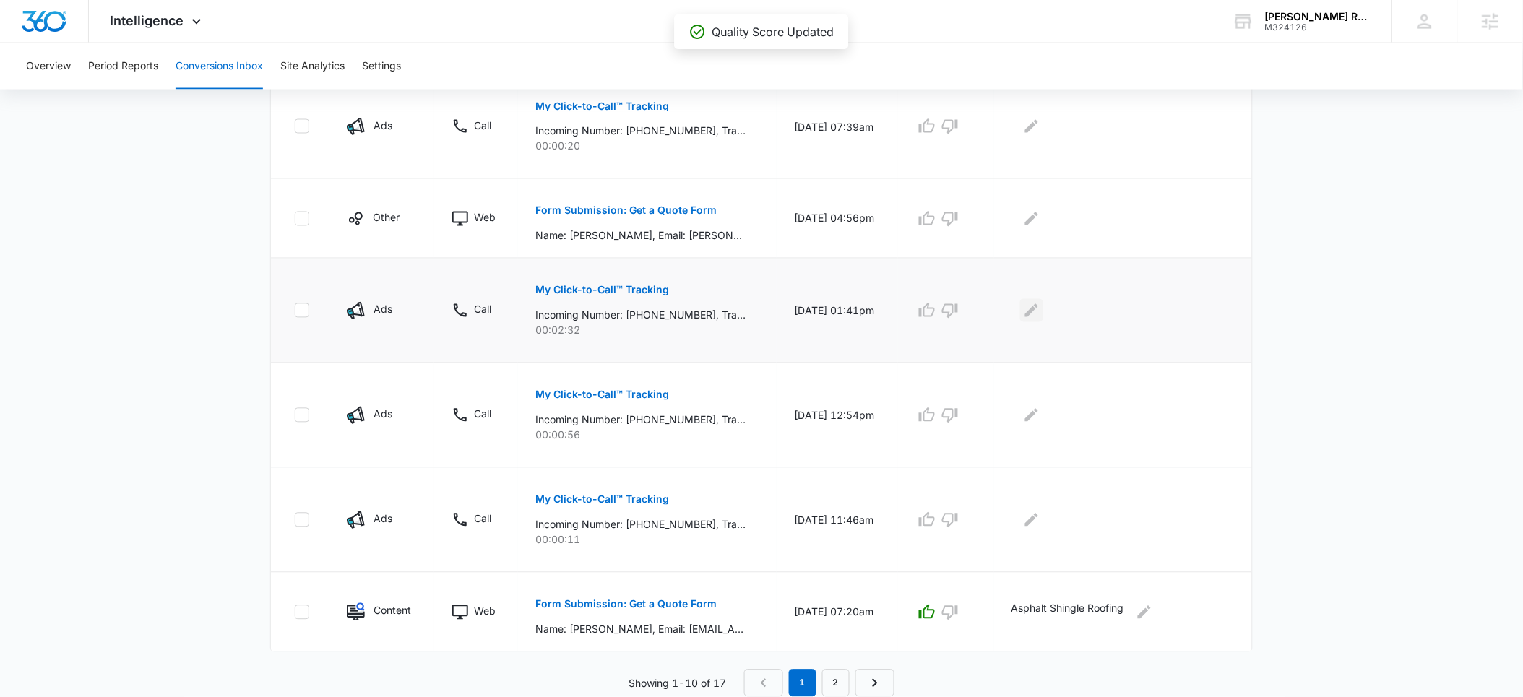
click at [1038, 309] on icon "Edit Comments" at bounding box center [1031, 310] width 13 height 13
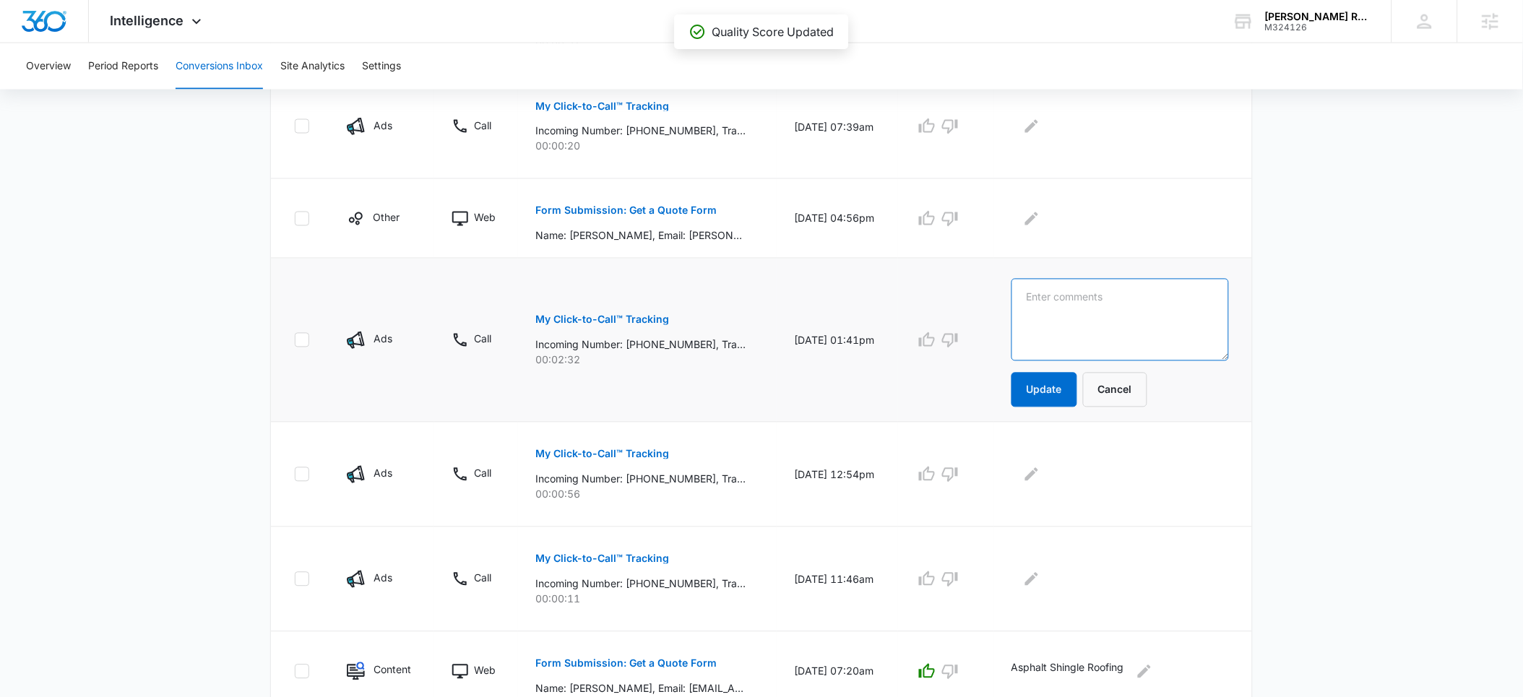
click at [1058, 311] on textarea at bounding box center [1120, 320] width 217 height 82
type textarea "LSA - commercial rubber roof"
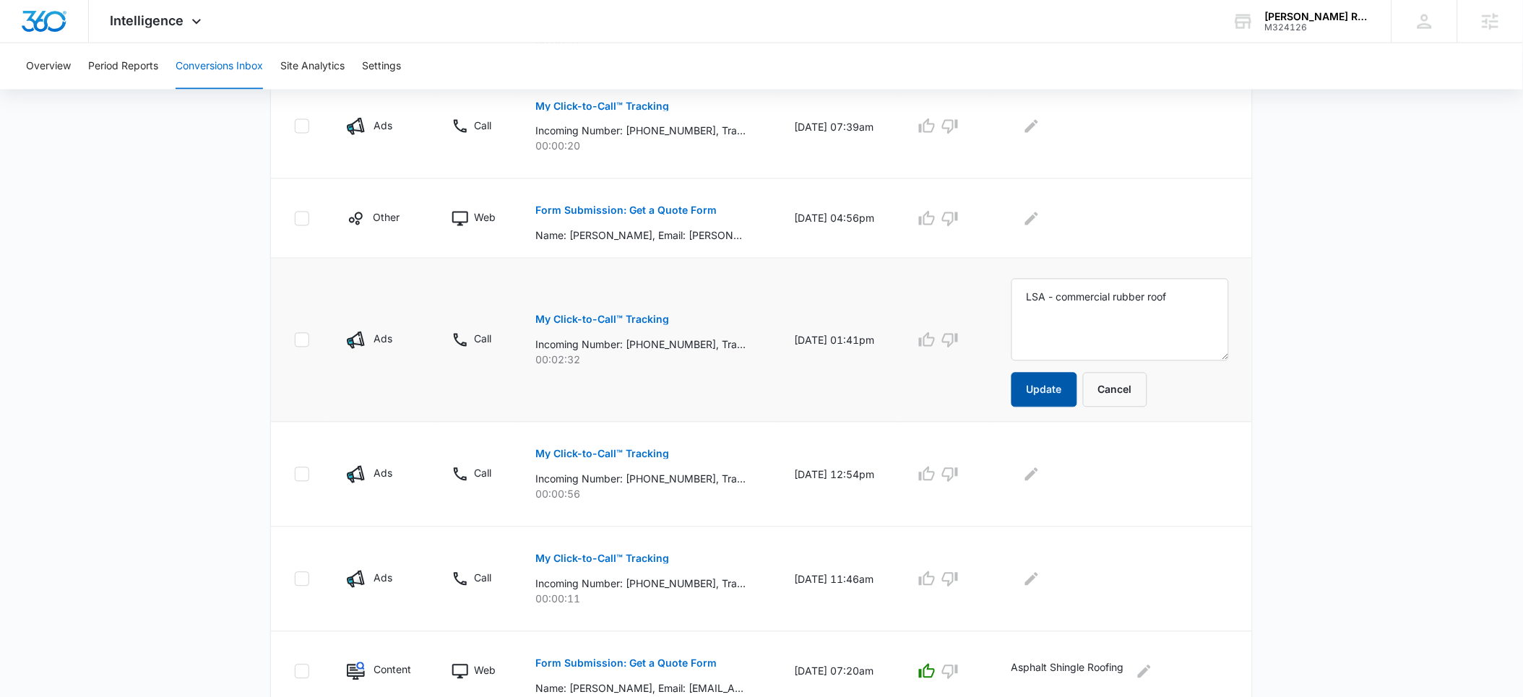
click at [1063, 386] on button "Update" at bounding box center [1045, 390] width 66 height 35
click at [927, 341] on button "button" at bounding box center [926, 340] width 23 height 23
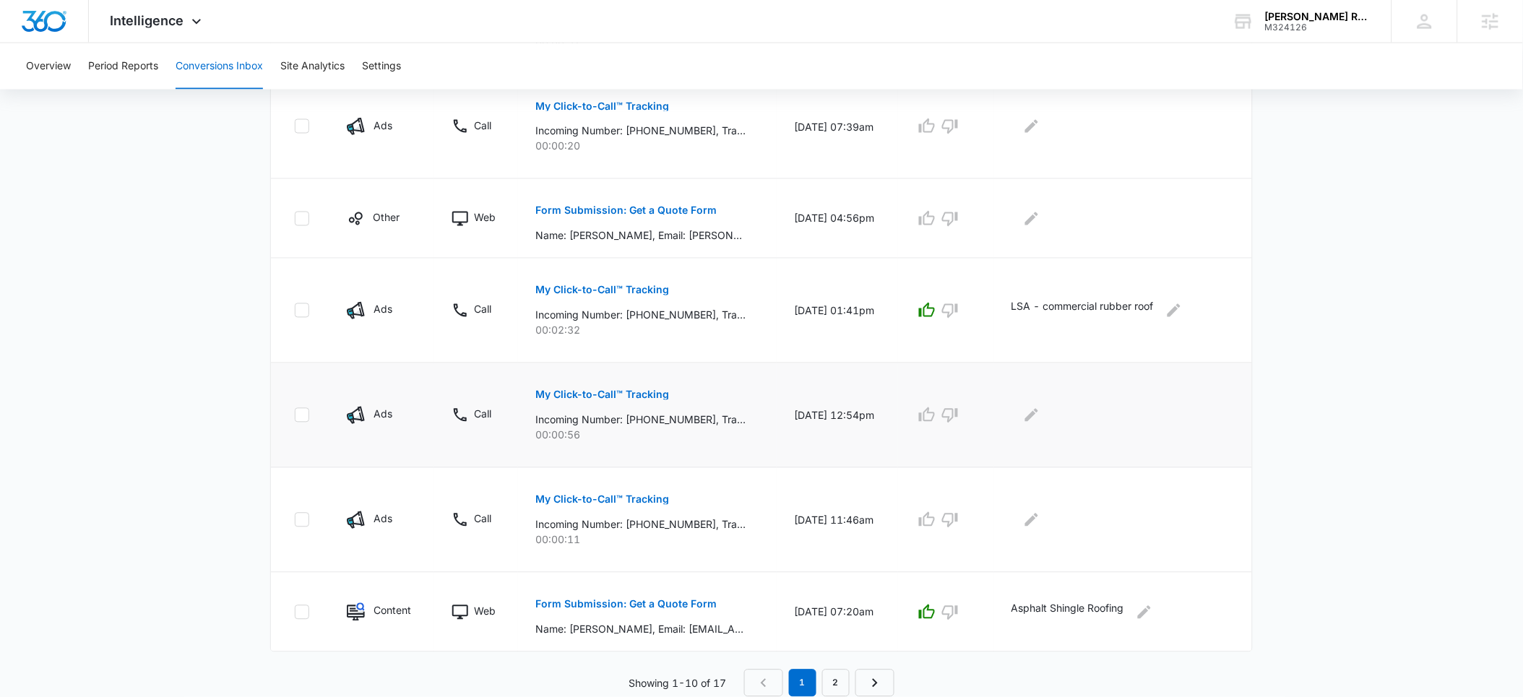
click at [568, 396] on p "My Click-to-Call™ Tracking" at bounding box center [602, 395] width 134 height 10
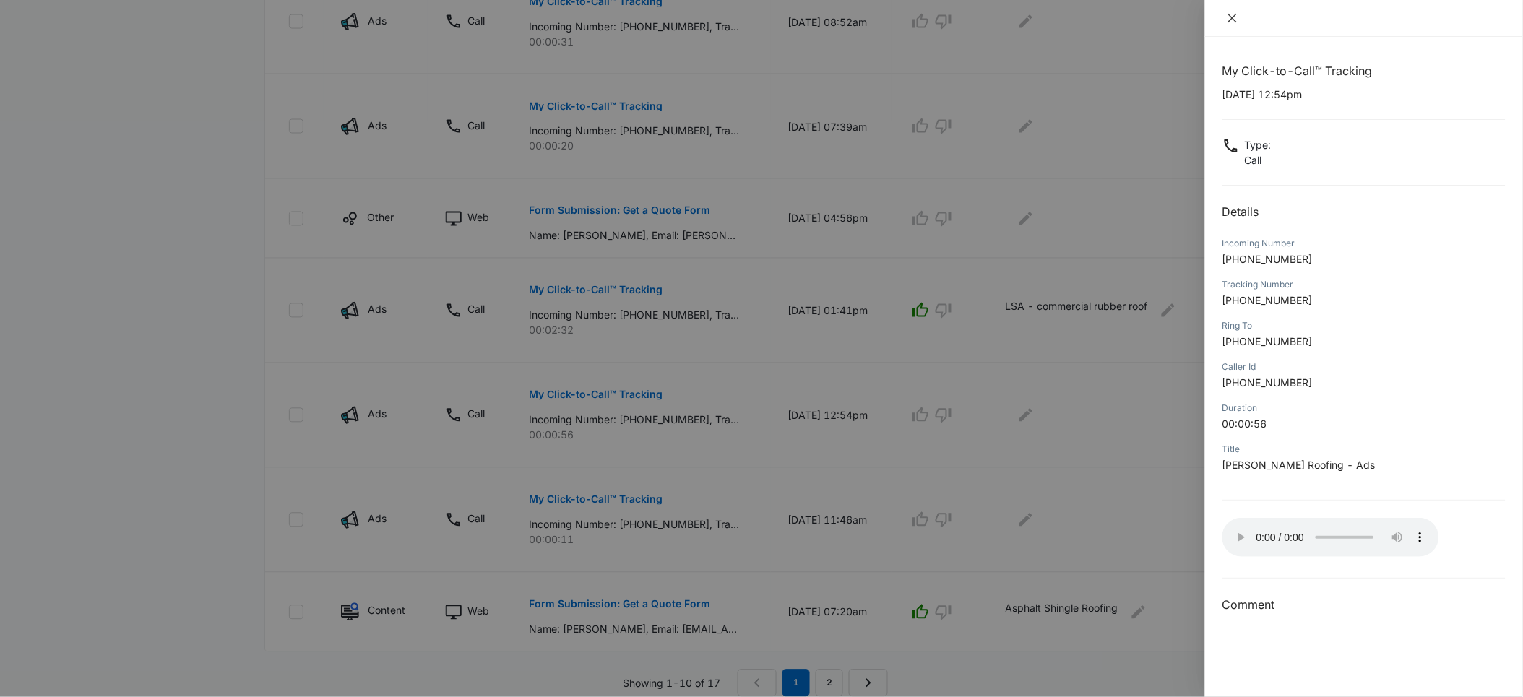
click at [1232, 17] on icon "close" at bounding box center [1232, 18] width 9 height 9
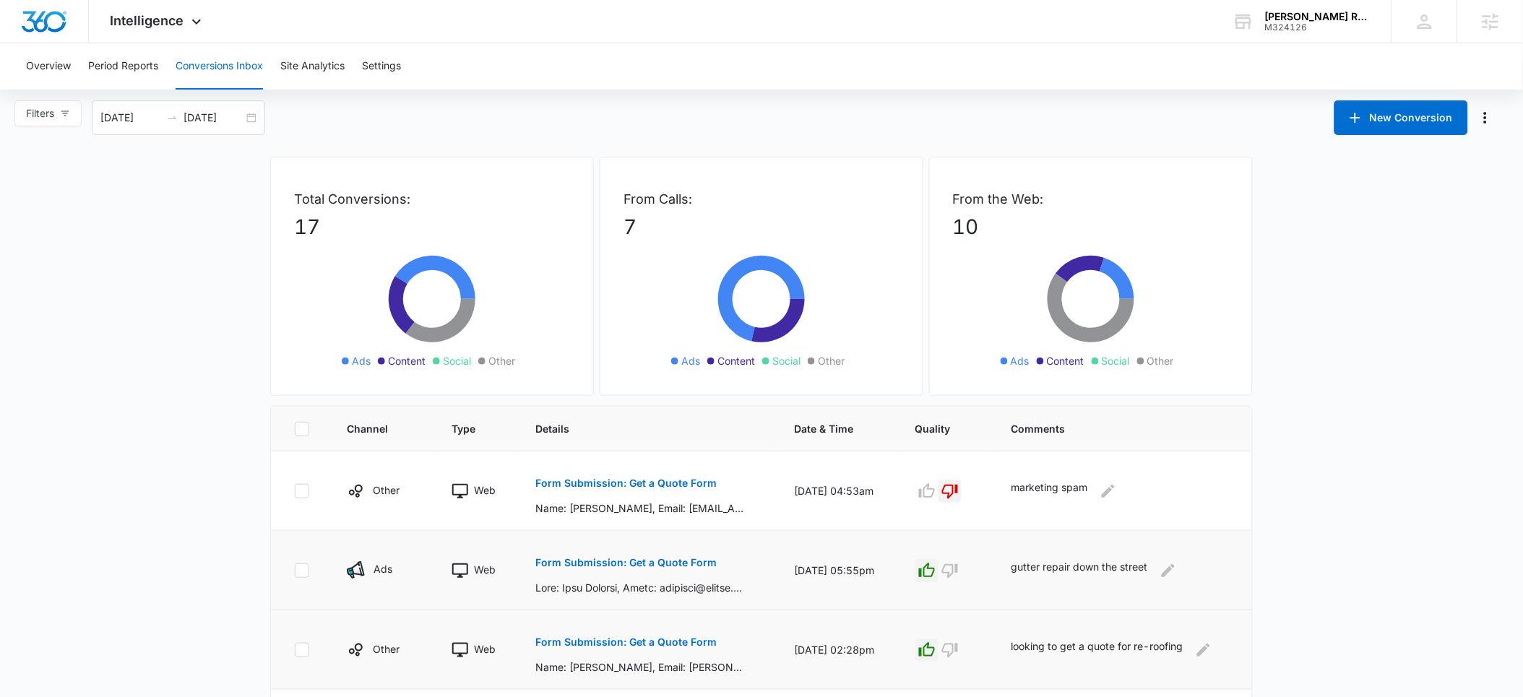
scroll to position [0, 0]
